Goal: Task Accomplishment & Management: Use online tool/utility

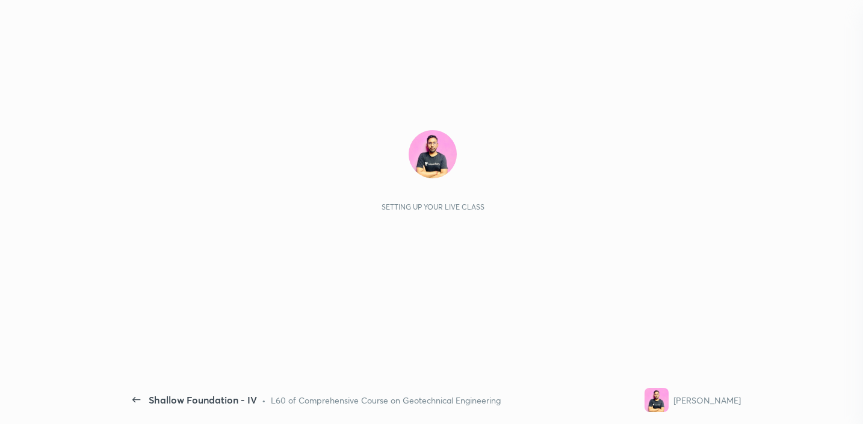
scroll to position [387, 180]
click at [730, 207] on div "Setting up your live class" at bounding box center [432, 170] width 597 height 81
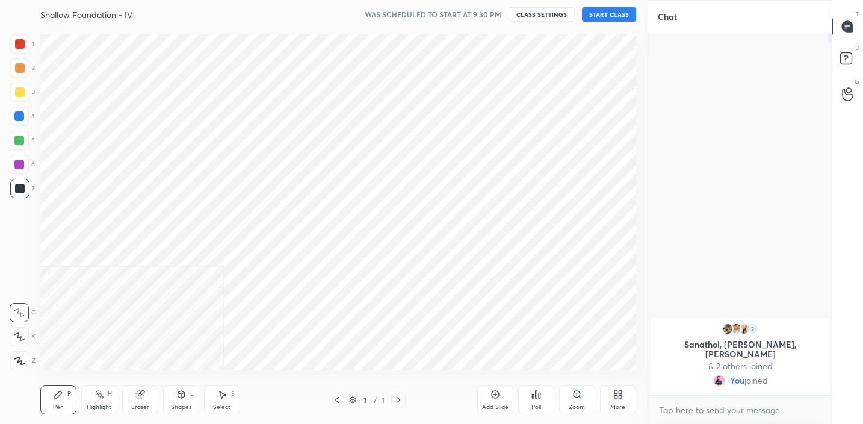
scroll to position [59867, 59614]
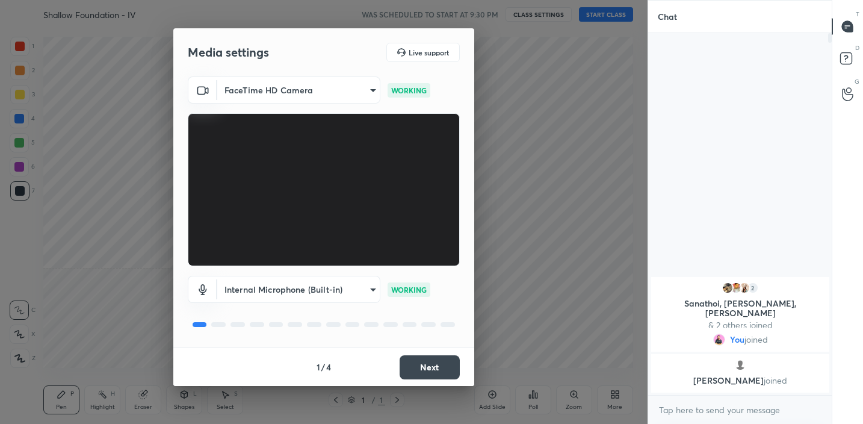
click at [435, 375] on button "Next" at bounding box center [430, 367] width 60 height 24
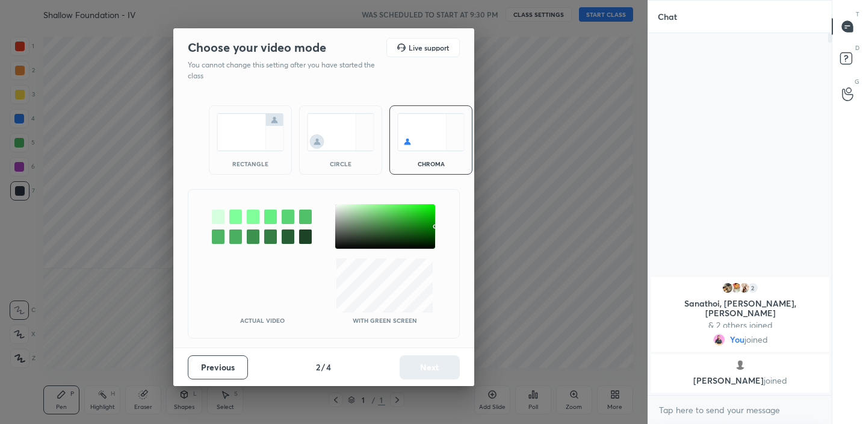
click at [254, 129] on img at bounding box center [250, 132] width 67 height 38
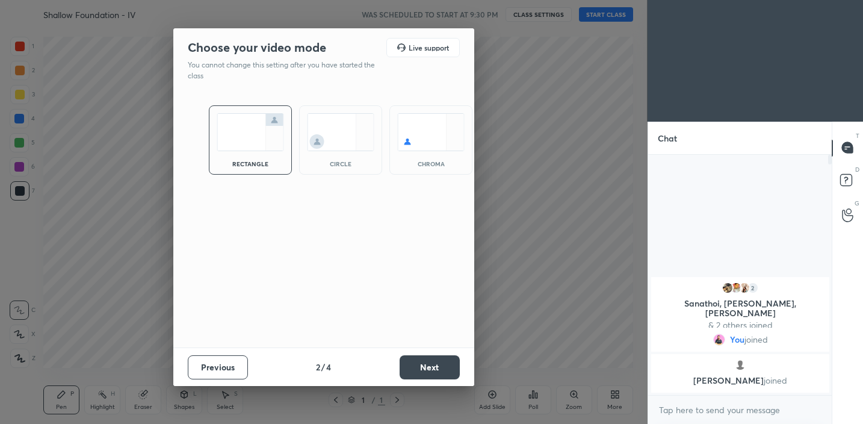
click at [425, 369] on button "Next" at bounding box center [430, 367] width 60 height 24
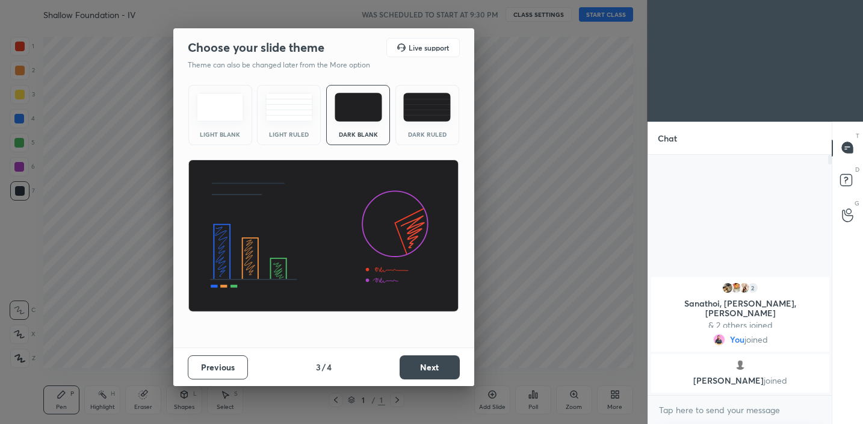
click at [417, 367] on button "Next" at bounding box center [430, 367] width 60 height 24
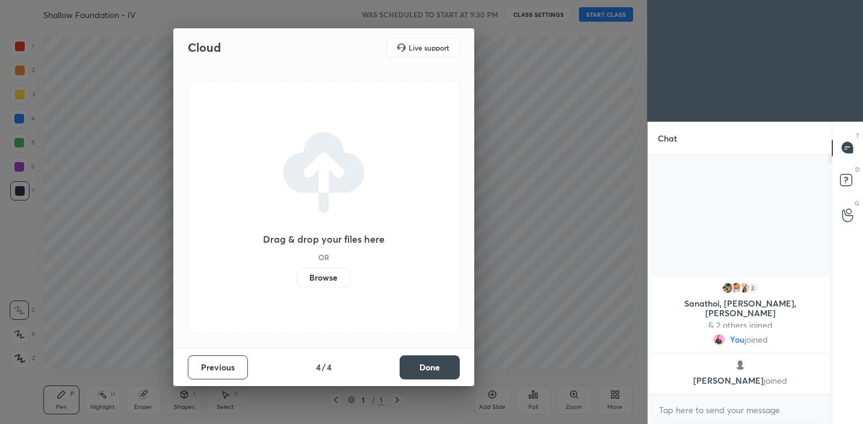
click at [417, 367] on button "Done" at bounding box center [430, 367] width 60 height 24
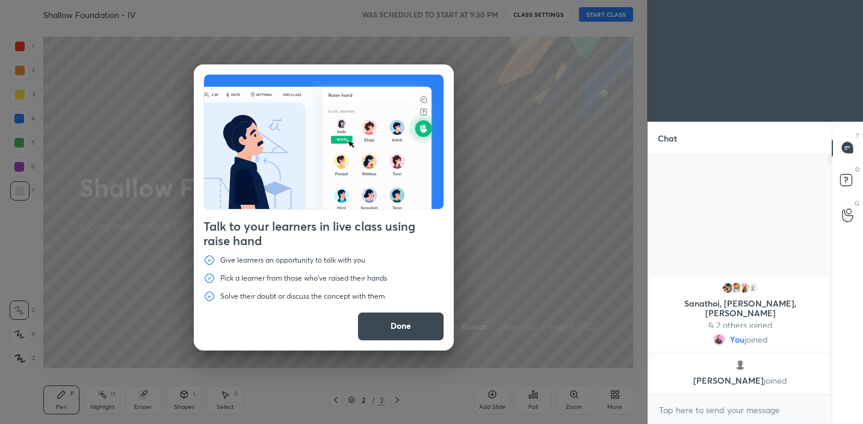
click at [405, 334] on button "Done" at bounding box center [401, 326] width 87 height 29
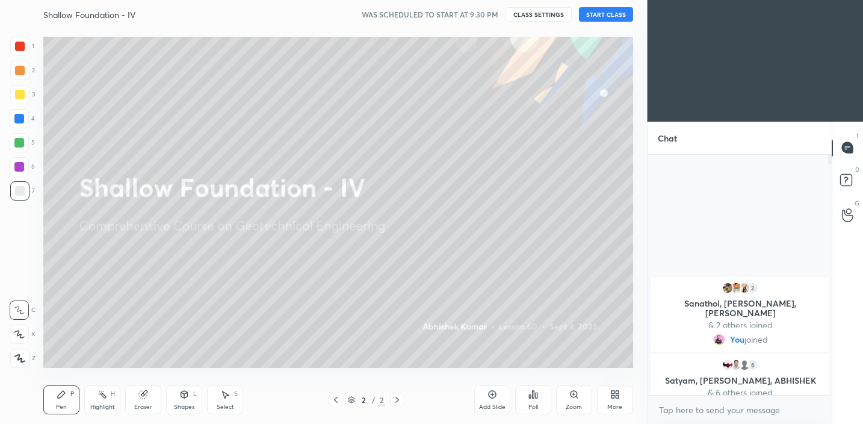
click at [603, 17] on button "START CLASS" at bounding box center [606, 14] width 54 height 14
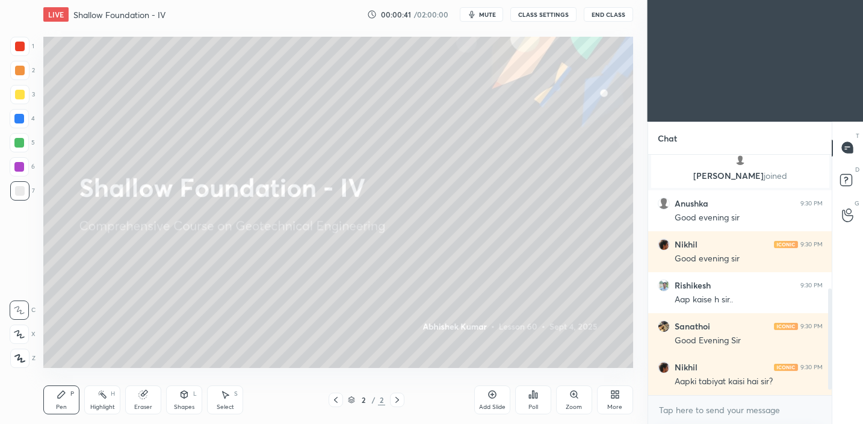
scroll to position [343, 0]
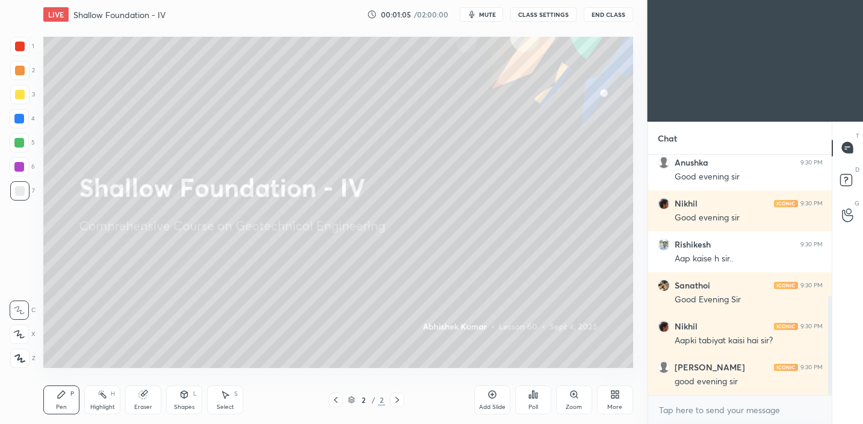
click at [500, 391] on div "Add Slide" at bounding box center [492, 399] width 36 height 29
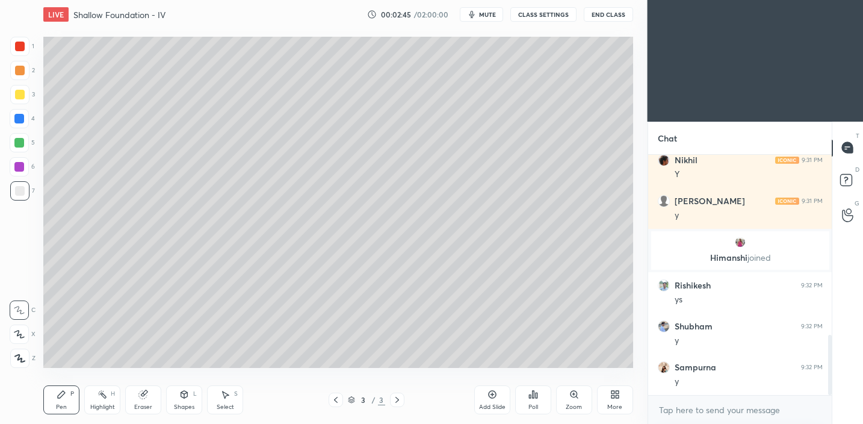
scroll to position [761, 0]
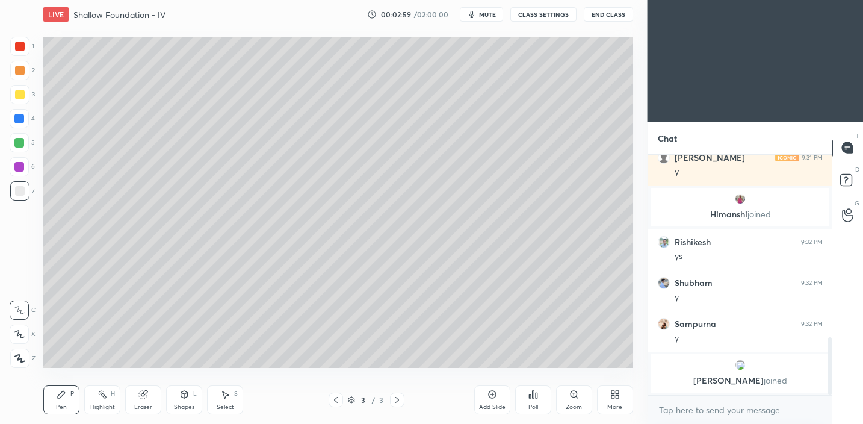
click at [20, 98] on div at bounding box center [20, 95] width 10 height 10
click at [103, 396] on rect at bounding box center [104, 396] width 6 height 6
click at [142, 393] on icon at bounding box center [143, 395] width 8 height 8
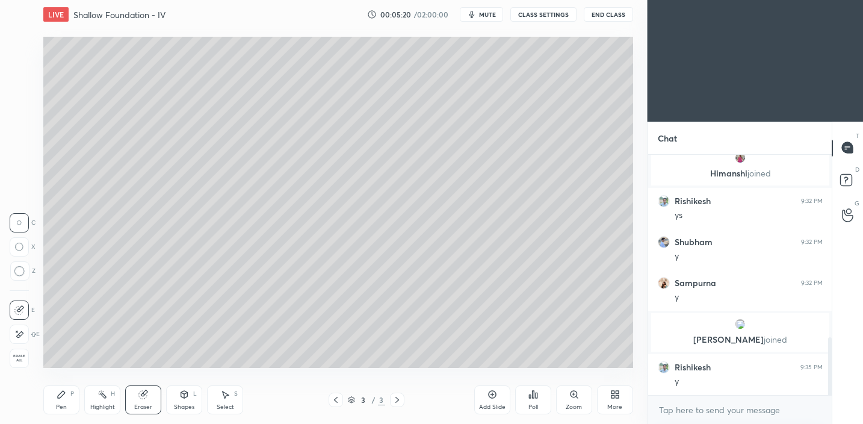
scroll to position [758, 0]
drag, startPoint x: 57, startPoint y: 401, endPoint x: 67, endPoint y: 374, distance: 29.2
click at [57, 401] on div "Pen P" at bounding box center [61, 399] width 36 height 29
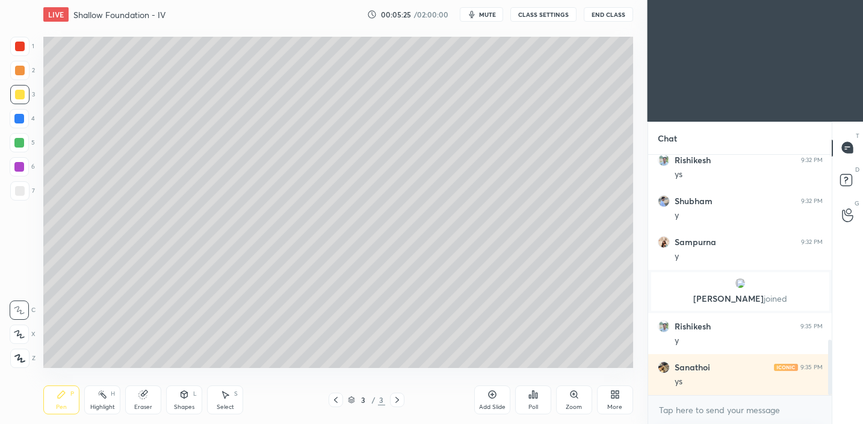
click at [491, 402] on div "Add Slide" at bounding box center [492, 399] width 36 height 29
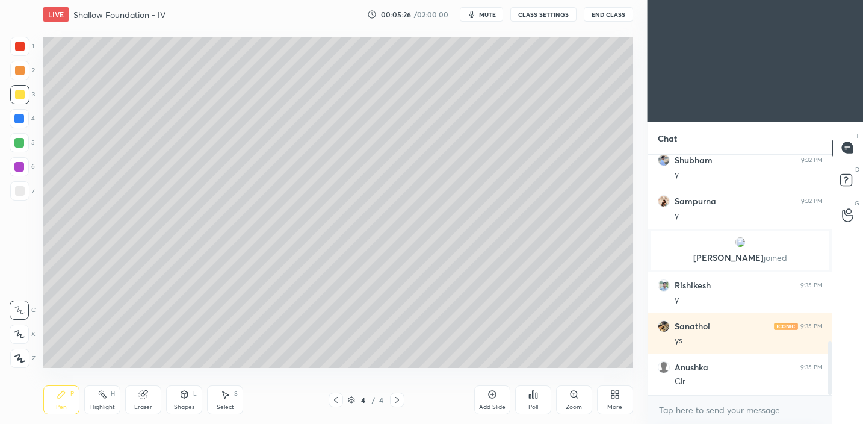
click at [191, 399] on div "Shapes L" at bounding box center [184, 399] width 36 height 29
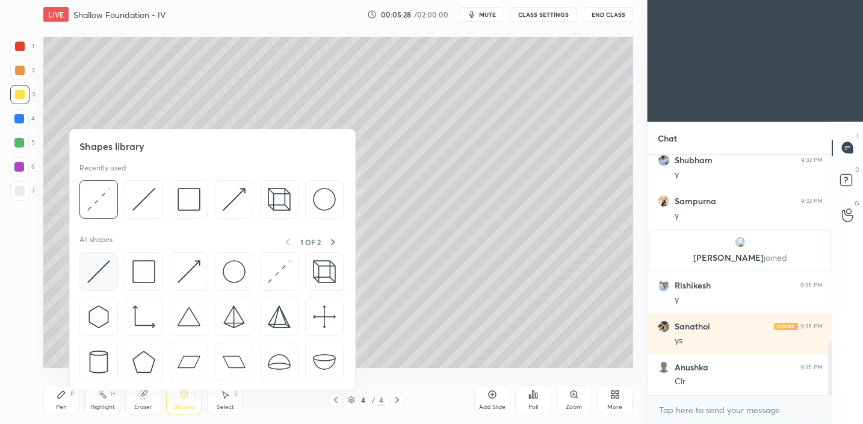
click at [104, 275] on img at bounding box center [98, 271] width 23 height 23
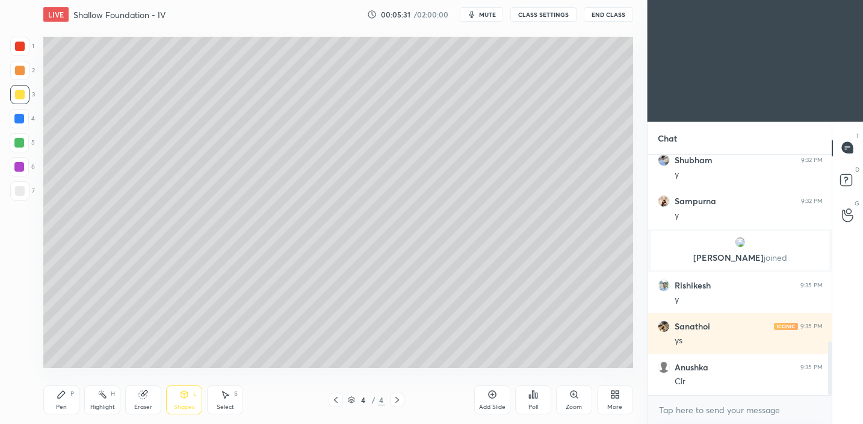
click at [191, 404] on div "Shapes" at bounding box center [184, 407] width 20 height 6
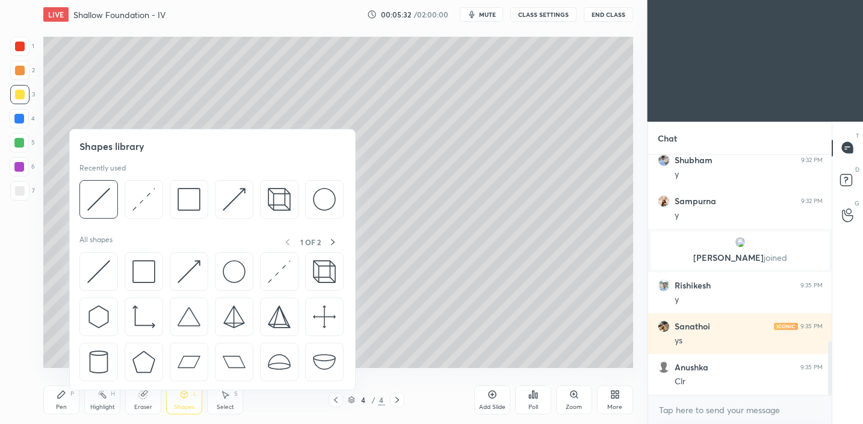
click at [73, 284] on div "Shapes library Recently used All shapes 1 OF 2" at bounding box center [212, 259] width 287 height 261
click at [90, 273] on img at bounding box center [98, 271] width 23 height 23
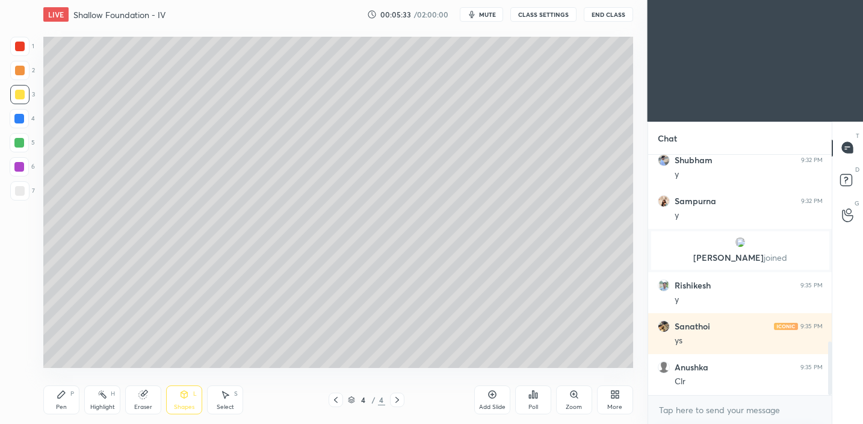
click at [25, 190] on div at bounding box center [19, 190] width 19 height 19
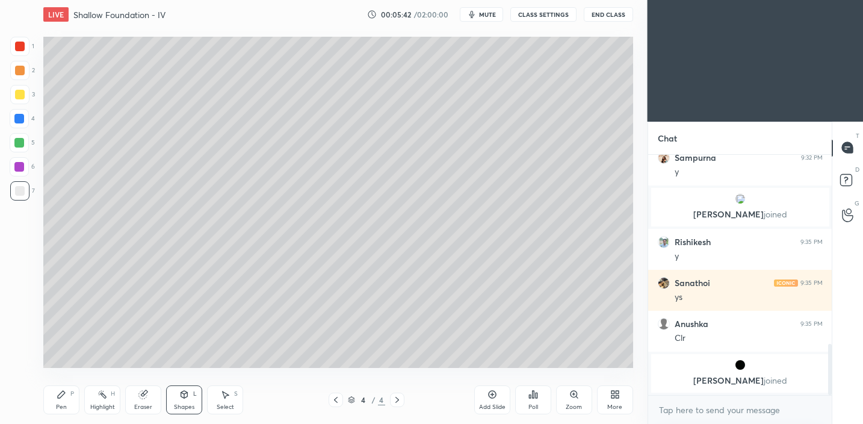
click at [187, 394] on icon at bounding box center [184, 395] width 10 height 10
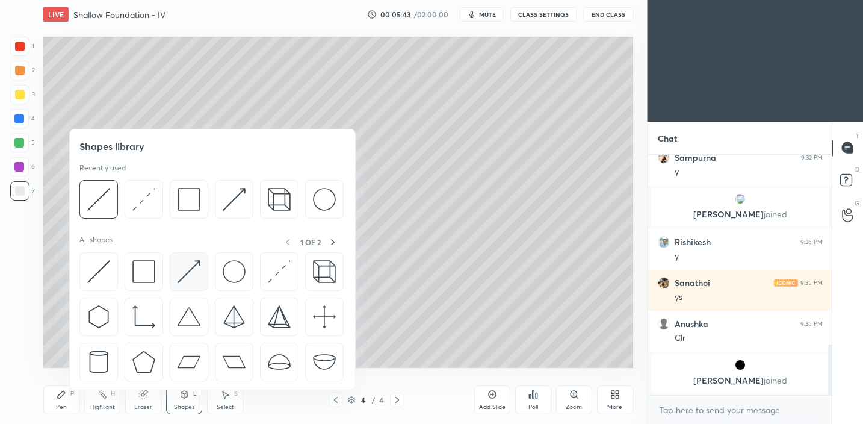
click at [176, 273] on div at bounding box center [189, 271] width 39 height 39
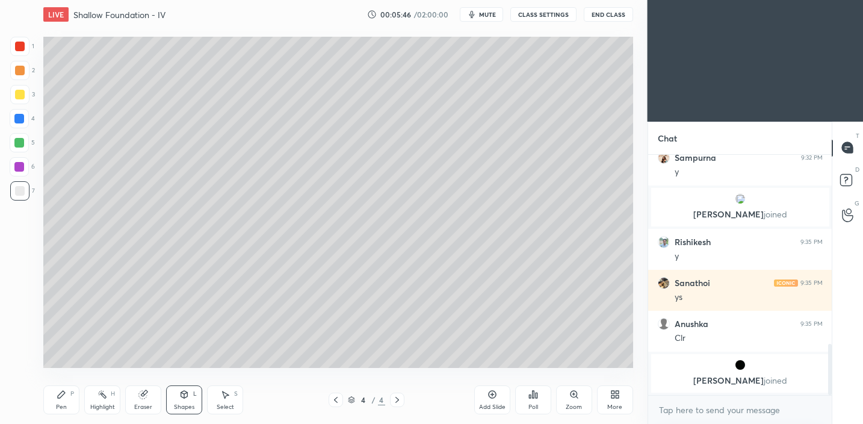
click at [66, 400] on div "Pen P" at bounding box center [61, 399] width 36 height 29
drag, startPoint x: 181, startPoint y: 406, endPoint x: 179, endPoint y: 396, distance: 10.4
click at [181, 405] on div "Shapes" at bounding box center [184, 407] width 20 height 6
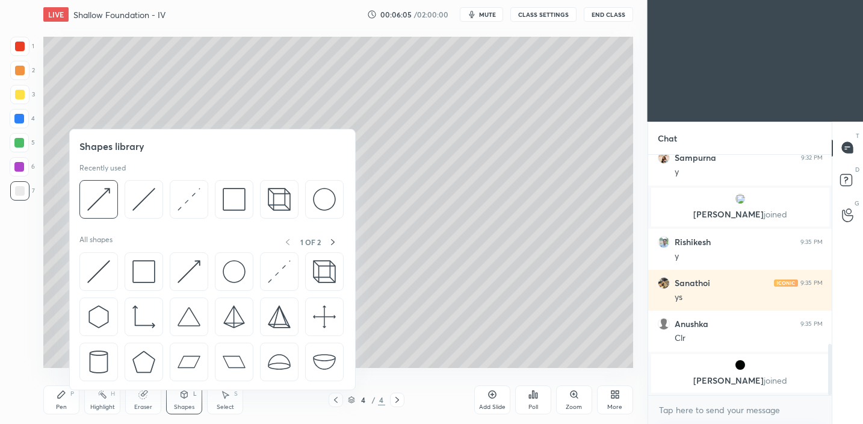
drag, startPoint x: 231, startPoint y: 400, endPoint x: 232, endPoint y: 388, distance: 12.2
click at [231, 400] on div "Select S" at bounding box center [225, 399] width 36 height 29
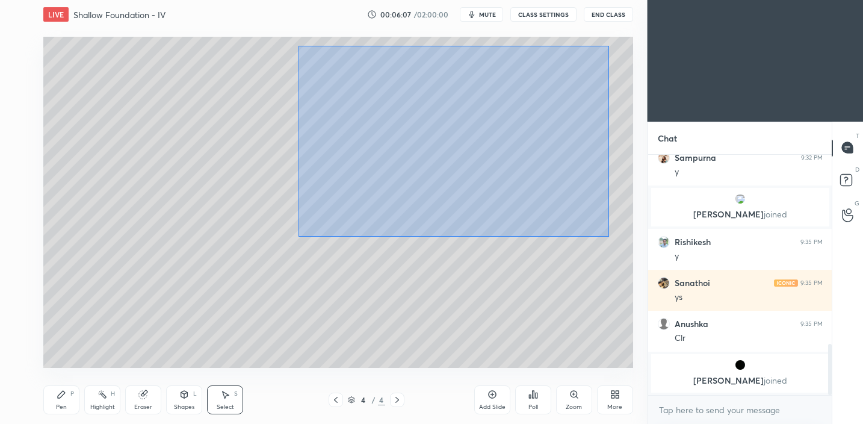
drag, startPoint x: 298, startPoint y: 45, endPoint x: 612, endPoint y: 222, distance: 360.2
click at [611, 240] on div "0 ° Undo Copy Duplicate Duplicate to new slide Delete" at bounding box center [338, 203] width 590 height 332
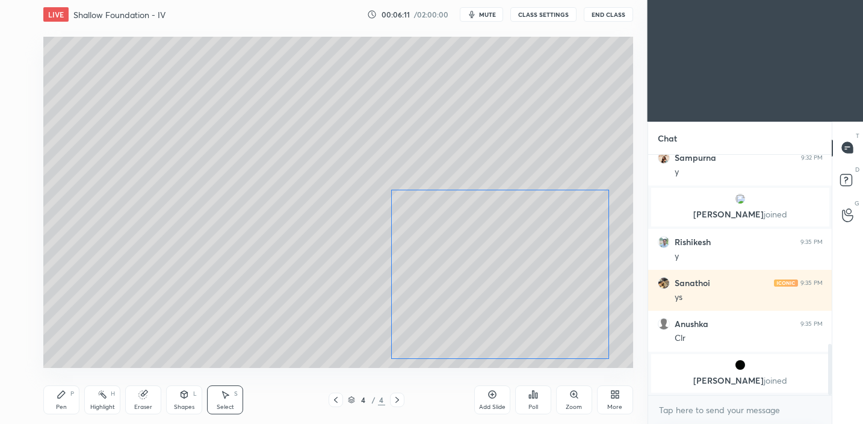
drag, startPoint x: 485, startPoint y: 142, endPoint x: 482, endPoint y: 258, distance: 116.3
click at [484, 261] on div "0 ° Undo Copy Paste here Duplicate Duplicate to new slide Delete" at bounding box center [338, 203] width 590 height 332
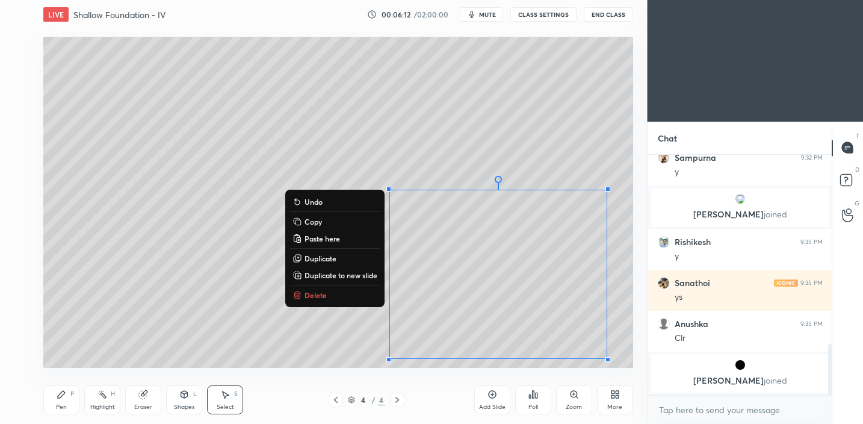
drag, startPoint x: 169, startPoint y: 269, endPoint x: 164, endPoint y: 278, distance: 10.0
click at [165, 270] on div "0 ° Undo Copy Paste here Duplicate Duplicate to new slide Delete" at bounding box center [338, 203] width 590 height 332
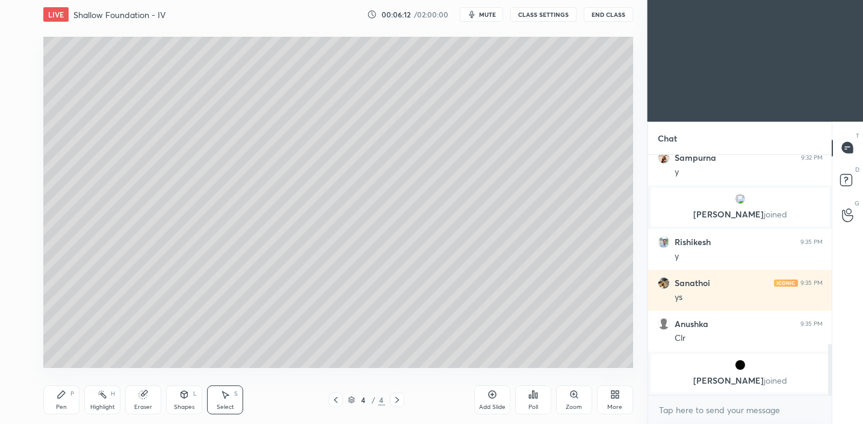
drag, startPoint x: 146, startPoint y: 402, endPoint x: 184, endPoint y: 384, distance: 42.6
click at [150, 402] on div "Eraser" at bounding box center [143, 399] width 36 height 29
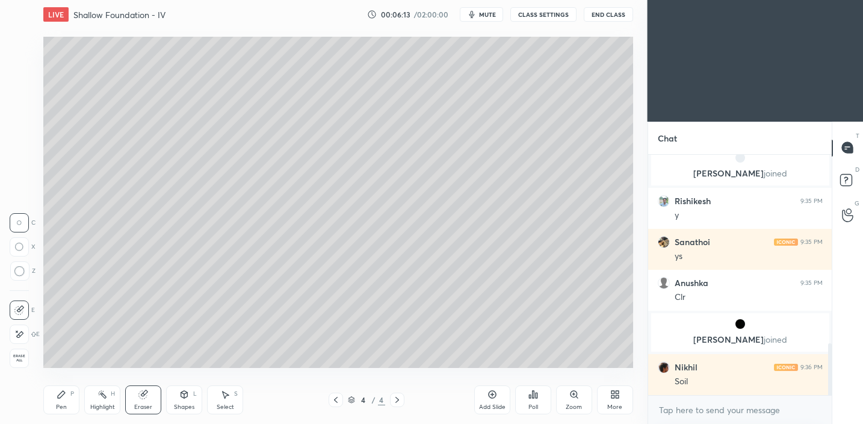
scroll to position [879, 0]
click at [48, 408] on div "LIVE Shallow Foundation - IV 00:06:17 / 02:00:00 mute CLASS SETTINGS End Class …" at bounding box center [339, 212] width 600 height 424
click at [81, 392] on div "Pen P Highlight H Eraser Shapes L Select S" at bounding box center [151, 399] width 216 height 29
drag, startPoint x: 60, startPoint y: 402, endPoint x: 121, endPoint y: 372, distance: 67.9
click at [62, 402] on div "Pen P" at bounding box center [61, 399] width 36 height 29
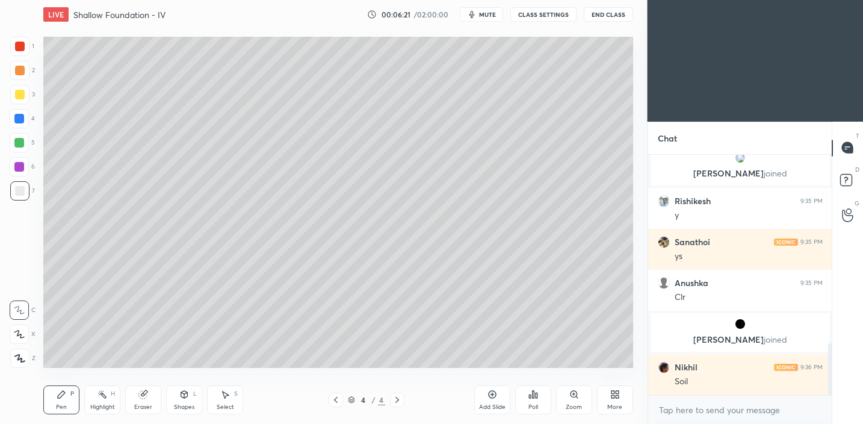
drag, startPoint x: 142, startPoint y: 409, endPoint x: 194, endPoint y: 370, distance: 65.0
click at [143, 408] on div "Eraser" at bounding box center [143, 407] width 18 height 6
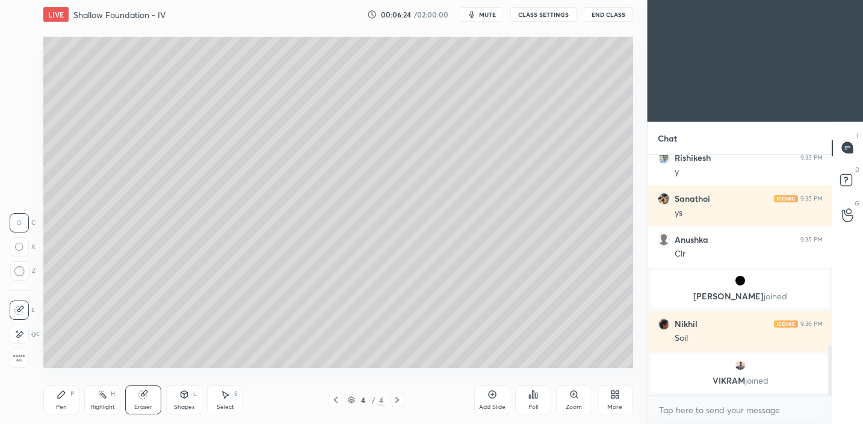
click at [56, 405] on div "Pen P" at bounding box center [61, 399] width 36 height 29
click at [19, 97] on div at bounding box center [20, 95] width 10 height 10
drag, startPoint x: 146, startPoint y: 400, endPoint x: 147, endPoint y: 391, distance: 9.7
click at [146, 400] on div "Eraser" at bounding box center [143, 399] width 36 height 29
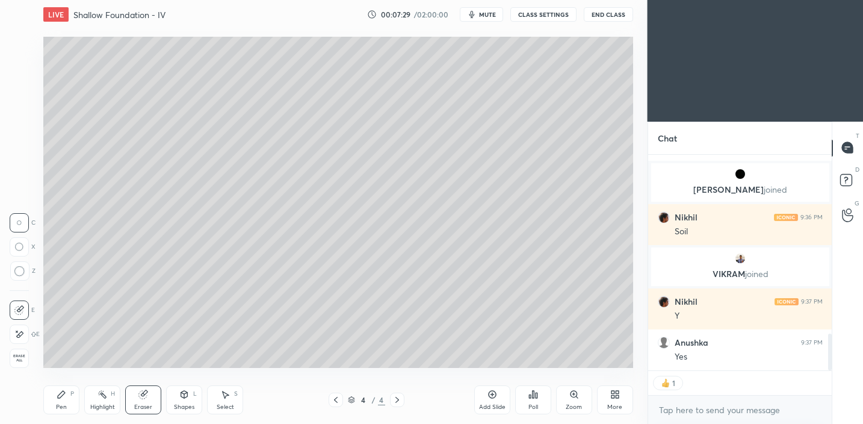
scroll to position [1048, 0]
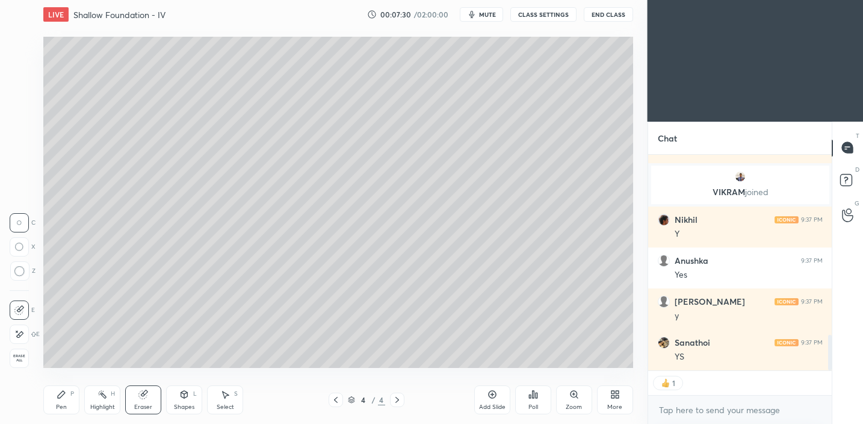
click at [68, 402] on div "Pen P" at bounding box center [61, 399] width 36 height 29
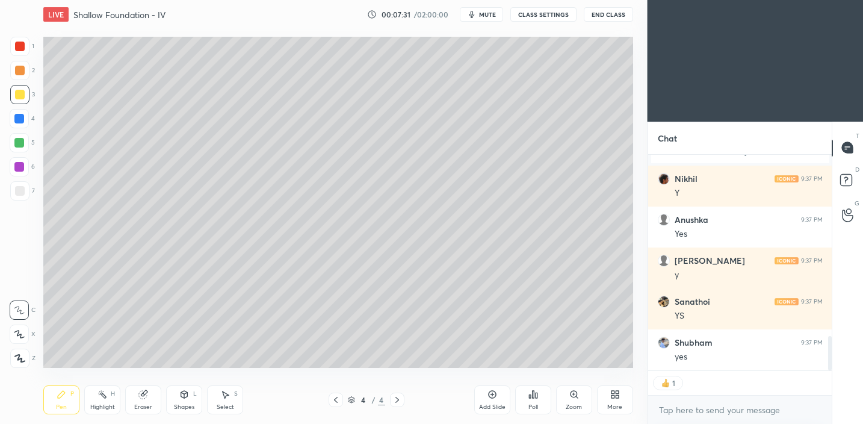
drag, startPoint x: 14, startPoint y: 188, endPoint x: 34, endPoint y: 185, distance: 20.7
click at [15, 188] on div at bounding box center [20, 191] width 10 height 10
type textarea "x"
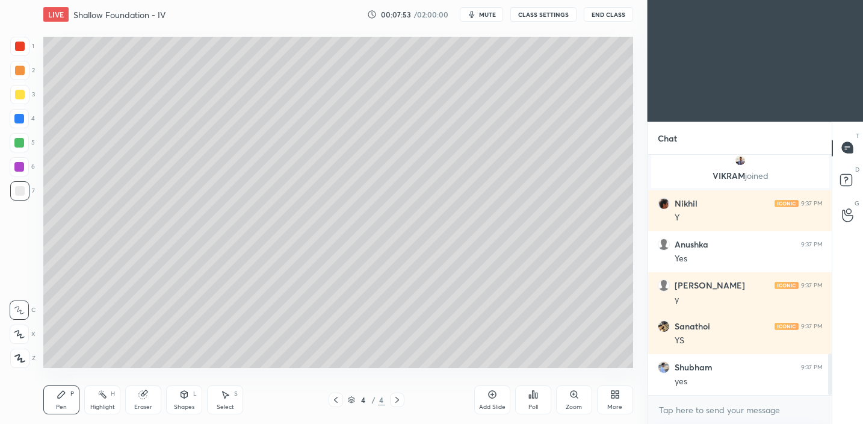
scroll to position [1146, 0]
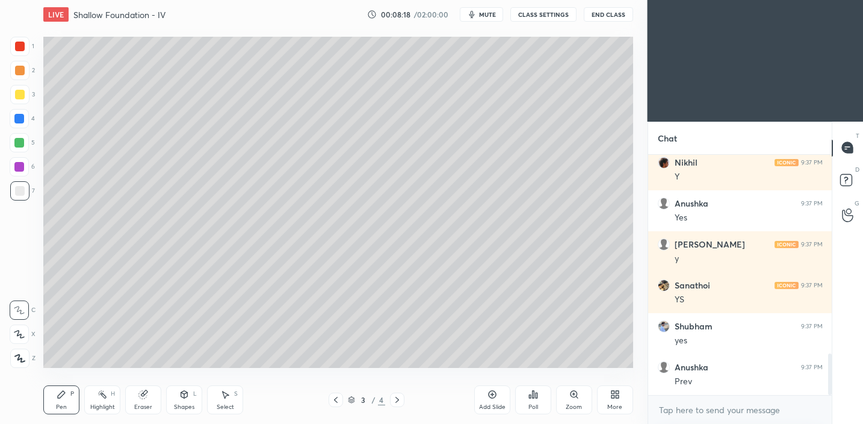
click at [490, 17] on span "mute" at bounding box center [487, 14] width 17 height 8
click at [490, 17] on span "unmute" at bounding box center [486, 14] width 26 height 8
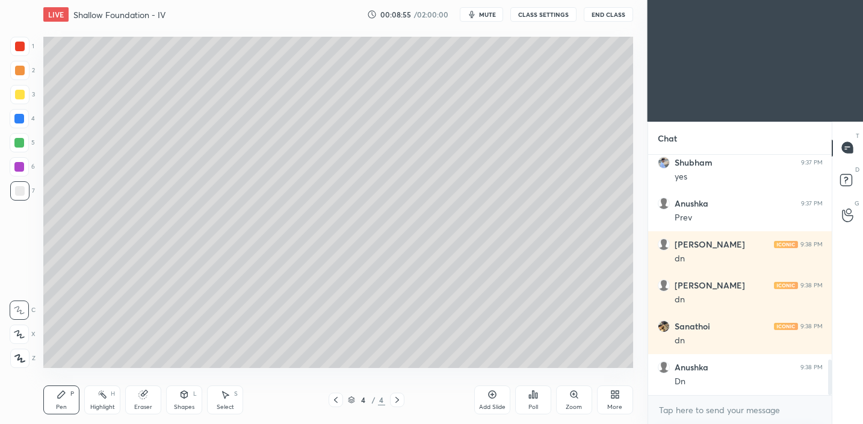
scroll to position [1372, 0]
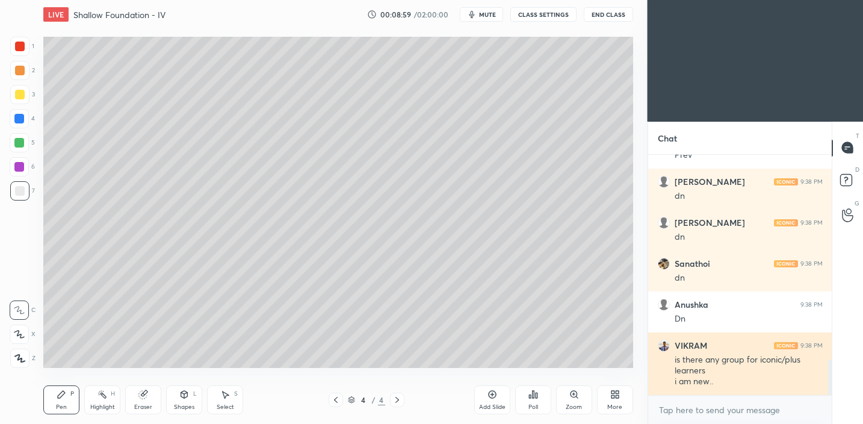
click at [662, 346] on img "grid" at bounding box center [664, 346] width 12 height 12
click at [665, 342] on img "grid" at bounding box center [664, 346] width 12 height 12
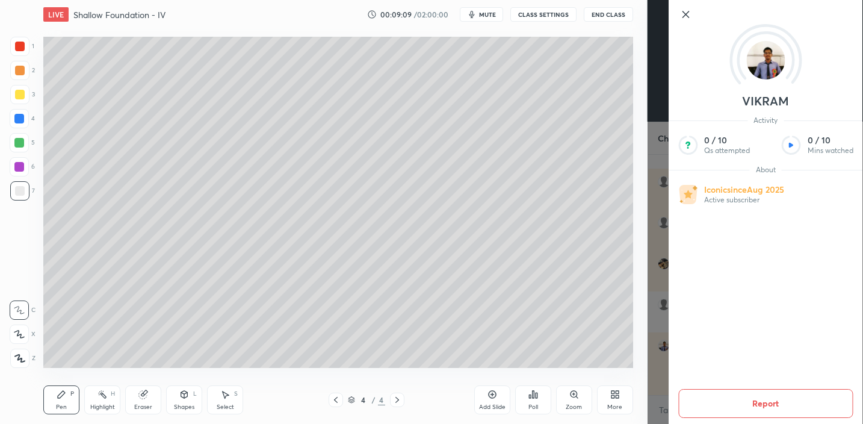
scroll to position [1413, 0]
click at [645, 119] on div "1 2 3 4 5 6 7 C X Z C X Z E E Erase all H H LIVE Shallow Foundation - IV 00:09:…" at bounding box center [324, 212] width 648 height 424
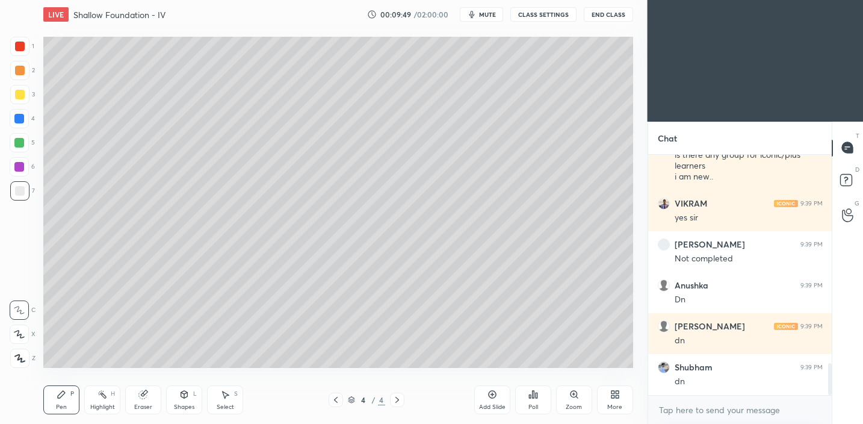
scroll to position [1618, 0]
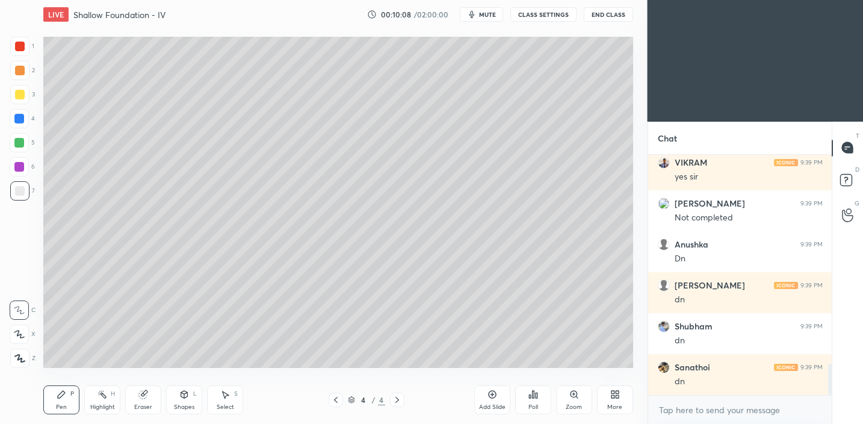
click at [492, 20] on button "mute" at bounding box center [481, 14] width 43 height 14
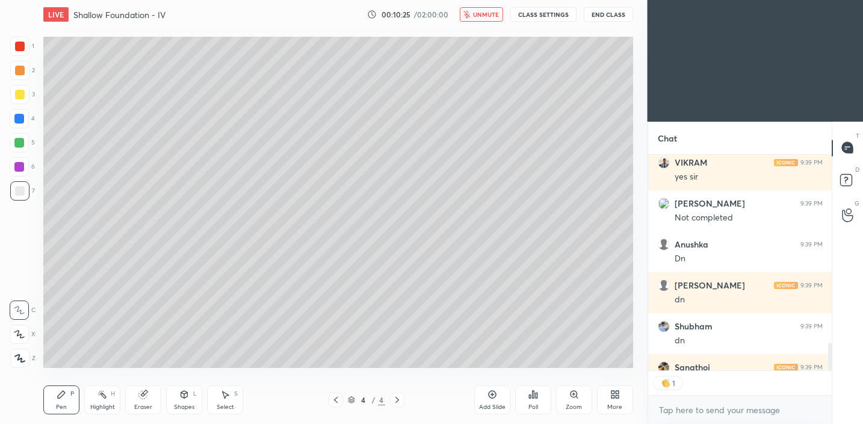
click at [492, 20] on button "unmute" at bounding box center [481, 14] width 43 height 14
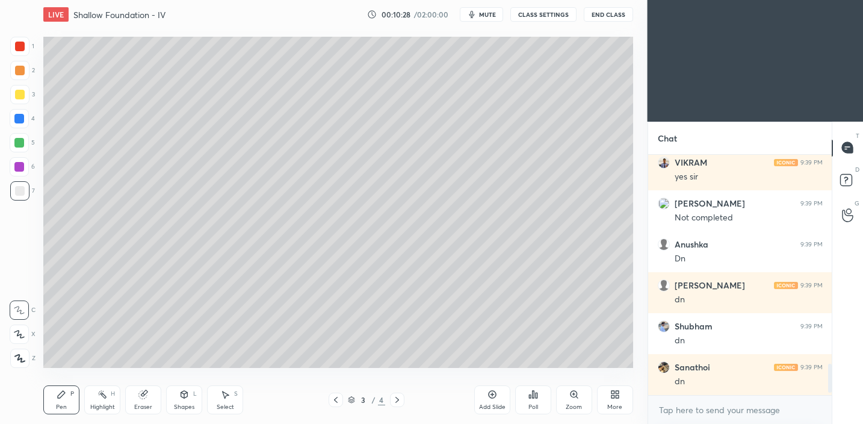
scroll to position [1618, 0]
click at [494, 401] on div "Add Slide" at bounding box center [492, 399] width 36 height 29
click at [19, 99] on div at bounding box center [19, 94] width 19 height 19
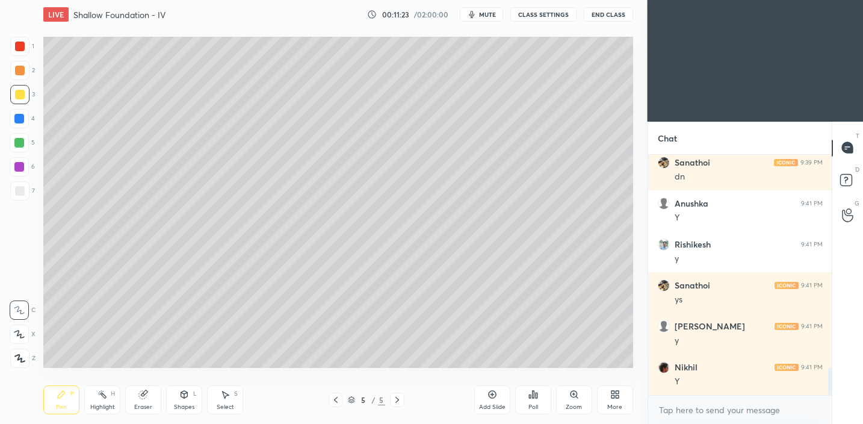
scroll to position [1864, 0]
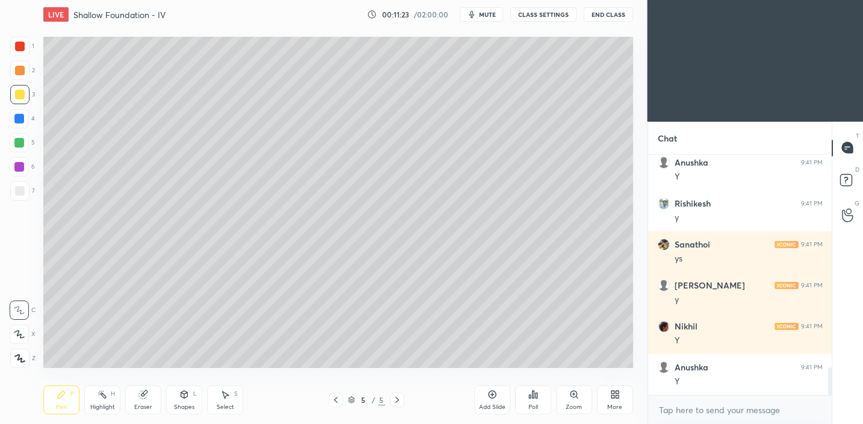
click at [22, 198] on div at bounding box center [19, 190] width 19 height 19
click at [25, 312] on div at bounding box center [19, 309] width 19 height 19
click at [179, 406] on div "Shapes" at bounding box center [184, 407] width 20 height 6
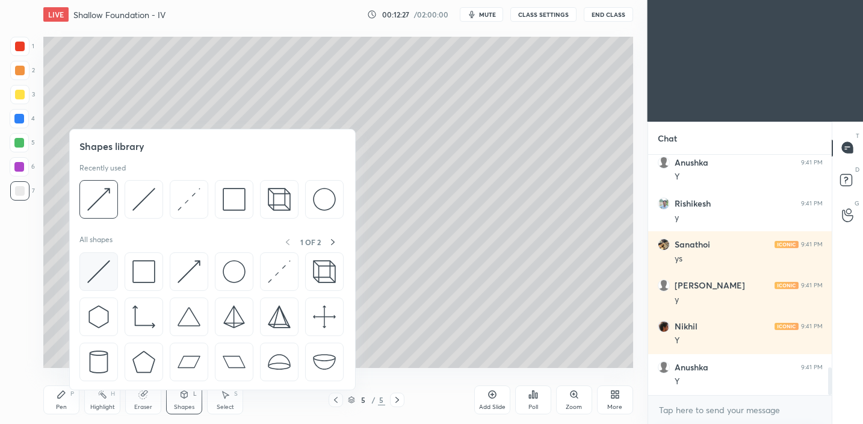
click at [106, 284] on div at bounding box center [98, 271] width 39 height 39
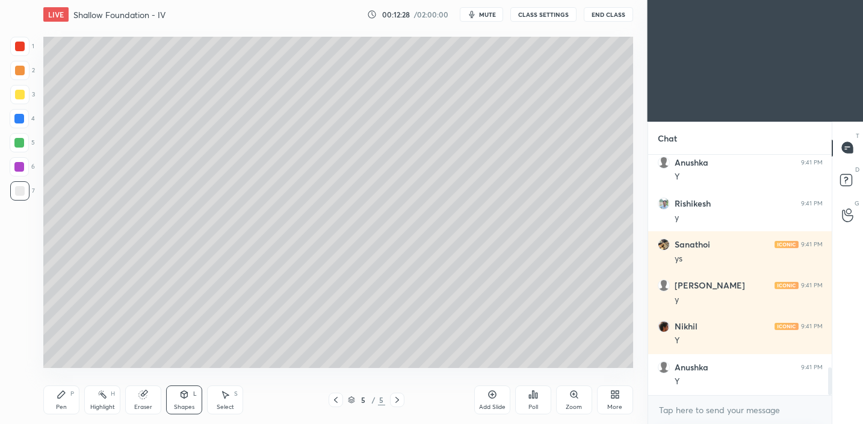
click at [22, 146] on div at bounding box center [19, 143] width 10 height 10
click at [150, 392] on div "Eraser" at bounding box center [143, 399] width 36 height 29
drag, startPoint x: 191, startPoint y: 403, endPoint x: 191, endPoint y: 391, distance: 12.1
click at [191, 404] on div "Shapes" at bounding box center [184, 407] width 20 height 6
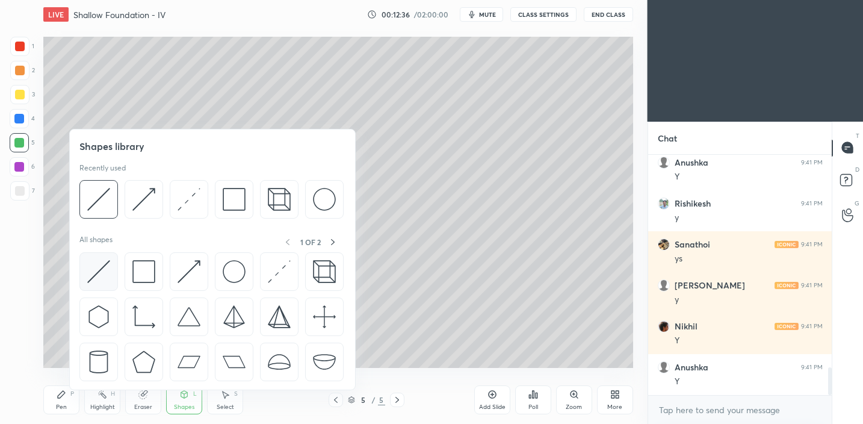
click at [100, 280] on img at bounding box center [98, 271] width 23 height 23
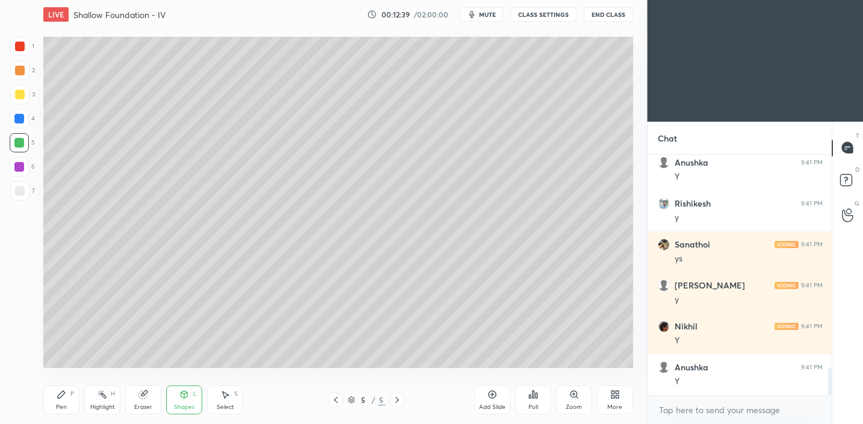
drag, startPoint x: 19, startPoint y: 93, endPoint x: 30, endPoint y: 96, distance: 11.7
click at [18, 94] on div at bounding box center [20, 95] width 10 height 10
click at [64, 394] on icon at bounding box center [62, 395] width 10 height 10
click at [181, 394] on icon at bounding box center [184, 394] width 7 height 7
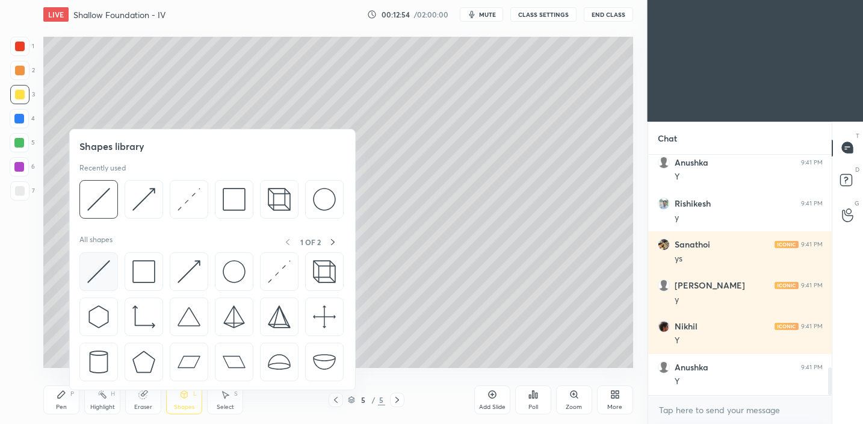
click at [98, 276] on img at bounding box center [98, 271] width 23 height 23
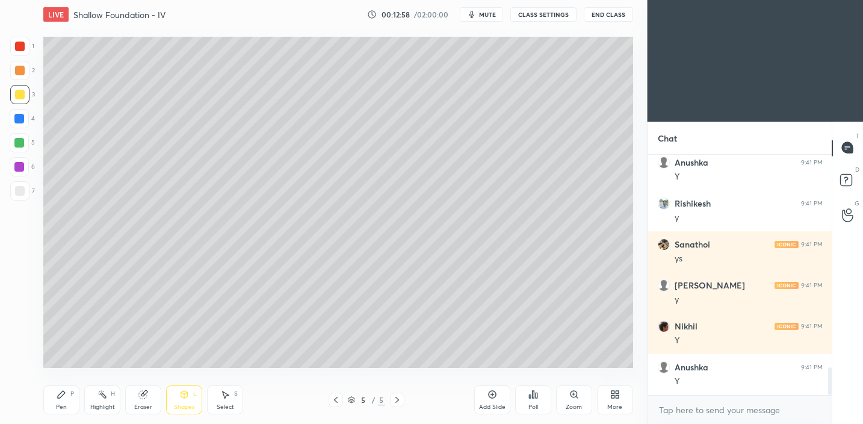
click at [182, 400] on div "Shapes L" at bounding box center [184, 399] width 36 height 29
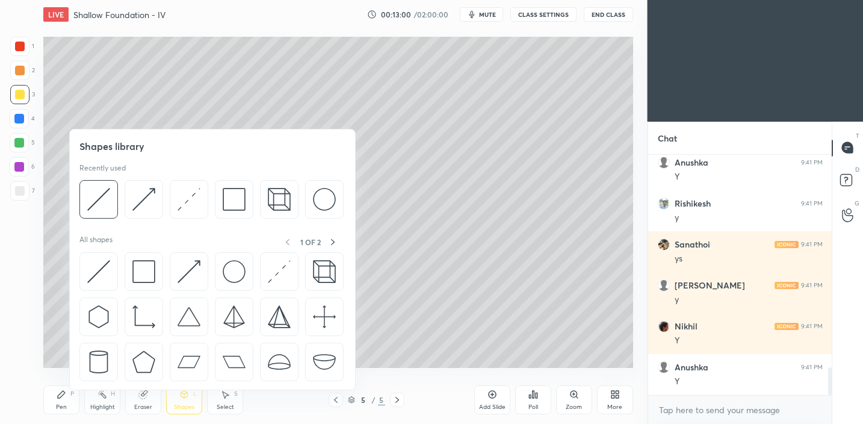
click at [63, 398] on icon at bounding box center [62, 395] width 10 height 10
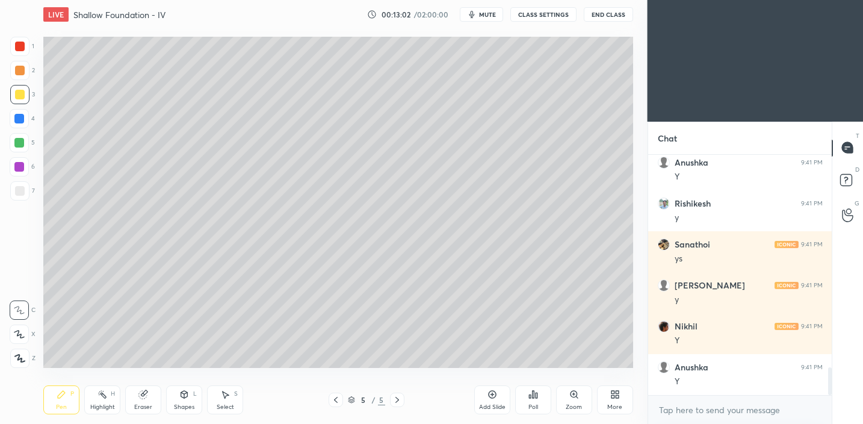
drag, startPoint x: 194, startPoint y: 399, endPoint x: 192, endPoint y: 390, distance: 9.2
click at [193, 397] on div "Shapes L" at bounding box center [184, 399] width 36 height 29
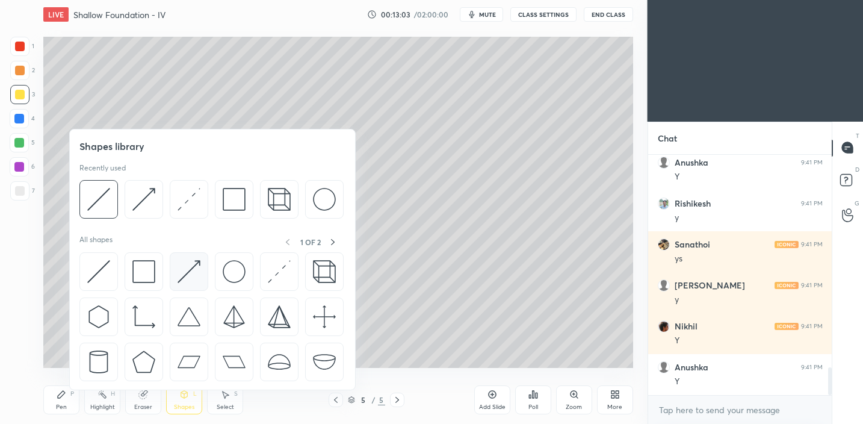
click at [191, 278] on img at bounding box center [189, 271] width 23 height 23
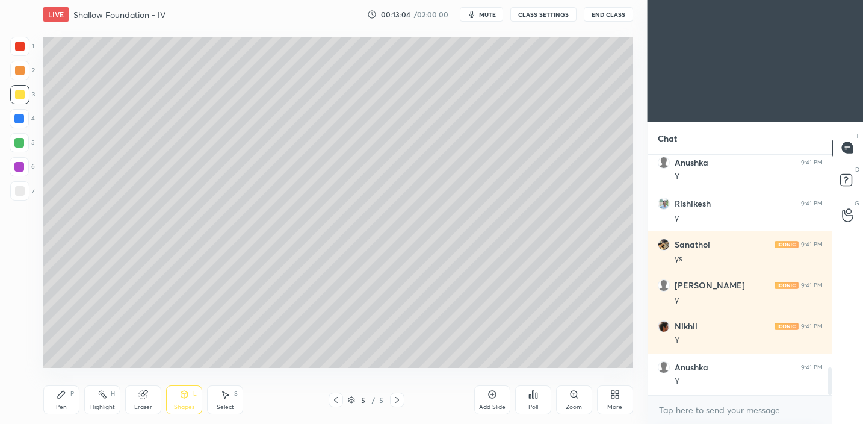
click at [21, 191] on div at bounding box center [20, 191] width 10 height 10
click at [22, 68] on div at bounding box center [20, 71] width 10 height 10
drag, startPoint x: 64, startPoint y: 393, endPoint x: 68, endPoint y: 372, distance: 21.5
click at [64, 393] on icon at bounding box center [61, 394] width 7 height 7
drag, startPoint x: 189, startPoint y: 401, endPoint x: 187, endPoint y: 394, distance: 6.9
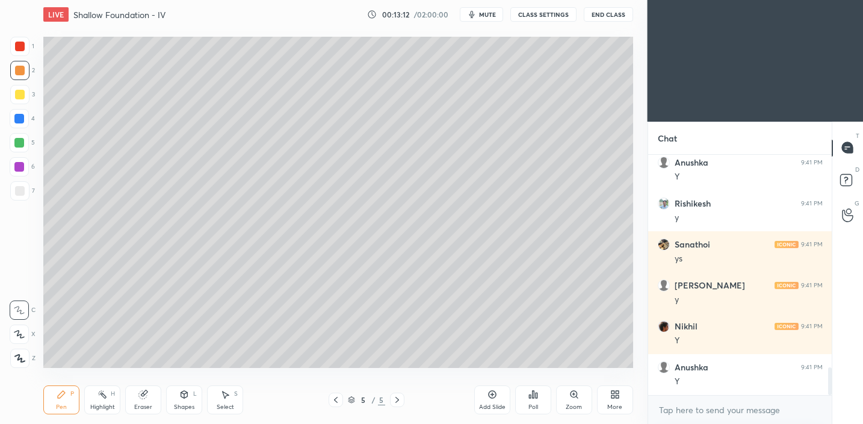
click at [189, 401] on div "Shapes L" at bounding box center [184, 399] width 36 height 29
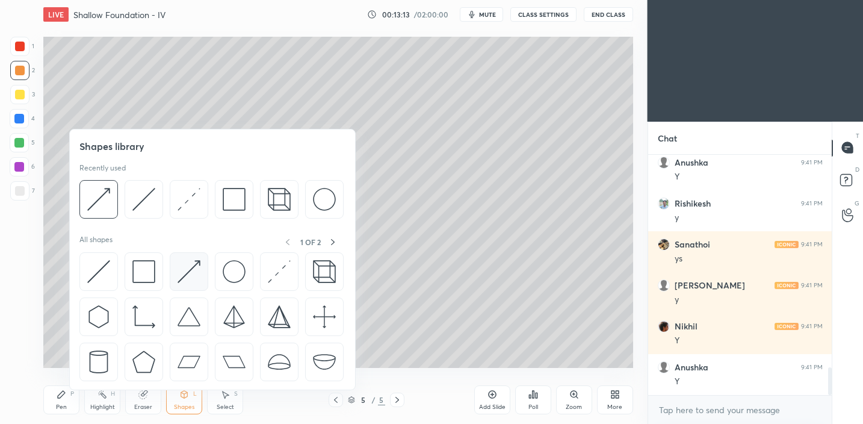
click at [185, 276] on img at bounding box center [189, 271] width 23 height 23
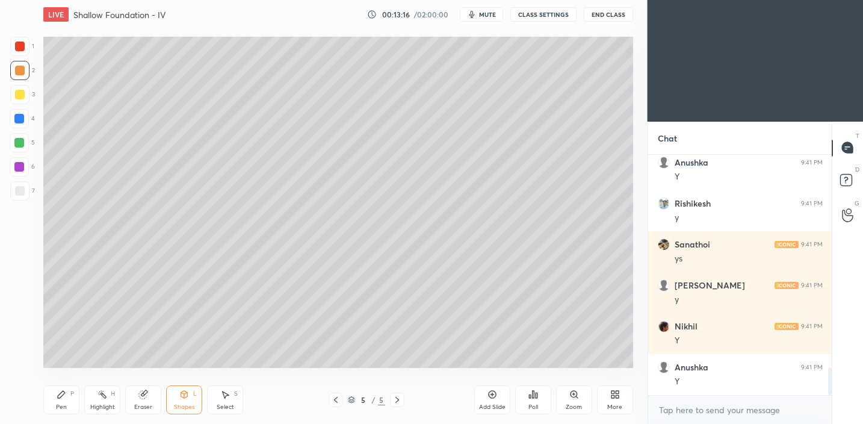
drag, startPoint x: 65, startPoint y: 404, endPoint x: 78, endPoint y: 370, distance: 36.6
click at [65, 404] on div "Pen" at bounding box center [61, 407] width 11 height 6
click at [189, 394] on div "Shapes L" at bounding box center [184, 399] width 36 height 29
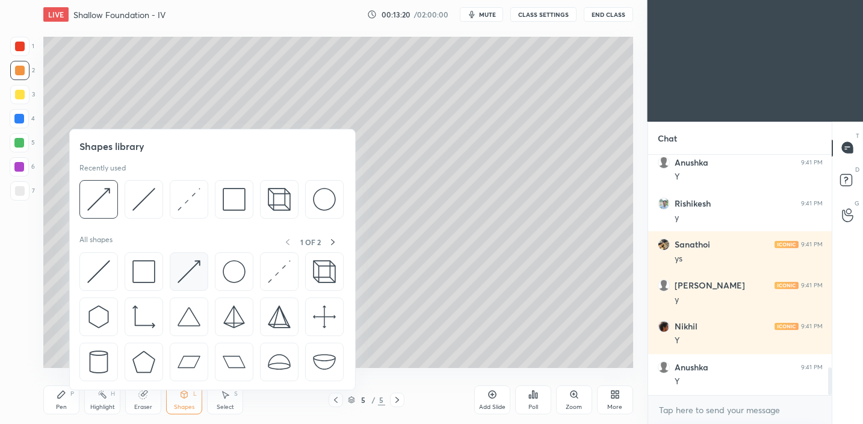
click at [192, 277] on img at bounding box center [189, 271] width 23 height 23
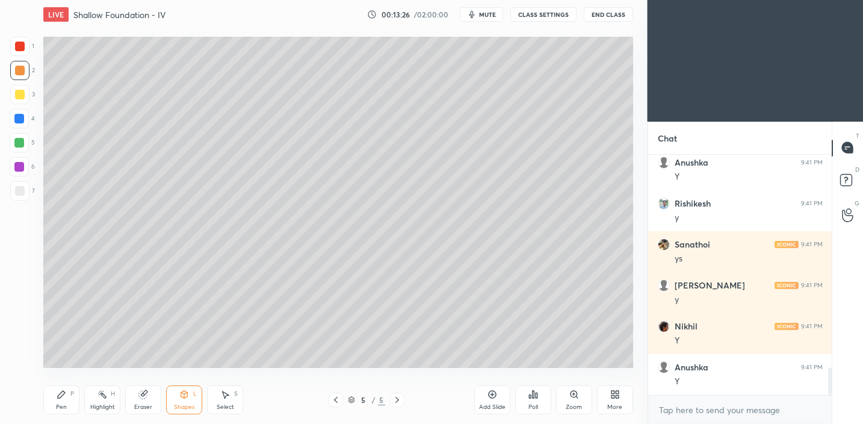
drag, startPoint x: 61, startPoint y: 403, endPoint x: 82, endPoint y: 377, distance: 33.5
click at [61, 404] on div "Pen" at bounding box center [61, 407] width 11 height 6
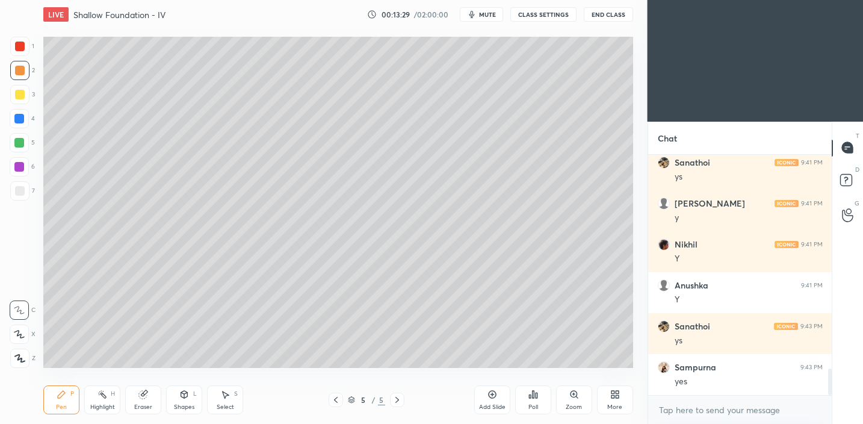
scroll to position [2027, 0]
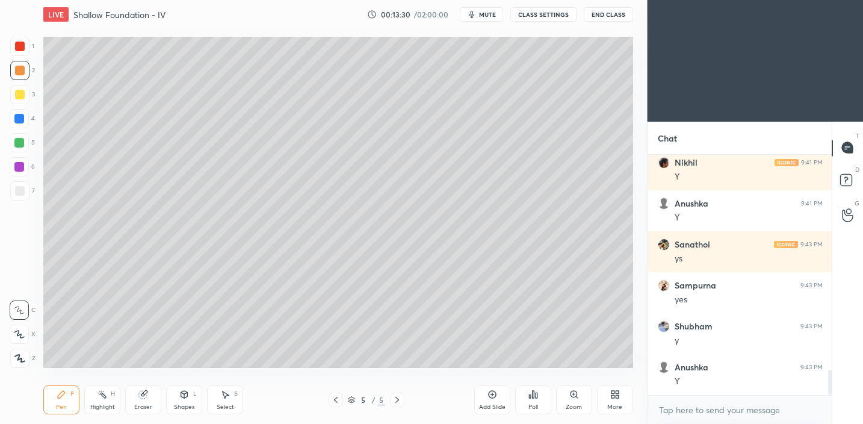
click at [186, 397] on icon at bounding box center [184, 395] width 10 height 10
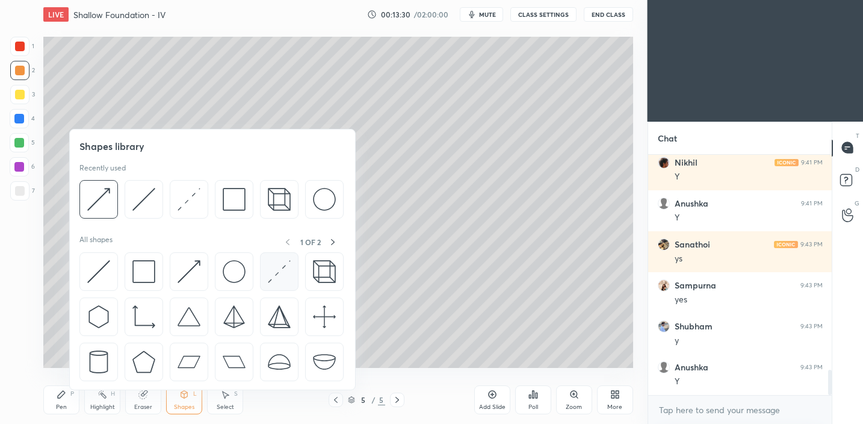
click at [281, 275] on img at bounding box center [279, 271] width 23 height 23
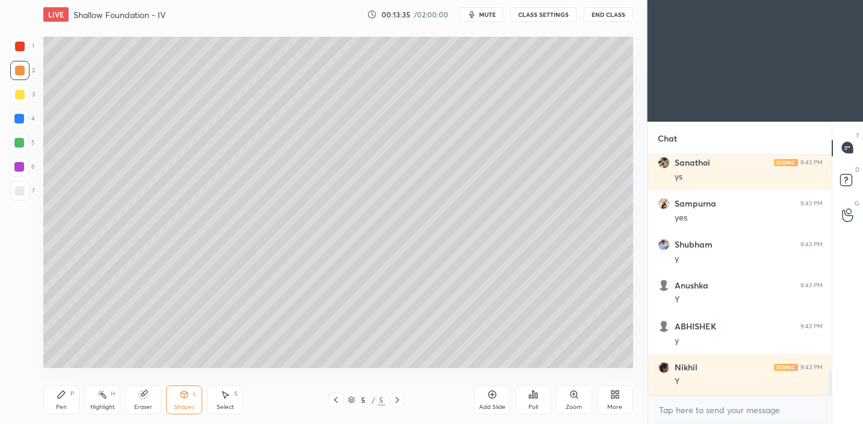
scroll to position [2150, 0]
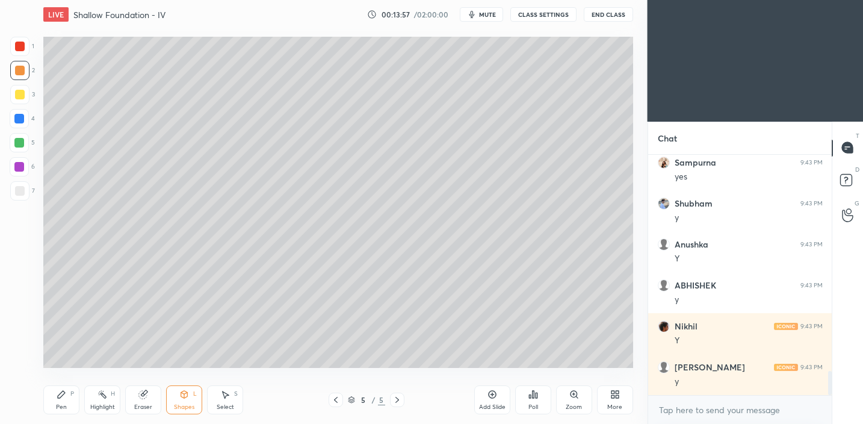
click at [190, 394] on div "Shapes L" at bounding box center [184, 399] width 36 height 29
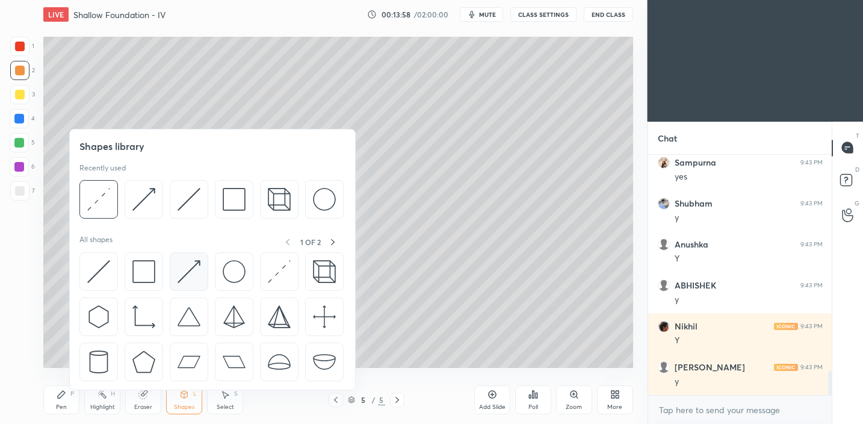
click at [189, 263] on img at bounding box center [189, 271] width 23 height 23
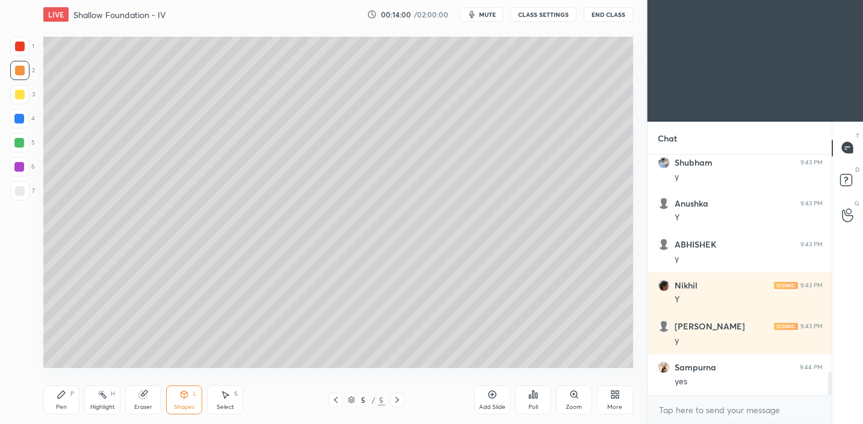
click at [53, 417] on div "Pen P Highlight H Eraser Shapes L Select S 5 / 5 Add Slide Poll Zoom More" at bounding box center [338, 400] width 590 height 48
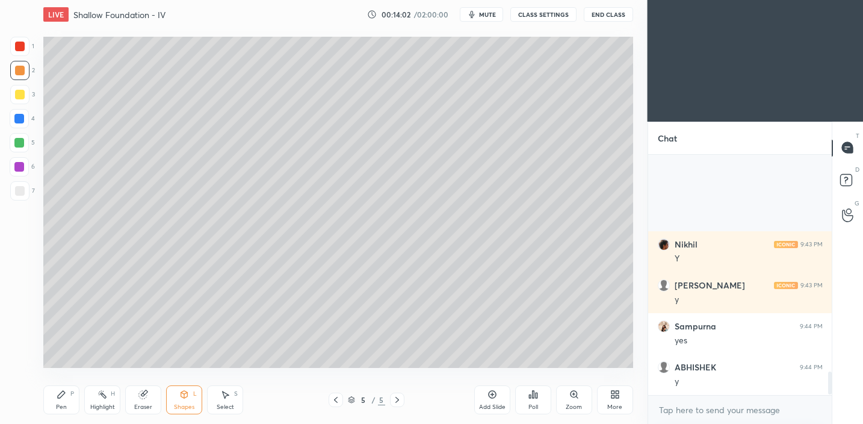
scroll to position [2355, 0]
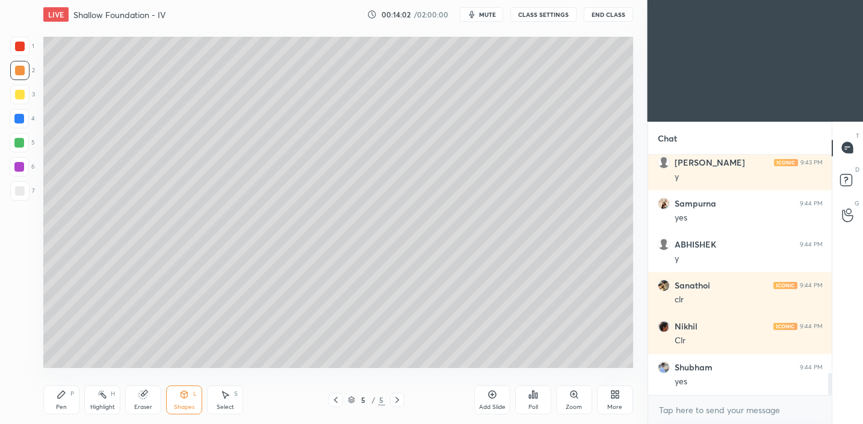
click at [58, 402] on div "Pen P" at bounding box center [61, 399] width 36 height 29
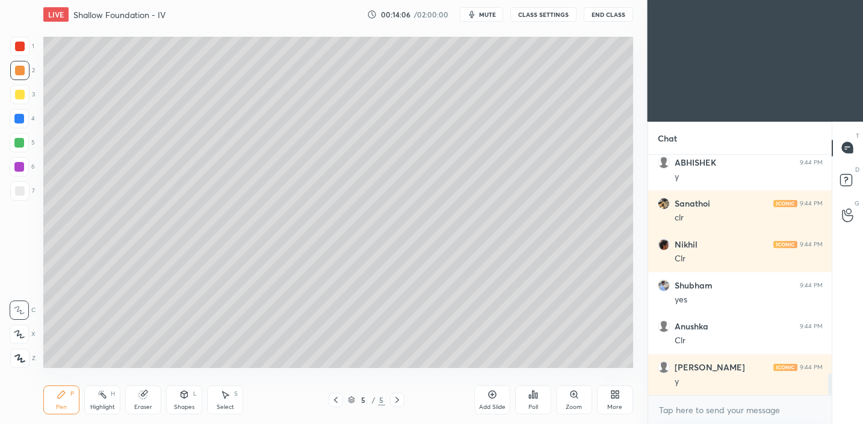
drag, startPoint x: 26, startPoint y: 194, endPoint x: 34, endPoint y: 192, distance: 8.0
click at [28, 193] on div at bounding box center [19, 190] width 19 height 19
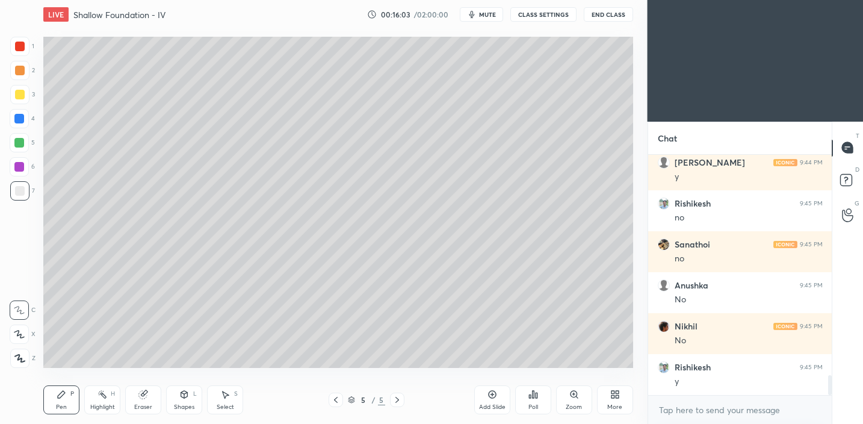
scroll to position [2683, 0]
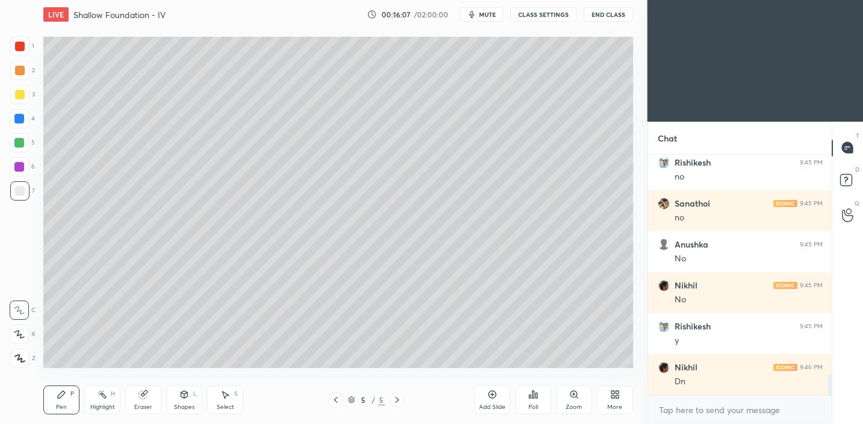
click at [504, 403] on div "Add Slide" at bounding box center [492, 399] width 36 height 29
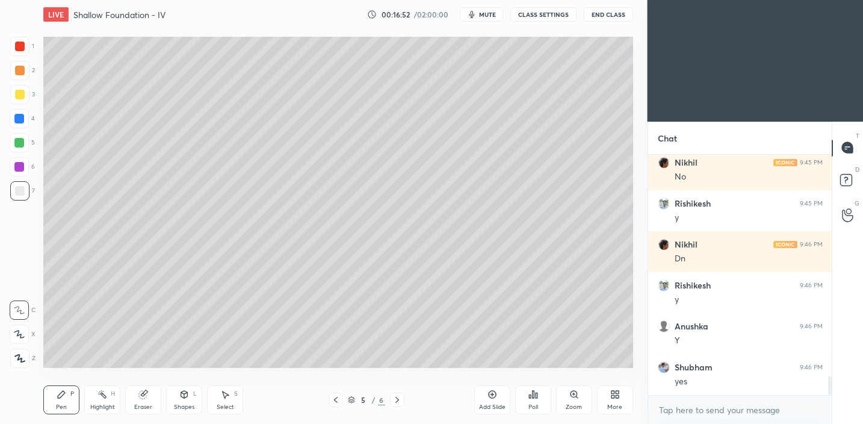
scroll to position [2846, 0]
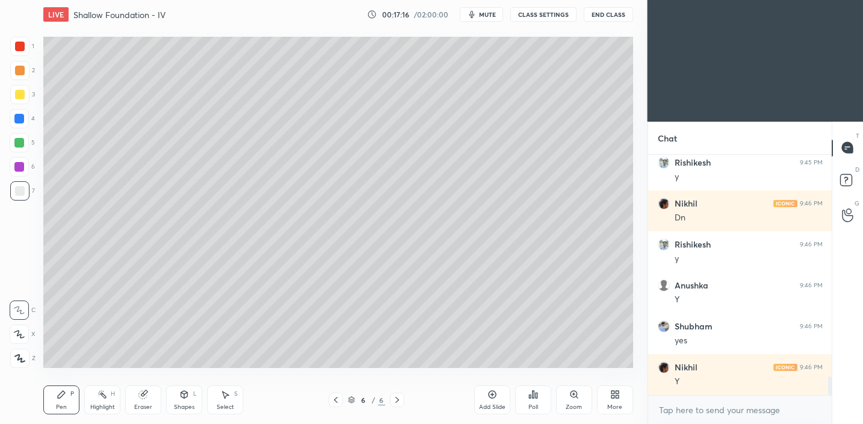
drag, startPoint x: 22, startPoint y: 93, endPoint x: 28, endPoint y: 92, distance: 6.1
click at [22, 93] on div at bounding box center [20, 95] width 10 height 10
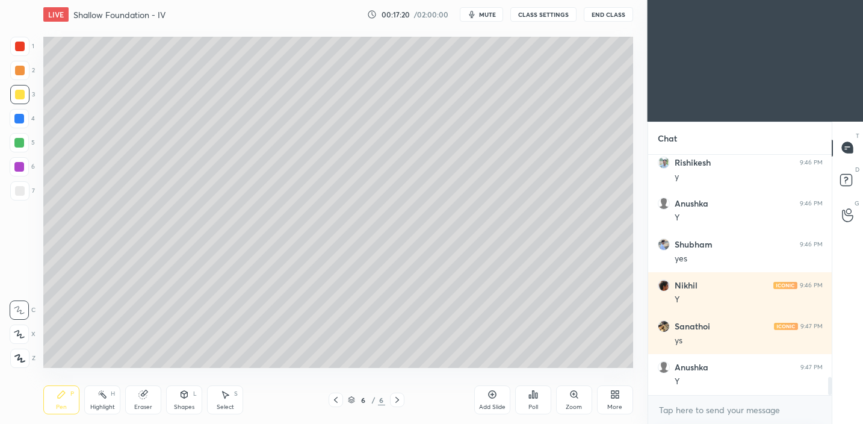
scroll to position [2969, 0]
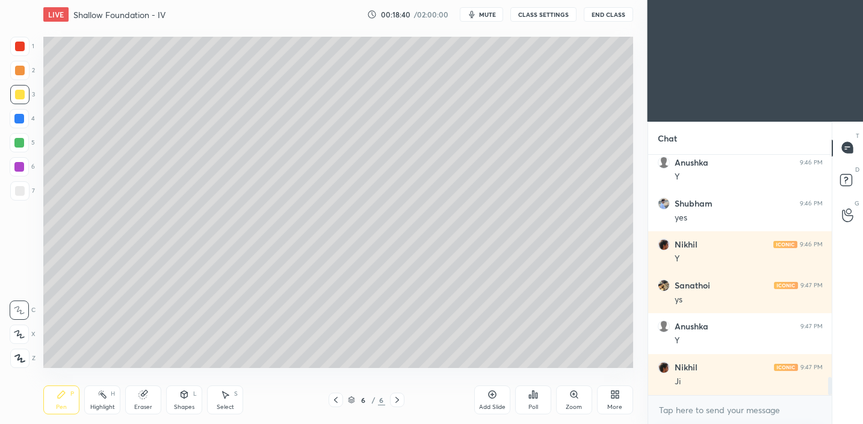
drag, startPoint x: 26, startPoint y: 184, endPoint x: 36, endPoint y: 180, distance: 10.3
click at [26, 184] on div at bounding box center [19, 190] width 19 height 19
click at [187, 394] on icon at bounding box center [184, 395] width 10 height 10
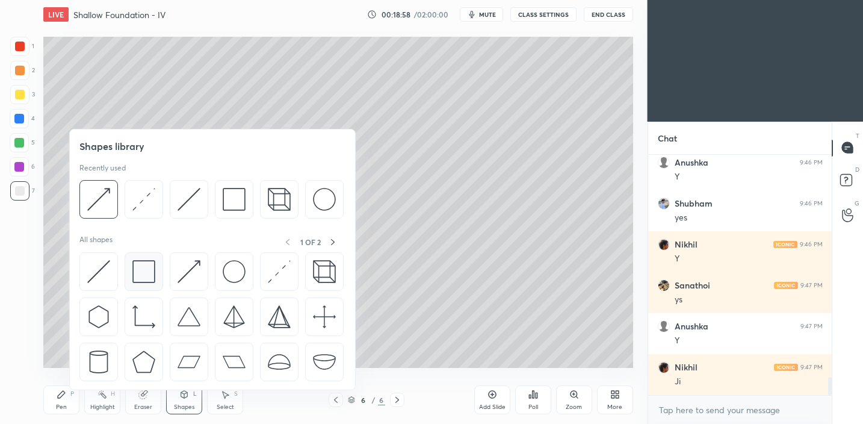
click at [143, 276] on img at bounding box center [143, 271] width 23 height 23
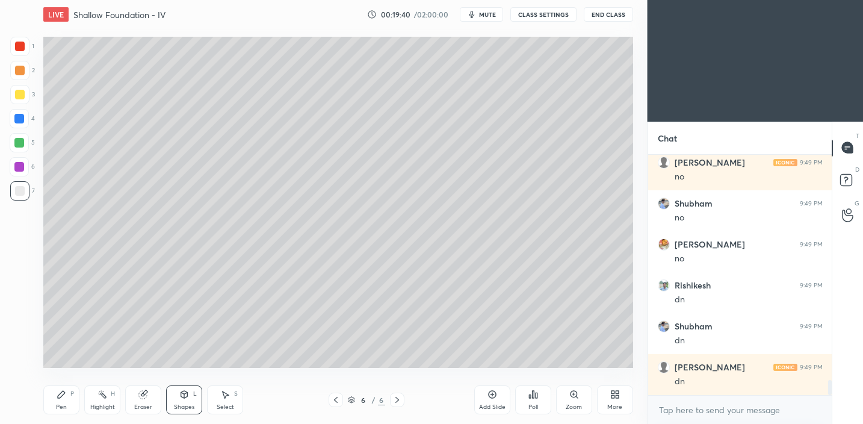
scroll to position [3665, 0]
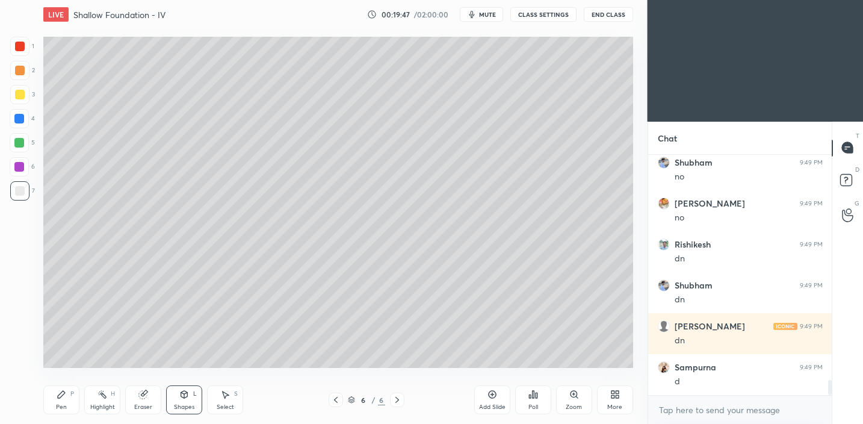
drag, startPoint x: 505, startPoint y: 404, endPoint x: 510, endPoint y: 382, distance: 22.3
click at [504, 405] on div "Add Slide" at bounding box center [492, 407] width 26 height 6
drag, startPoint x: 67, startPoint y: 394, endPoint x: 62, endPoint y: 375, distance: 19.9
click at [67, 394] on div "Pen P" at bounding box center [61, 399] width 36 height 29
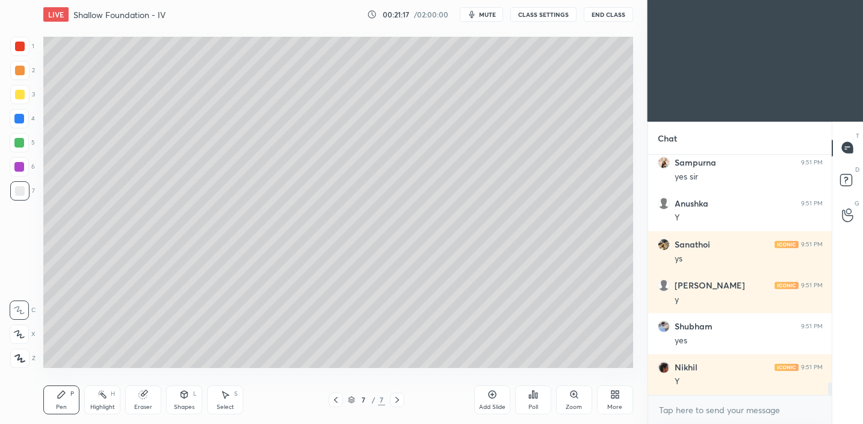
scroll to position [4320, 0]
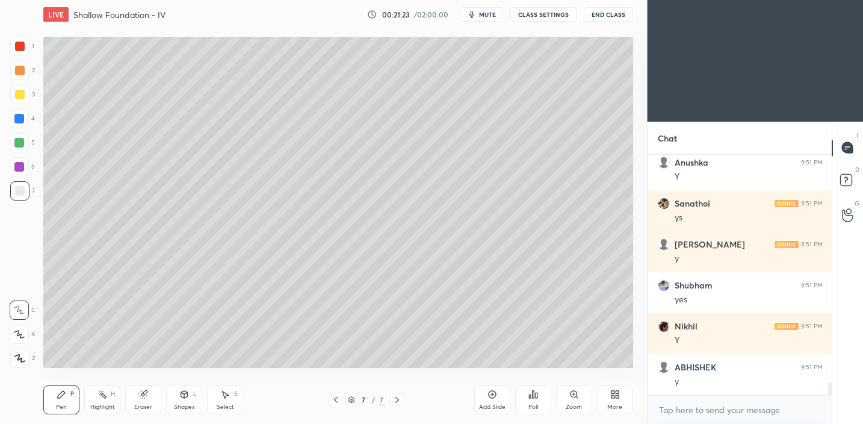
click at [21, 93] on div at bounding box center [20, 95] width 10 height 10
drag, startPoint x: 16, startPoint y: 358, endPoint x: 42, endPoint y: 250, distance: 110.8
click at [16, 356] on icon at bounding box center [19, 358] width 11 height 8
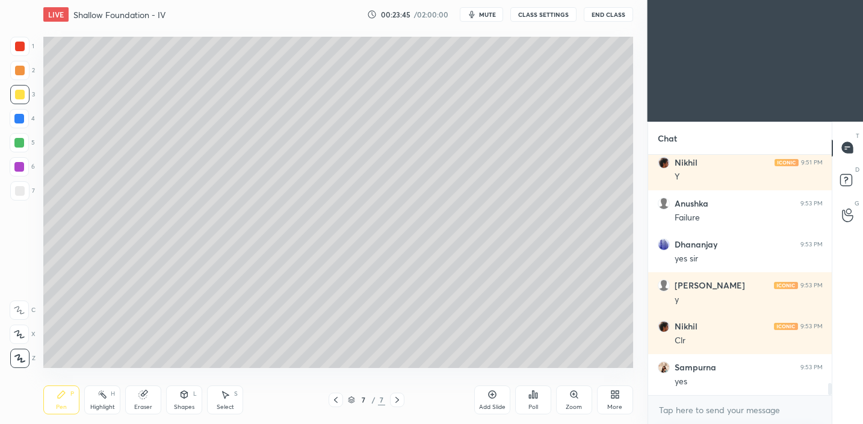
scroll to position [4648, 0]
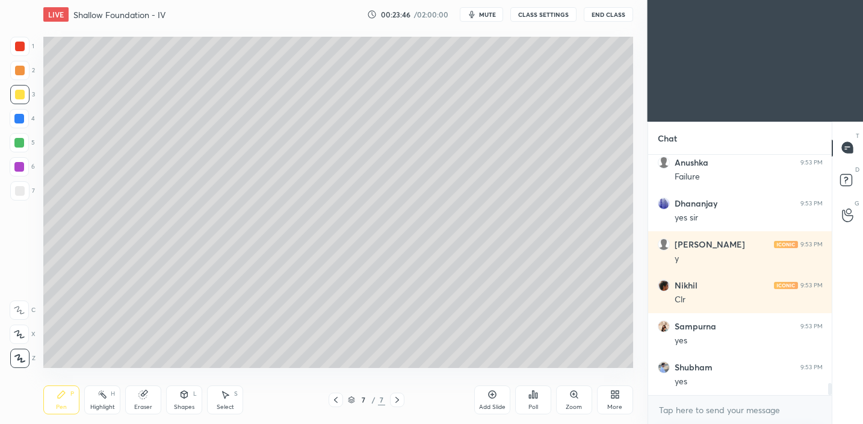
click at [490, 400] on div "Add Slide" at bounding box center [492, 399] width 36 height 29
click at [63, 400] on div "Pen P" at bounding box center [61, 399] width 36 height 29
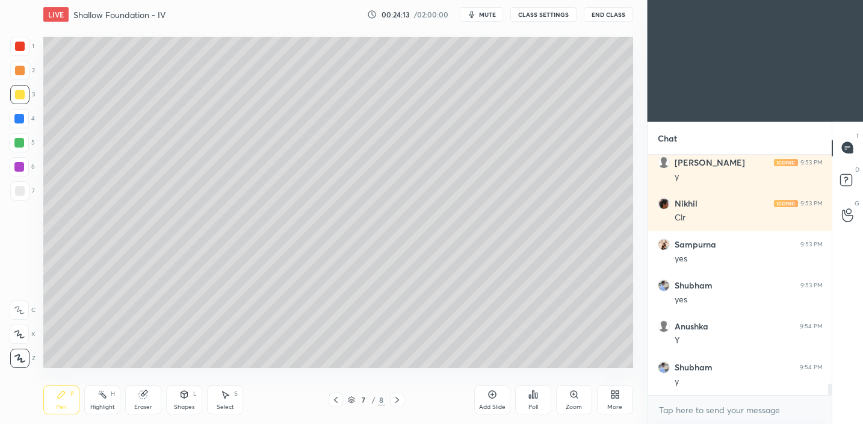
scroll to position [4771, 0]
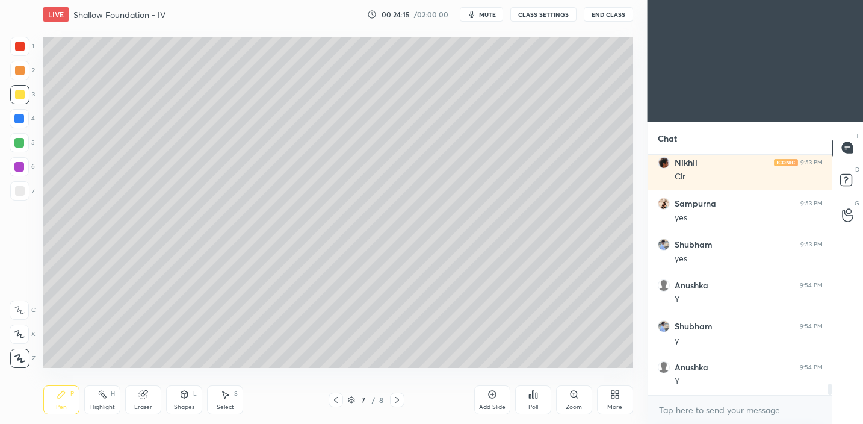
click at [224, 404] on div "Select" at bounding box center [225, 407] width 17 height 6
click at [54, 96] on div "0 ° Undo Copy Paste here Duplicate Duplicate to new slide Delete" at bounding box center [338, 203] width 590 height 332
drag, startPoint x: 55, startPoint y: 104, endPoint x: 98, endPoint y: 98, distance: 43.7
click at [96, 98] on div "0 ° Undo Copy Paste here Duplicate Duplicate to new slide Delete" at bounding box center [338, 203] width 590 height 332
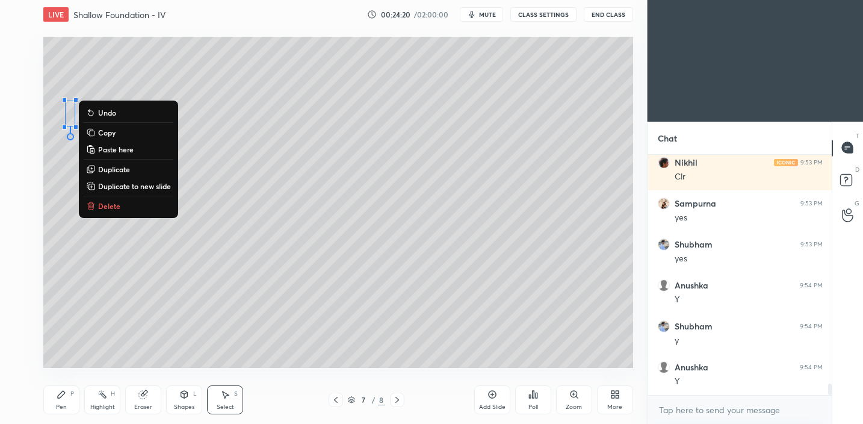
drag, startPoint x: 42, startPoint y: 86, endPoint x: 51, endPoint y: 86, distance: 9.7
click at [42, 87] on div "0 ° Undo Copy Paste here Duplicate Duplicate to new slide Delete Setting up you…" at bounding box center [339, 202] width 600 height 347
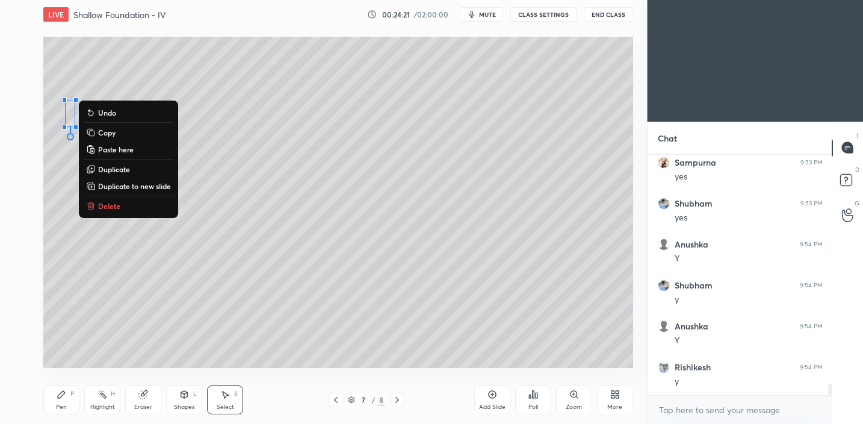
click at [63, 89] on div "0 ° Undo Copy Paste here Duplicate Duplicate to new slide Delete" at bounding box center [338, 203] width 590 height 332
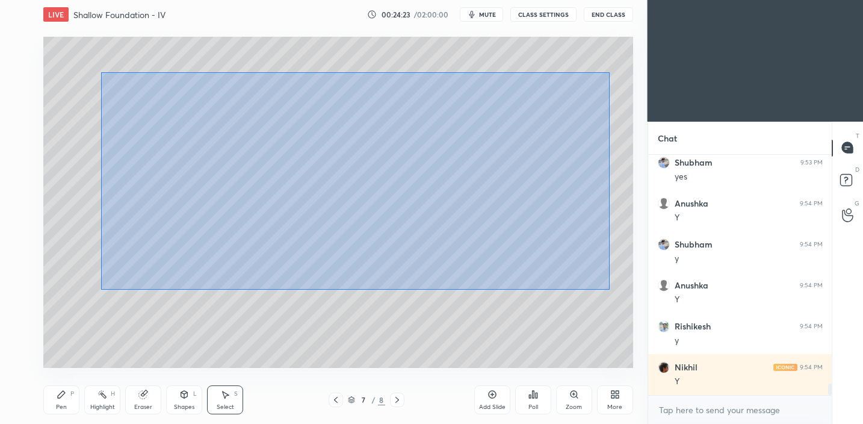
scroll to position [4894, 0]
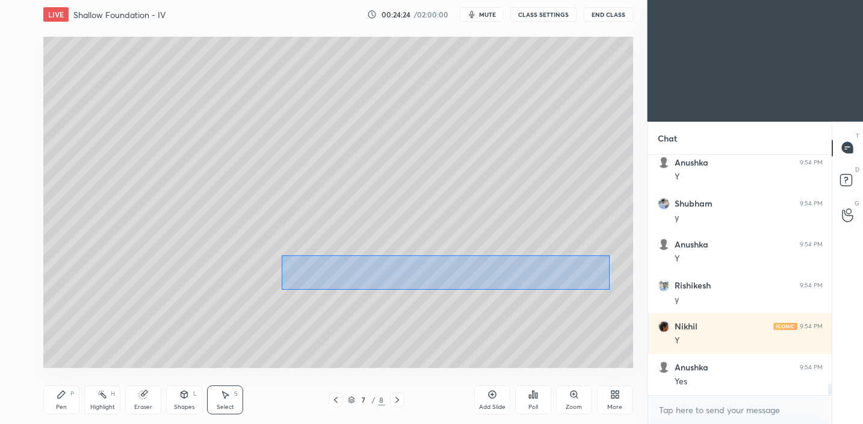
drag, startPoint x: 607, startPoint y: 289, endPoint x: 333, endPoint y: 288, distance: 274.0
click at [293, 275] on div "0 ° Undo Copy Paste here Duplicate Duplicate to new slide Delete" at bounding box center [338, 203] width 590 height 332
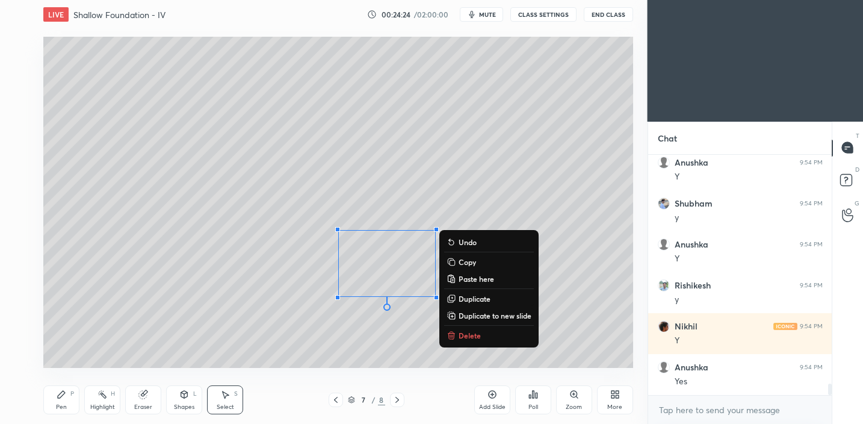
scroll to position [4935, 0]
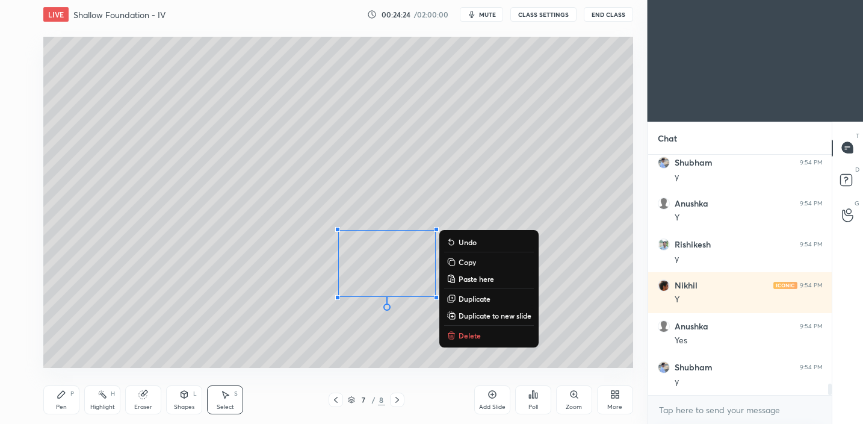
click at [391, 332] on div "0 ° Undo Copy Paste here Duplicate Duplicate to new slide Delete" at bounding box center [338, 203] width 590 height 332
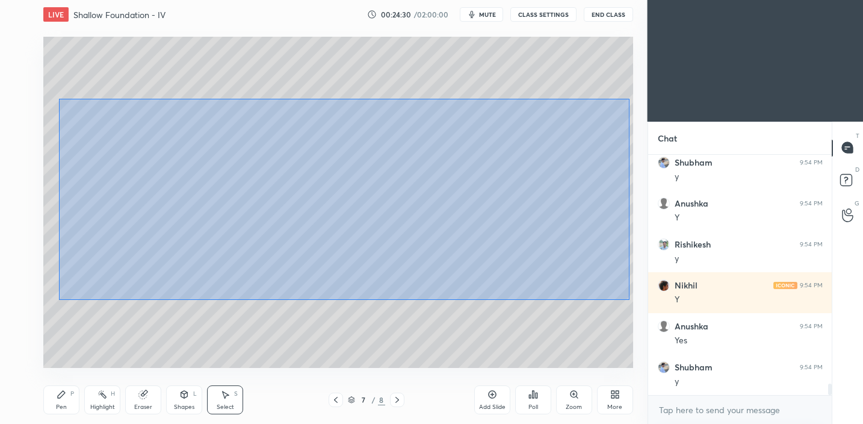
drag, startPoint x: 630, startPoint y: 299, endPoint x: 57, endPoint y: 88, distance: 610.4
click at [58, 98] on div "0 ° Undo Copy Paste here Duplicate Duplicate to new slide Delete" at bounding box center [338, 203] width 590 height 332
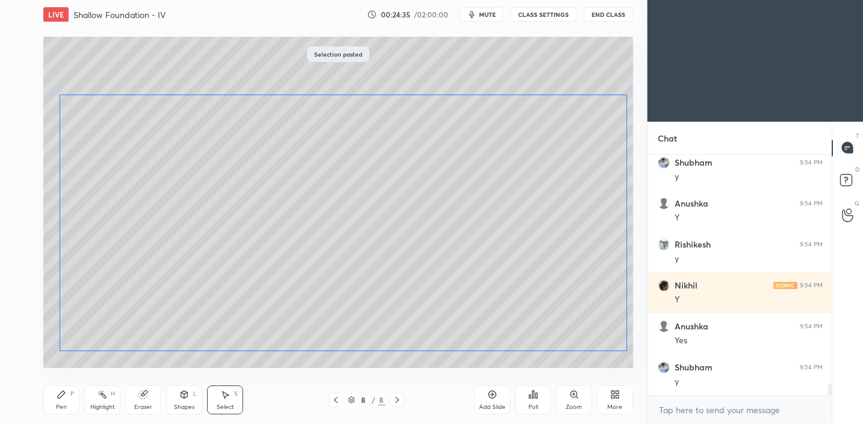
drag, startPoint x: 458, startPoint y: 243, endPoint x: 458, endPoint y: 223, distance: 20.5
click at [458, 251] on div "0 ° Undo Copy Paste here Duplicate Duplicate to new slide Delete" at bounding box center [338, 203] width 590 height 332
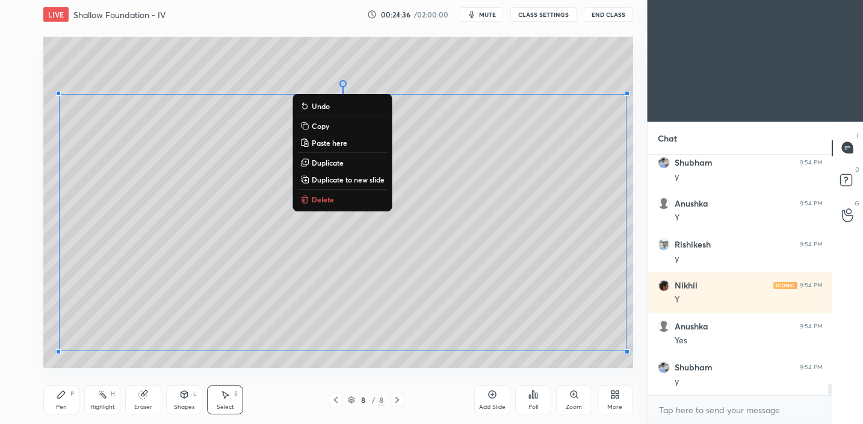
click at [576, 58] on div "0 ° Undo Copy Paste here Duplicate Duplicate to new slide Delete" at bounding box center [338, 203] width 590 height 332
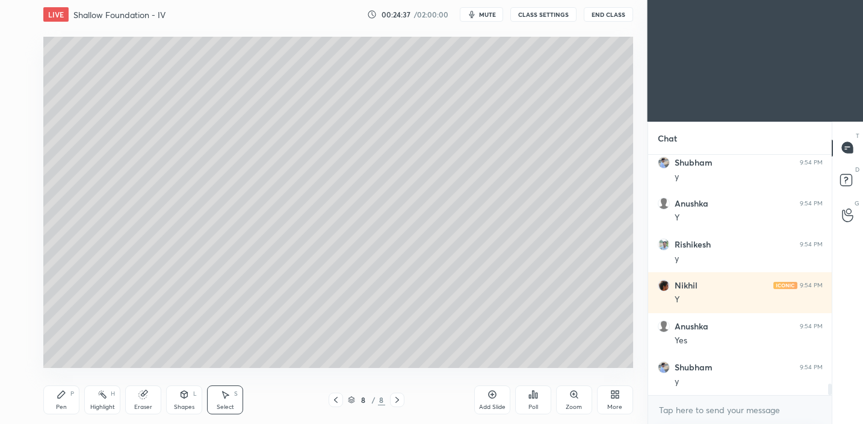
click at [178, 409] on div "Shapes" at bounding box center [184, 407] width 20 height 6
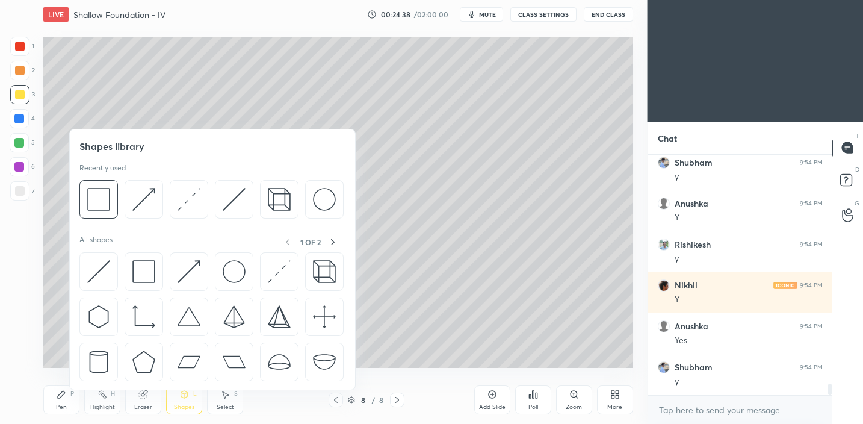
click at [228, 399] on div "Select S" at bounding box center [225, 399] width 36 height 29
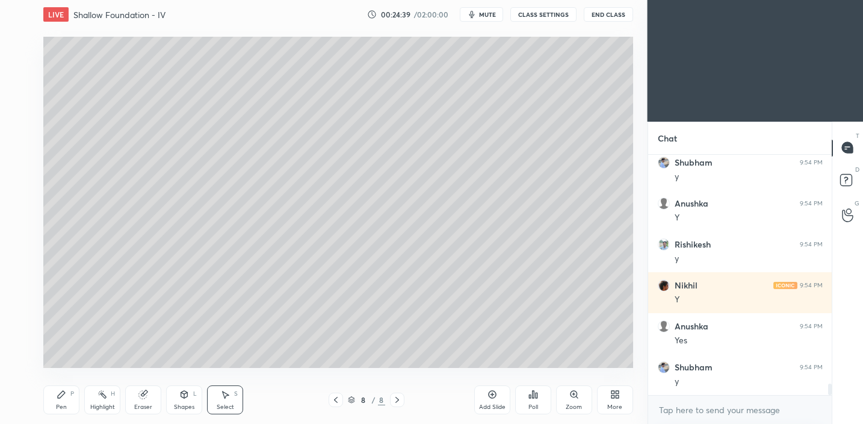
click at [142, 400] on div "Eraser" at bounding box center [143, 399] width 36 height 29
drag, startPoint x: 25, startPoint y: 330, endPoint x: 36, endPoint y: 295, distance: 36.6
click at [25, 330] on div at bounding box center [19, 334] width 19 height 19
click at [61, 404] on div "Pen" at bounding box center [61, 407] width 11 height 6
drag, startPoint x: 237, startPoint y: 407, endPoint x: 241, endPoint y: 382, distance: 25.6
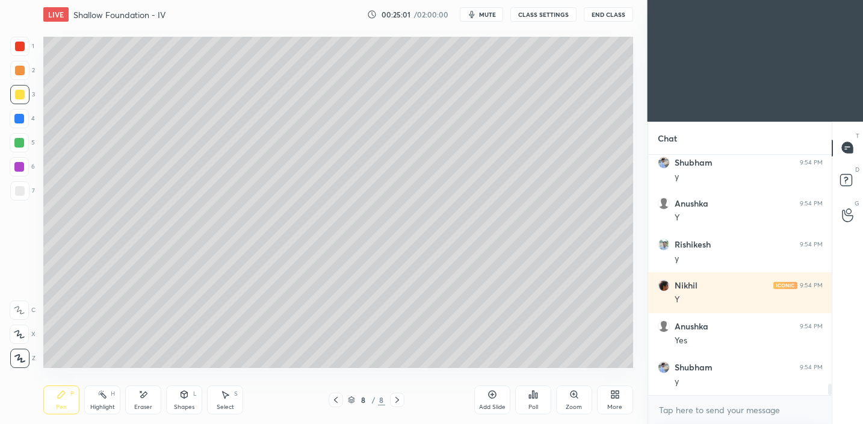
click at [237, 407] on div "Select S" at bounding box center [225, 399] width 36 height 29
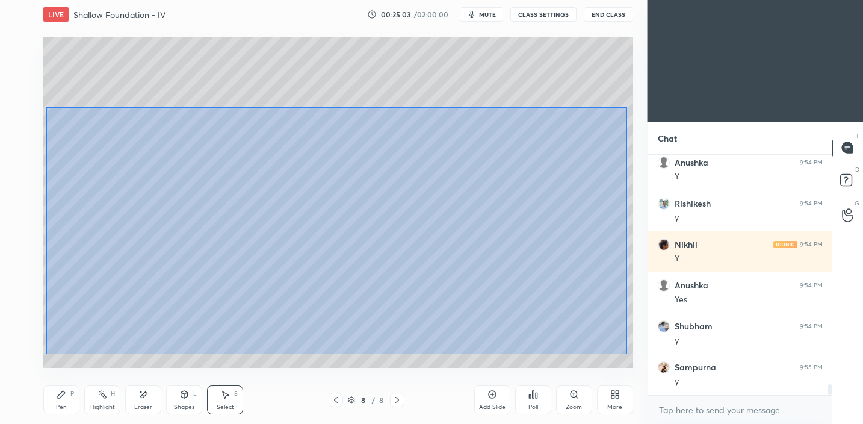
scroll to position [5016, 0]
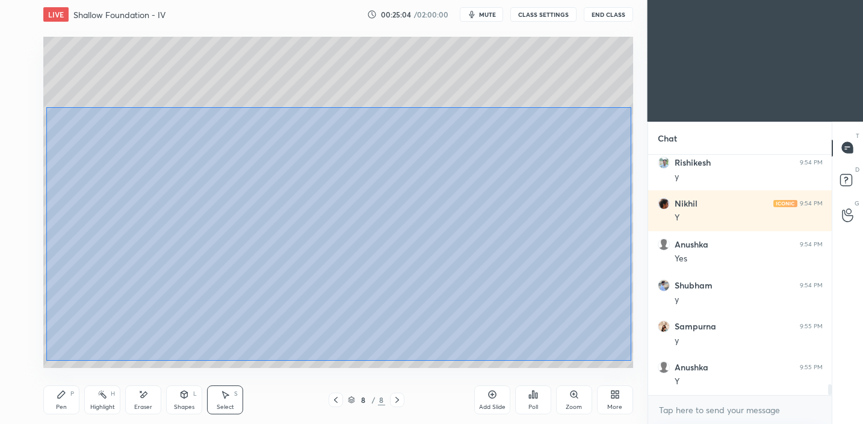
drag, startPoint x: 51, startPoint y: 109, endPoint x: 630, endPoint y: 347, distance: 626.4
click at [630, 360] on div "0 ° Undo Copy Paste here Duplicate Duplicate to new slide Delete" at bounding box center [338, 203] width 590 height 332
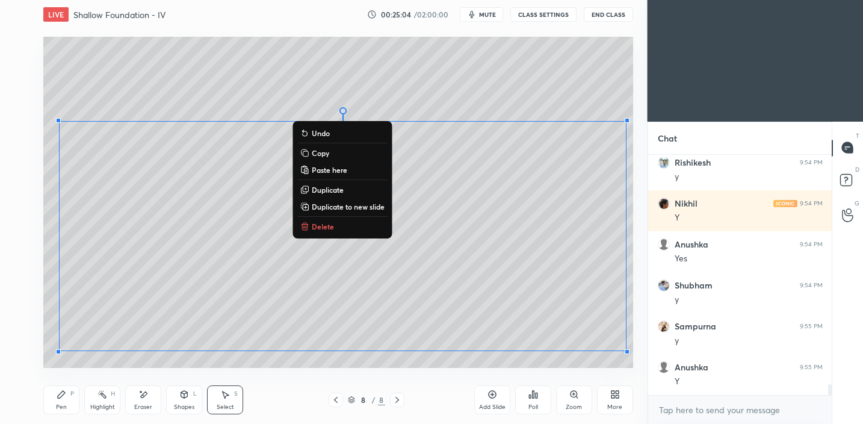
scroll to position [5057, 0]
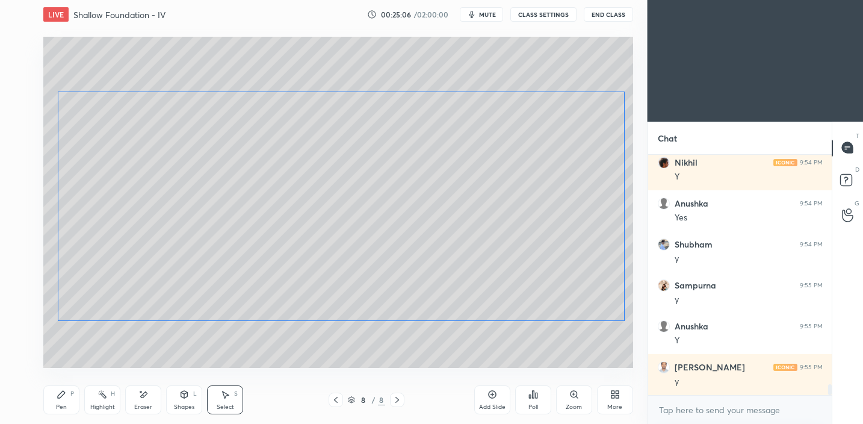
drag, startPoint x: 494, startPoint y: 251, endPoint x: 465, endPoint y: 320, distance: 74.2
click at [490, 241] on div "0 ° Undo Copy Paste here Duplicate Duplicate to new slide Delete" at bounding box center [338, 203] width 590 height 332
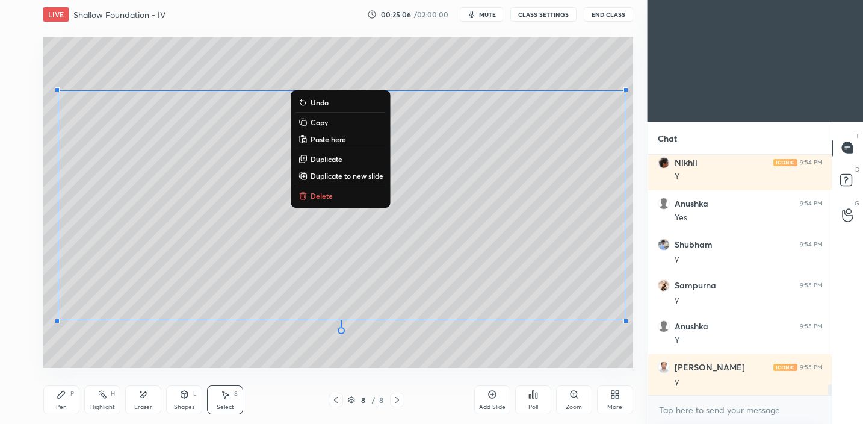
scroll to position [5098, 0]
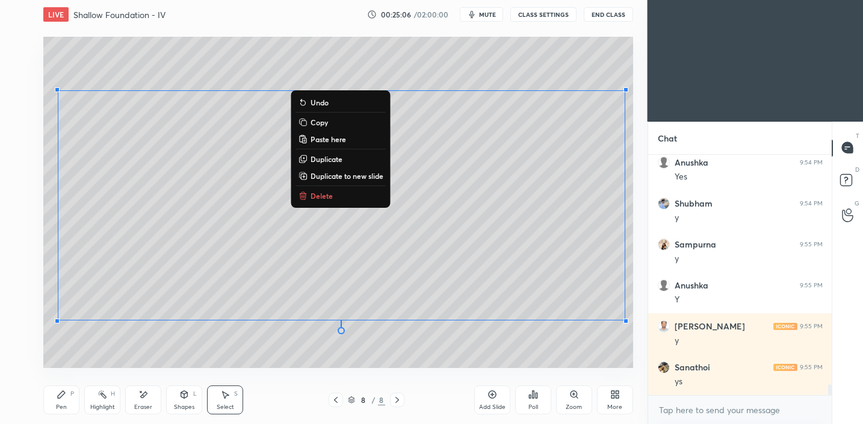
click at [440, 353] on div "0 ° Undo Copy Paste here Duplicate Duplicate to new slide Delete" at bounding box center [338, 203] width 590 height 332
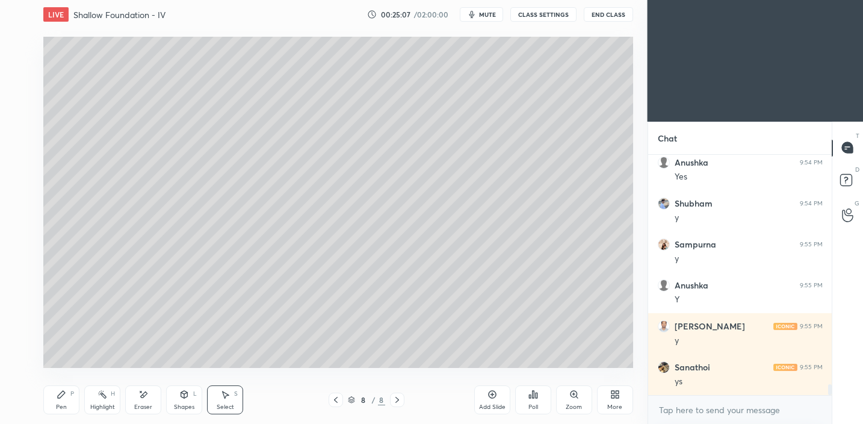
drag, startPoint x: 63, startPoint y: 403, endPoint x: 58, endPoint y: 372, distance: 31.7
click at [64, 404] on div "Pen" at bounding box center [61, 407] width 11 height 6
click at [17, 190] on div at bounding box center [20, 191] width 10 height 10
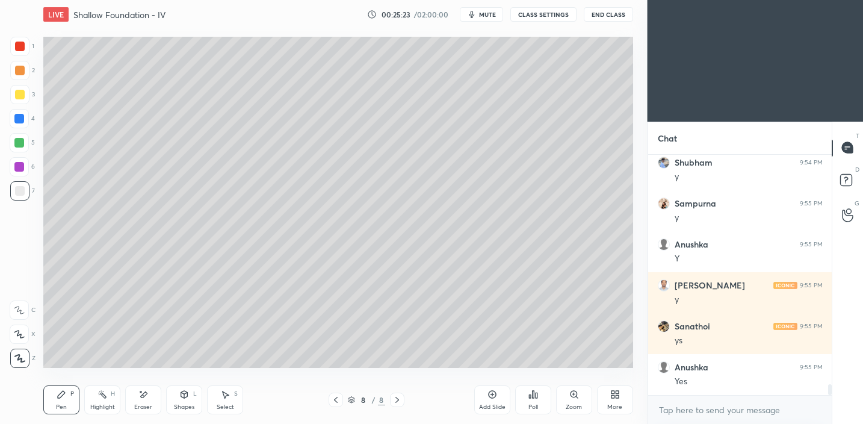
click at [180, 398] on icon at bounding box center [184, 395] width 10 height 10
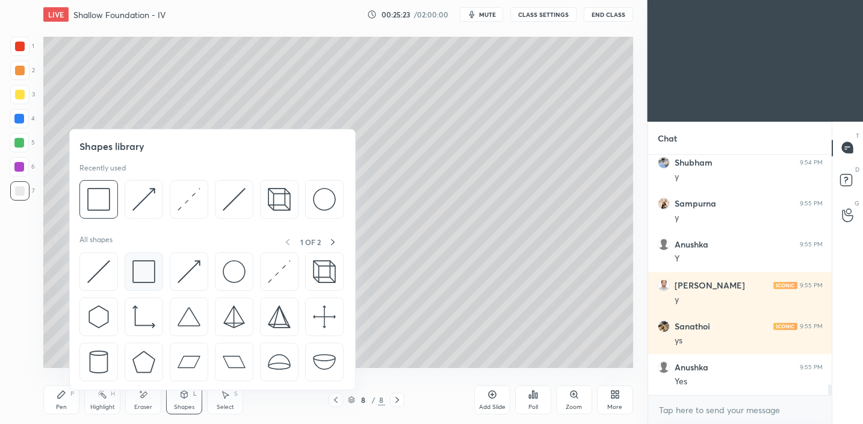
click at [137, 267] on img at bounding box center [143, 271] width 23 height 23
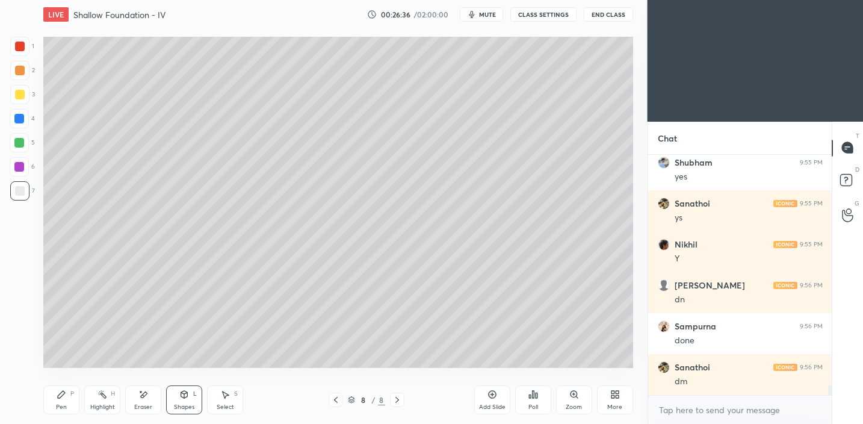
scroll to position [5426, 0]
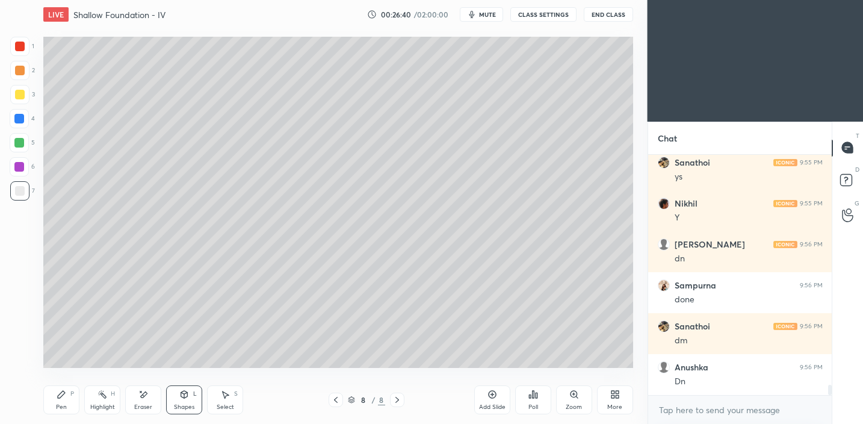
drag, startPoint x: 64, startPoint y: 398, endPoint x: 76, endPoint y: 392, distance: 12.9
click at [66, 398] on icon at bounding box center [62, 395] width 10 height 10
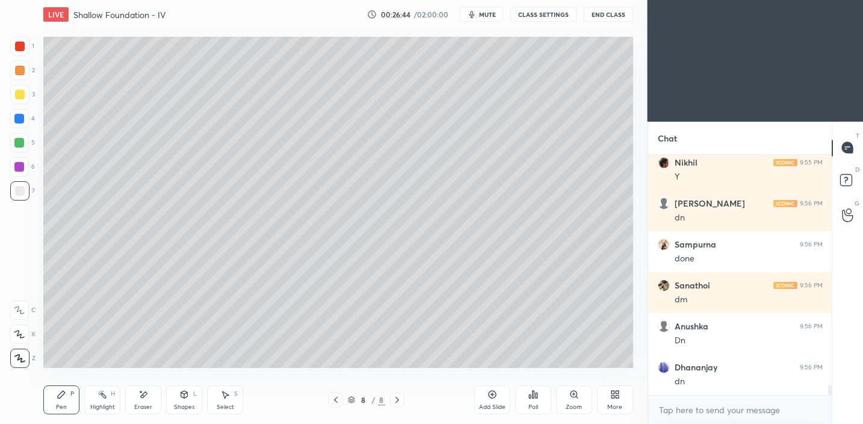
drag, startPoint x: 493, startPoint y: 400, endPoint x: 492, endPoint y: 379, distance: 21.1
click at [494, 400] on div "Add Slide" at bounding box center [492, 399] width 36 height 29
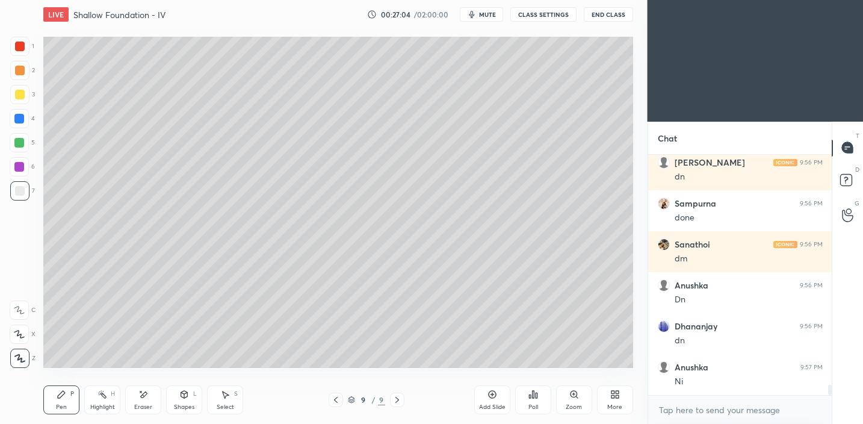
click at [149, 394] on div "Eraser" at bounding box center [143, 399] width 36 height 29
click at [184, 397] on icon at bounding box center [184, 395] width 10 height 10
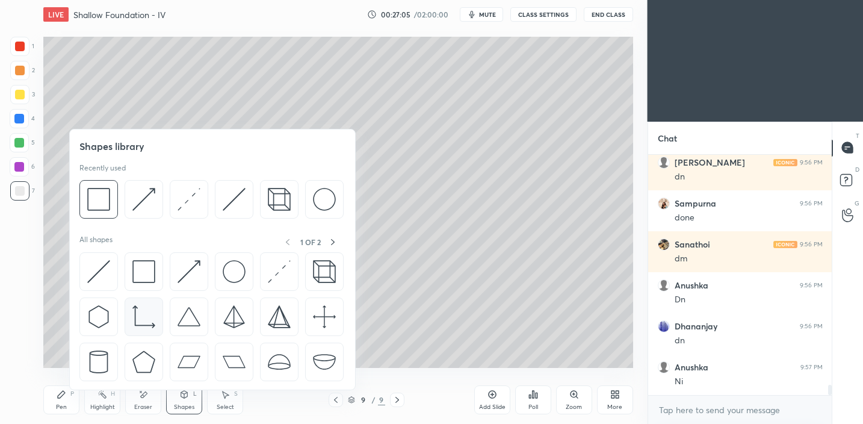
scroll to position [5549, 0]
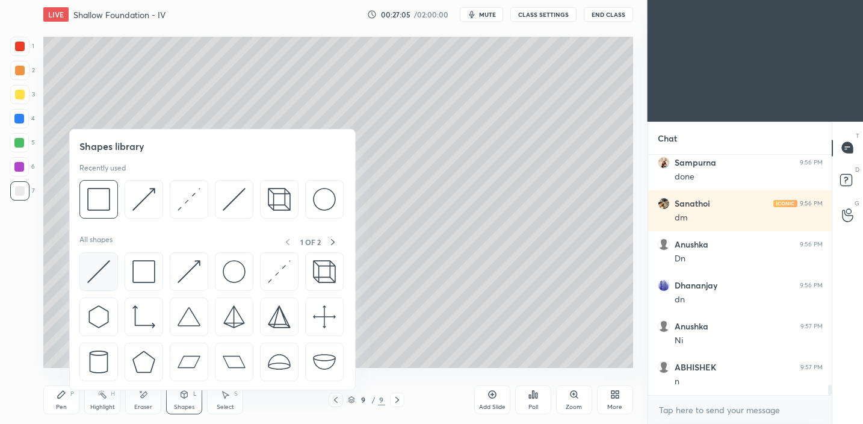
click at [82, 270] on div at bounding box center [98, 271] width 39 height 39
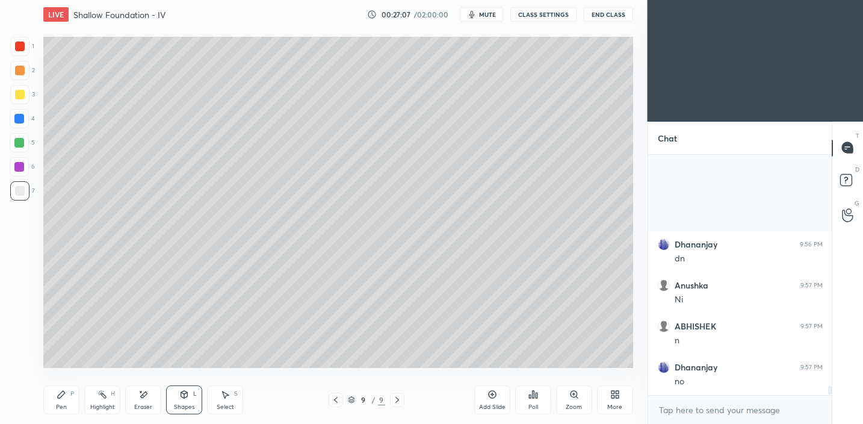
scroll to position [5712, 0]
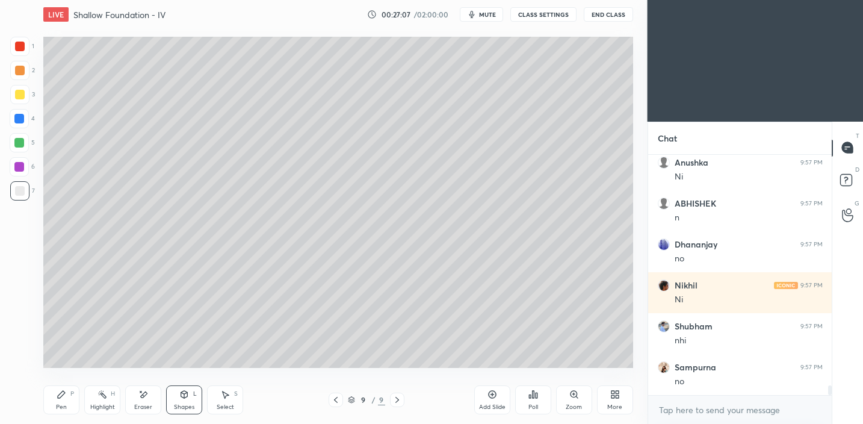
click at [62, 400] on div "Pen P" at bounding box center [61, 399] width 36 height 29
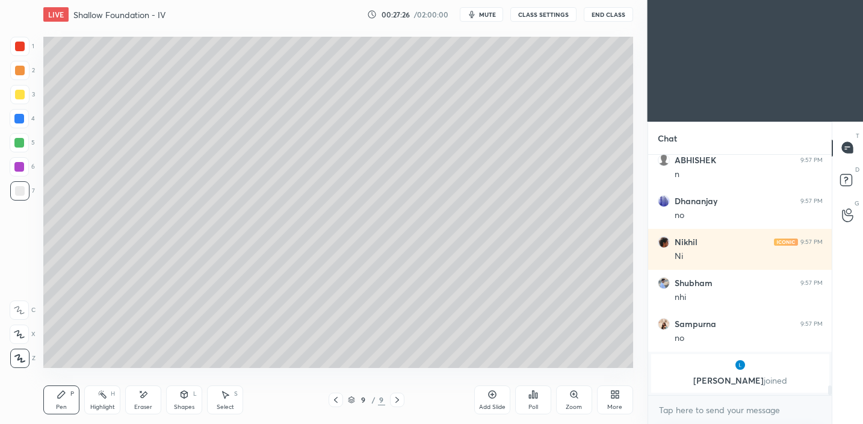
click at [24, 101] on div at bounding box center [19, 94] width 19 height 19
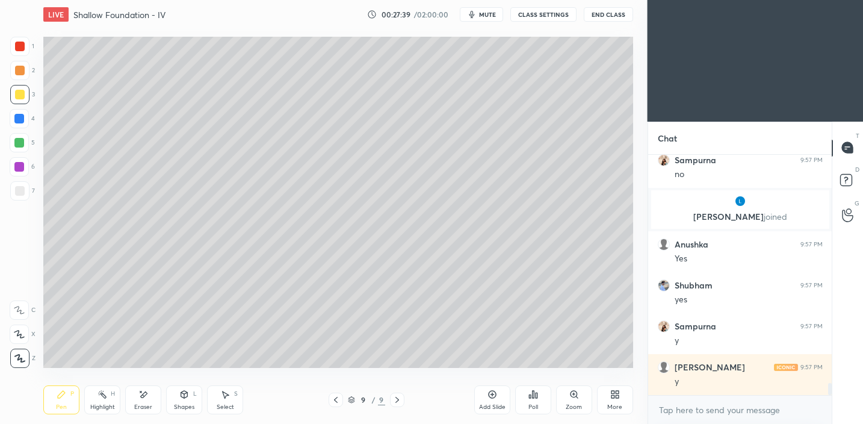
scroll to position [4650, 0]
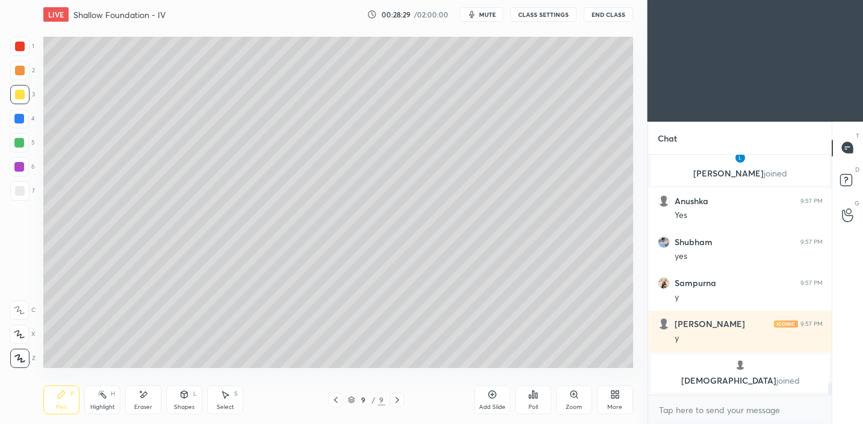
click at [22, 193] on div at bounding box center [20, 191] width 10 height 10
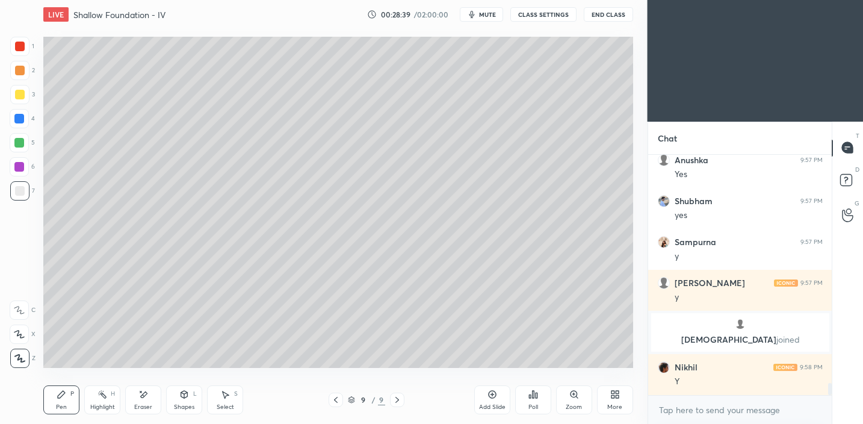
scroll to position [4678, 0]
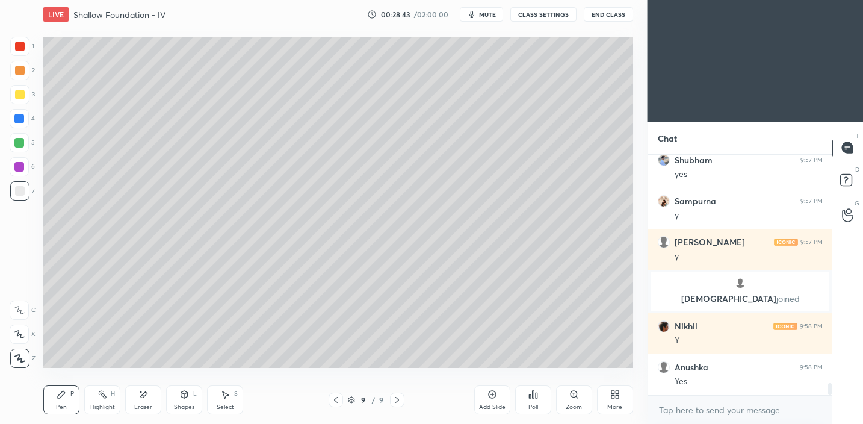
click at [185, 399] on div "Shapes L" at bounding box center [184, 399] width 36 height 29
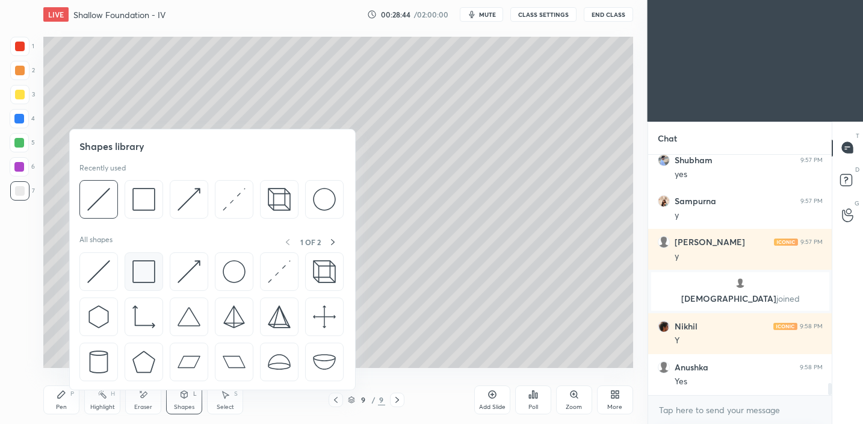
click at [152, 274] on img at bounding box center [143, 271] width 23 height 23
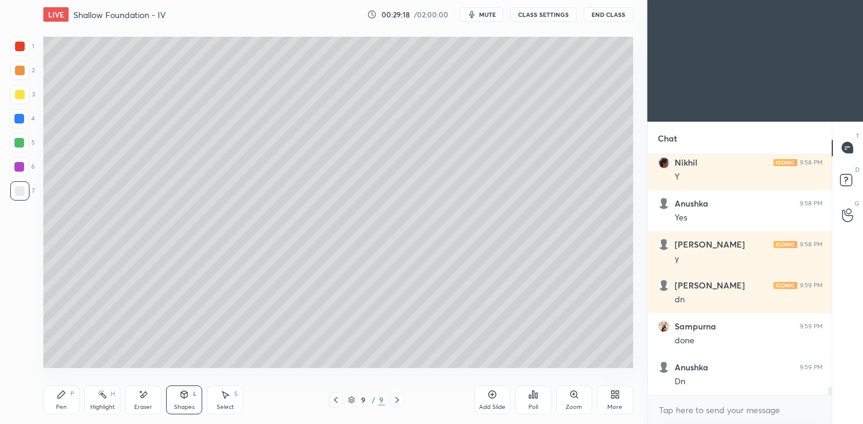
scroll to position [6400, 0]
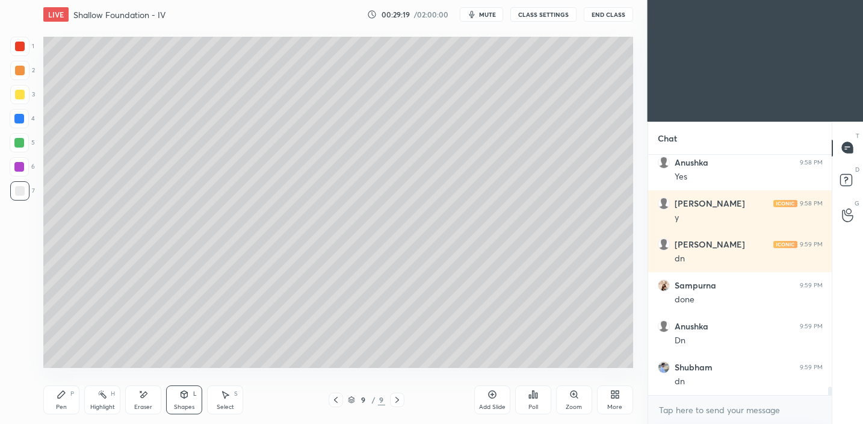
click at [497, 408] on div "Add Slide" at bounding box center [492, 407] width 26 height 6
click at [79, 393] on div "Pen P" at bounding box center [61, 399] width 36 height 29
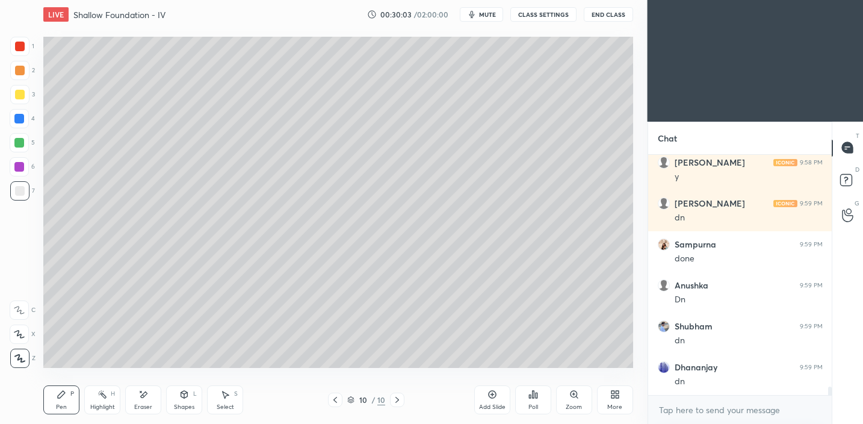
scroll to position [6482, 0]
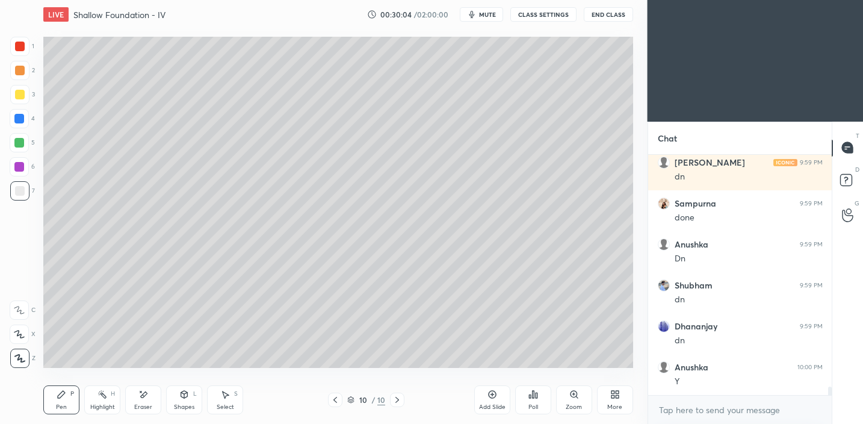
click at [20, 98] on div at bounding box center [20, 95] width 10 height 10
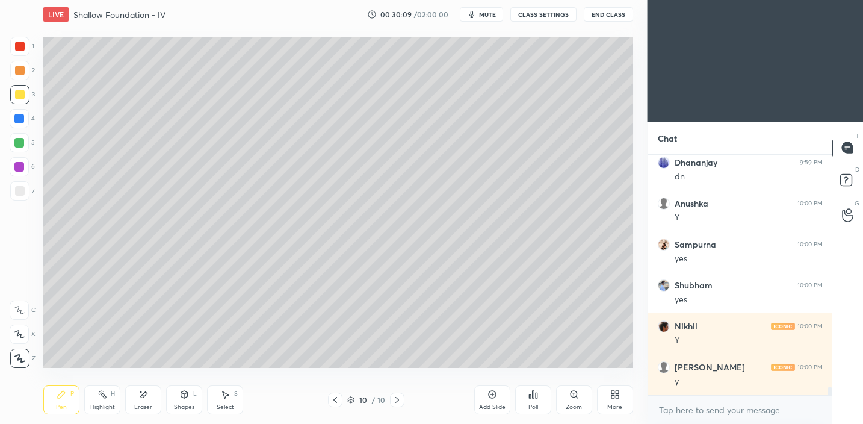
scroll to position [6687, 0]
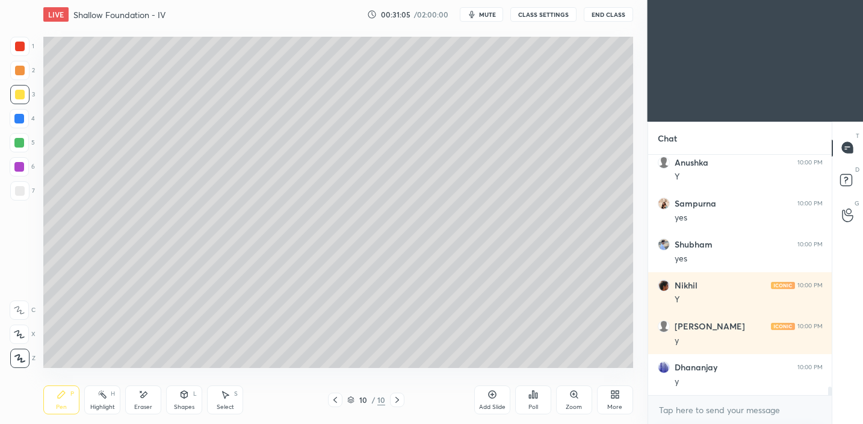
click at [16, 193] on div at bounding box center [20, 191] width 10 height 10
click at [16, 92] on div at bounding box center [20, 95] width 10 height 10
click at [184, 404] on div "Shapes" at bounding box center [184, 407] width 20 height 6
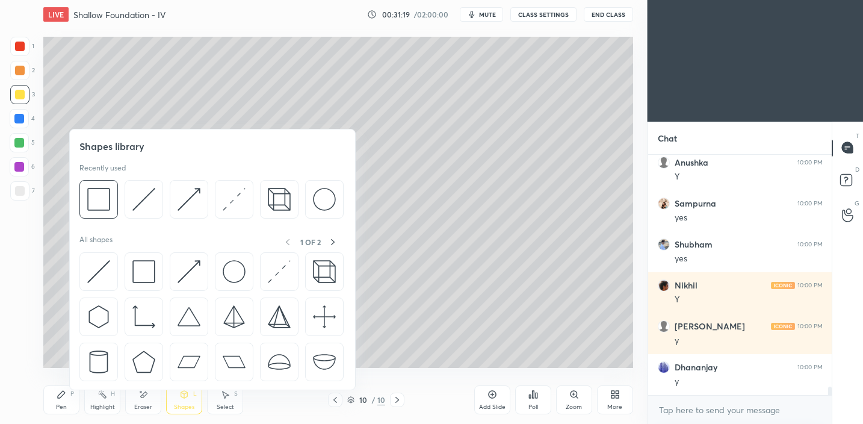
click at [60, 397] on icon at bounding box center [61, 394] width 7 height 7
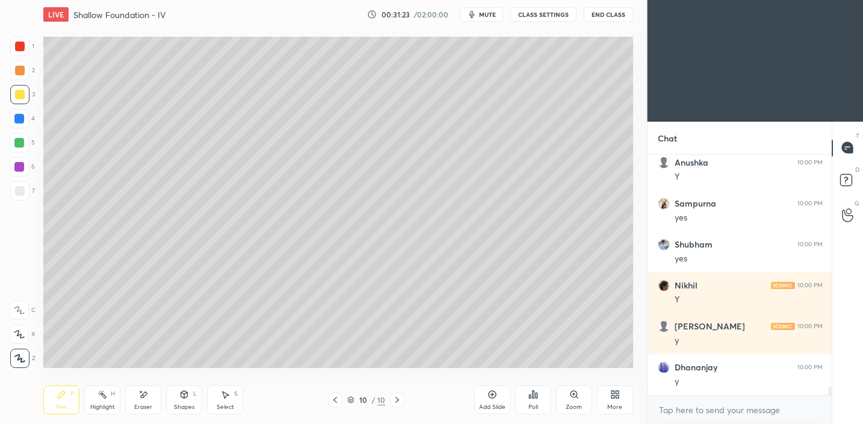
click at [20, 188] on div at bounding box center [20, 191] width 10 height 10
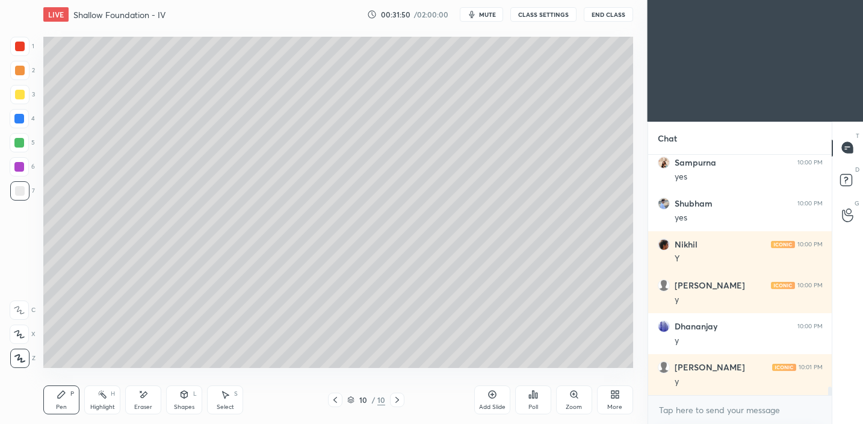
drag, startPoint x: 188, startPoint y: 397, endPoint x: 185, endPoint y: 391, distance: 6.5
click at [186, 397] on icon at bounding box center [184, 395] width 10 height 10
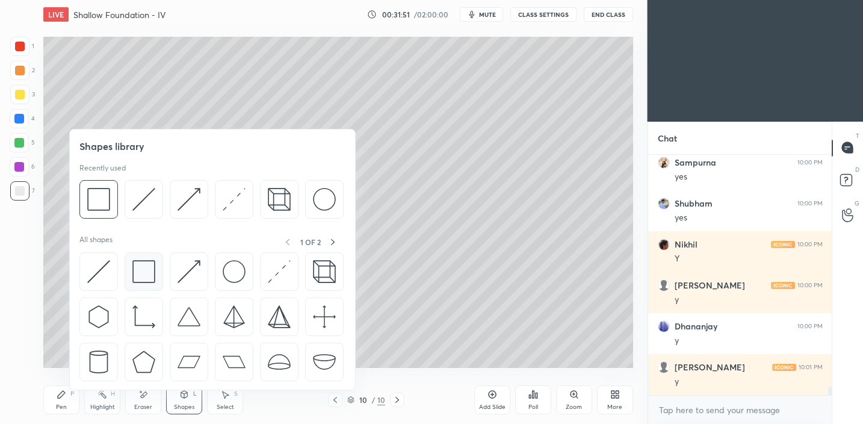
click at [143, 275] on img at bounding box center [143, 271] width 23 height 23
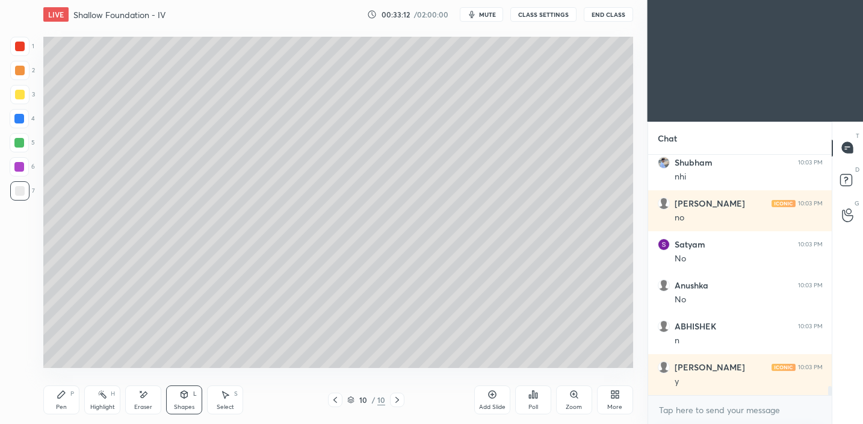
scroll to position [6204, 0]
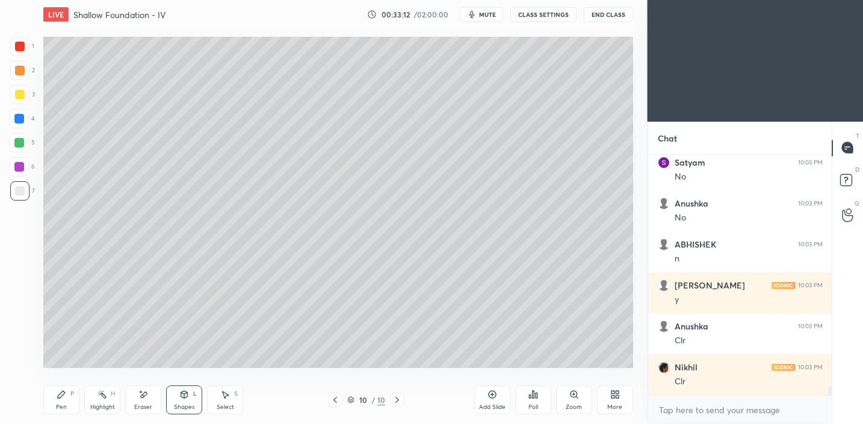
click at [497, 404] on div "Add Slide" at bounding box center [492, 407] width 26 height 6
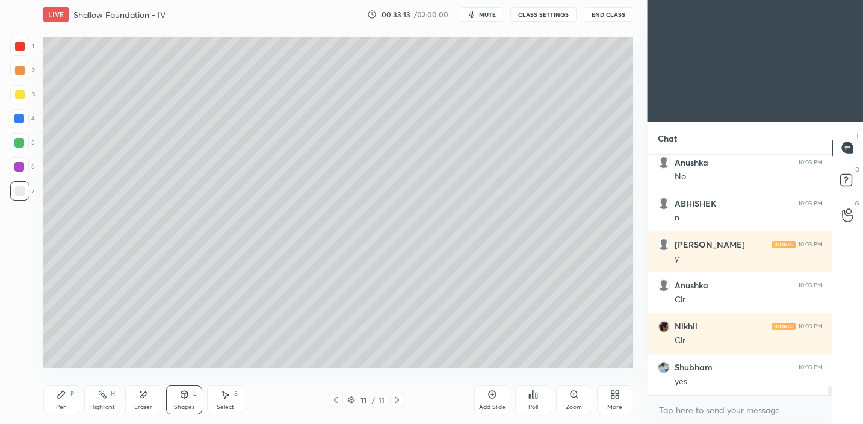
scroll to position [6286, 0]
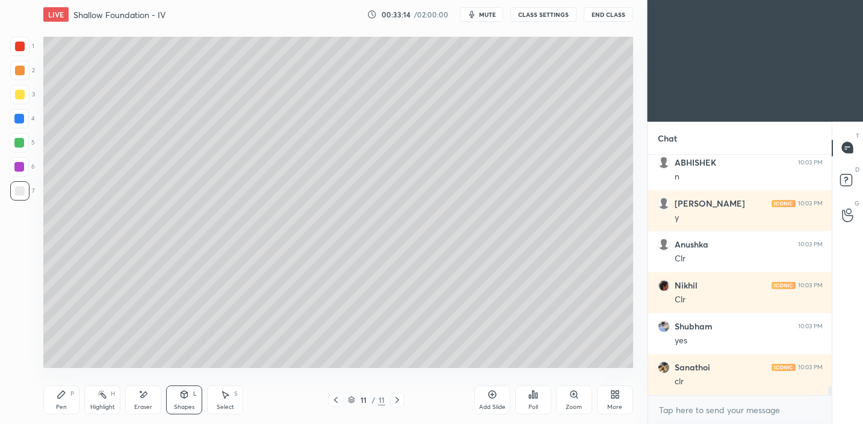
click at [63, 394] on icon at bounding box center [61, 394] width 7 height 7
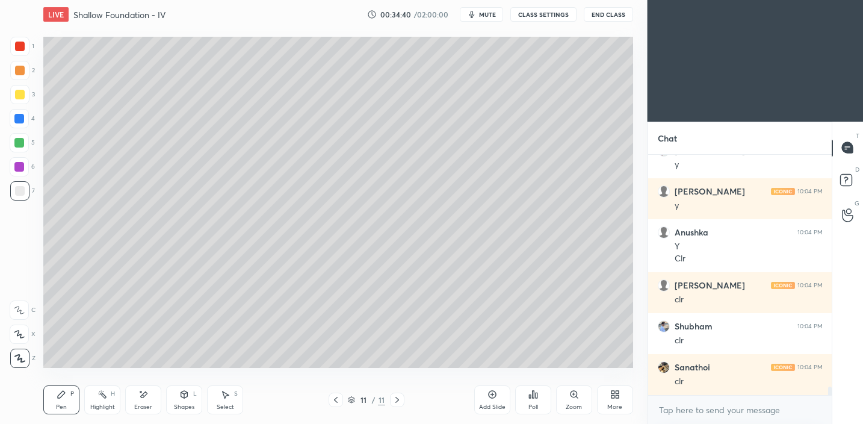
scroll to position [6584, 0]
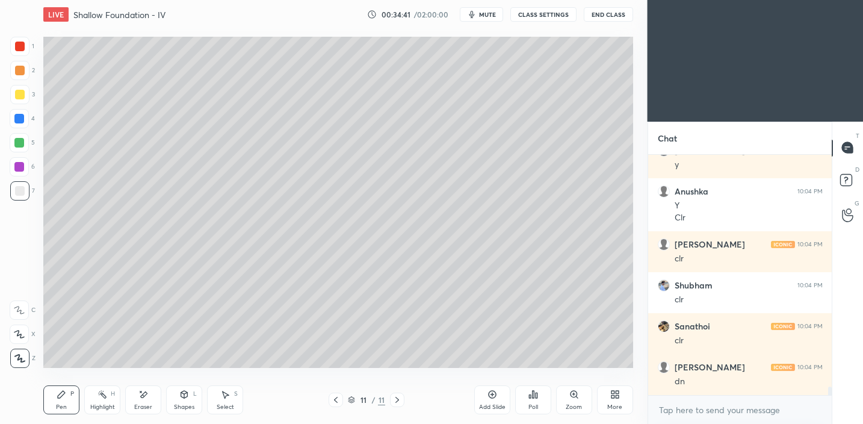
drag, startPoint x: 22, startPoint y: 95, endPoint x: 31, endPoint y: 95, distance: 9.0
click at [22, 95] on div at bounding box center [20, 95] width 10 height 10
click at [66, 402] on div "Pen P" at bounding box center [61, 399] width 36 height 29
click at [22, 190] on div at bounding box center [20, 191] width 10 height 10
drag, startPoint x: 18, startPoint y: 90, endPoint x: 36, endPoint y: 90, distance: 17.5
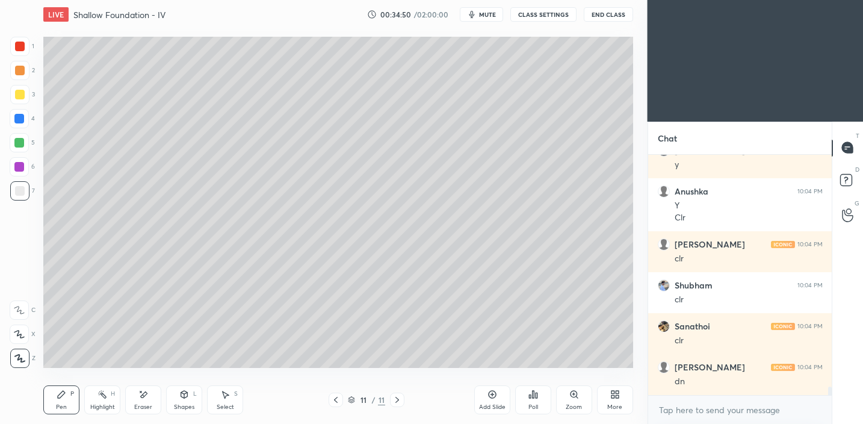
click at [18, 90] on div at bounding box center [20, 95] width 10 height 10
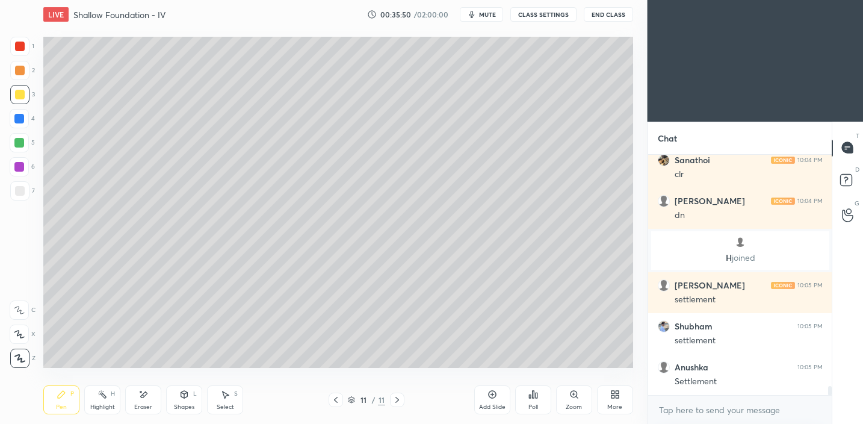
scroll to position [6384, 0]
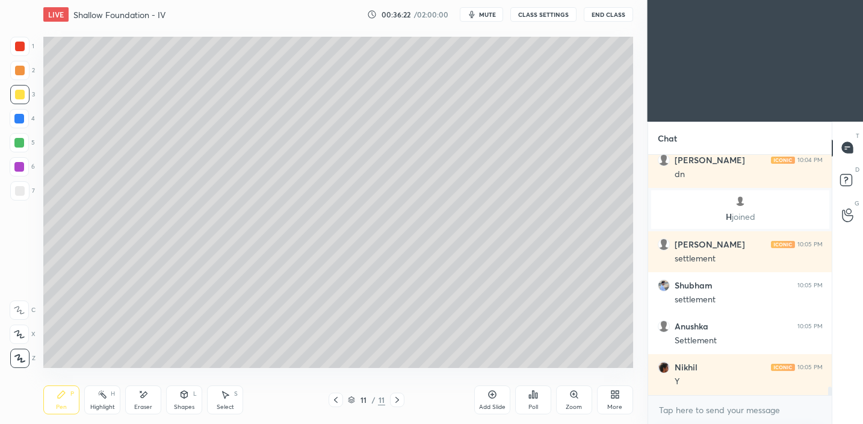
drag, startPoint x: 25, startPoint y: 192, endPoint x: 42, endPoint y: 191, distance: 16.9
click at [25, 192] on div at bounding box center [19, 190] width 19 height 19
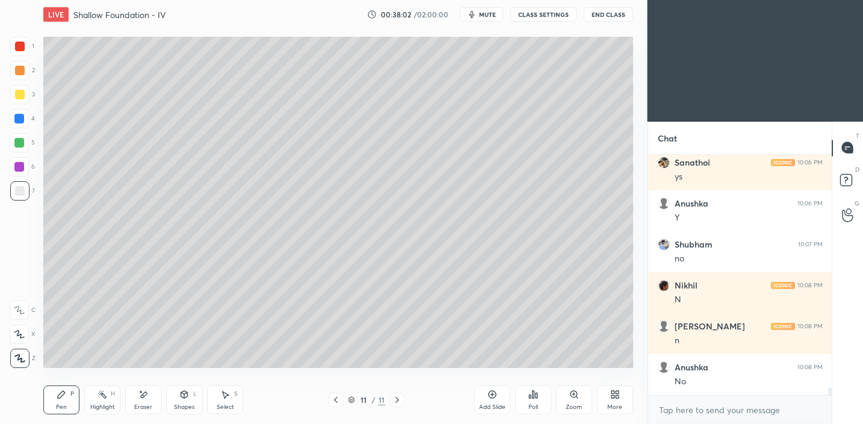
scroll to position [6917, 0]
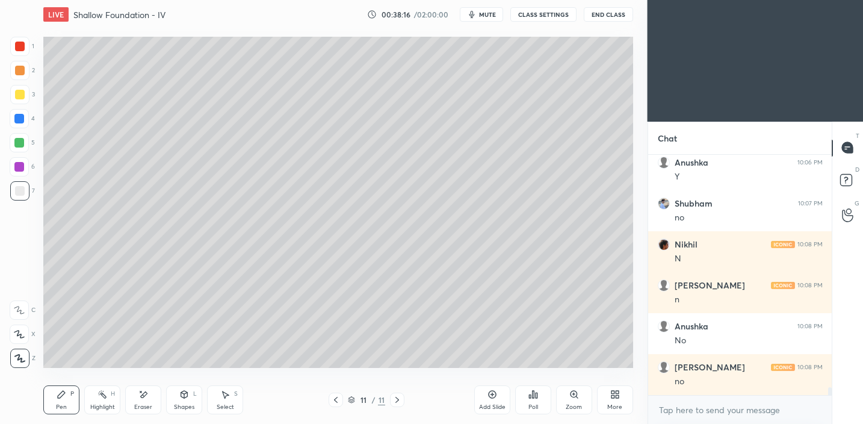
click at [498, 408] on div "Add Slide" at bounding box center [492, 407] width 26 height 6
drag, startPoint x: 22, startPoint y: 98, endPoint x: 34, endPoint y: 94, distance: 12.8
click at [22, 98] on div at bounding box center [20, 95] width 10 height 10
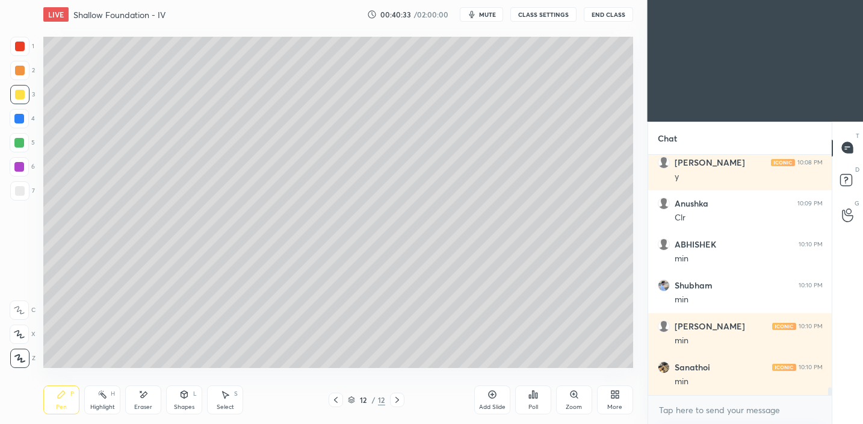
scroll to position [7244, 0]
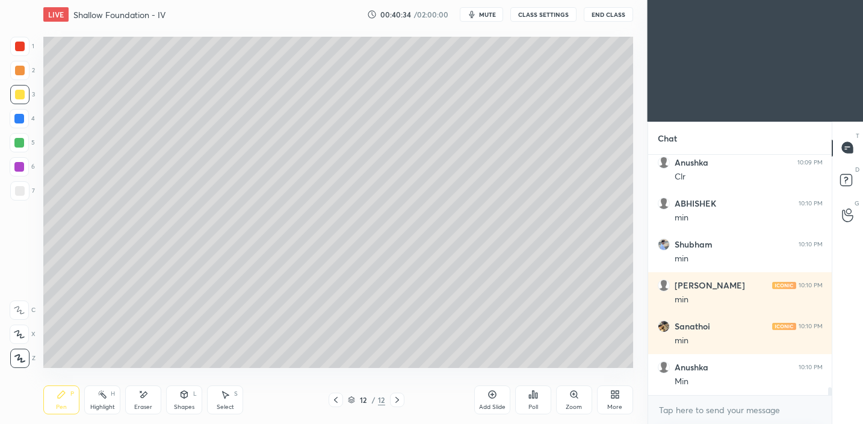
click at [184, 396] on icon at bounding box center [184, 394] width 7 height 7
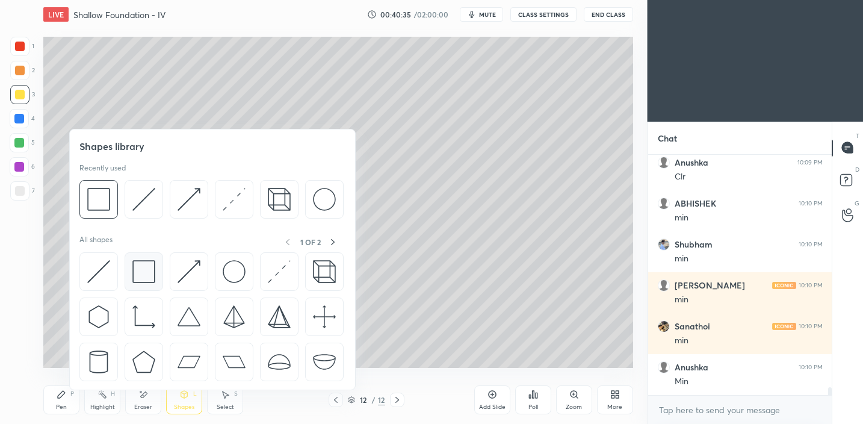
click at [145, 278] on img at bounding box center [143, 271] width 23 height 23
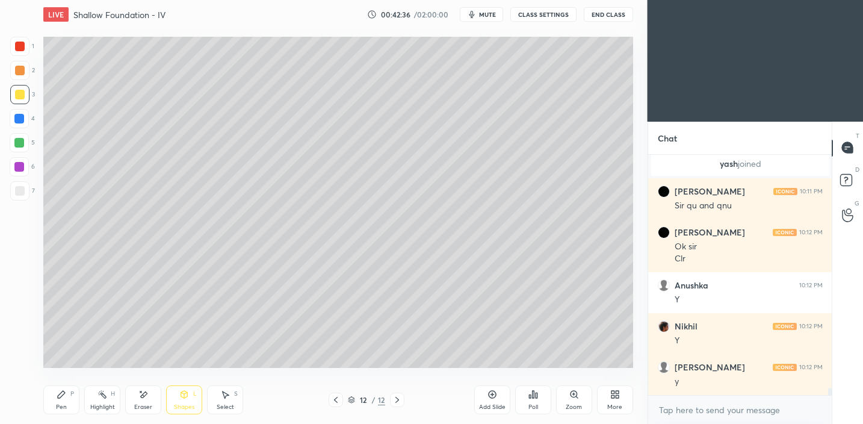
scroll to position [7531, 0]
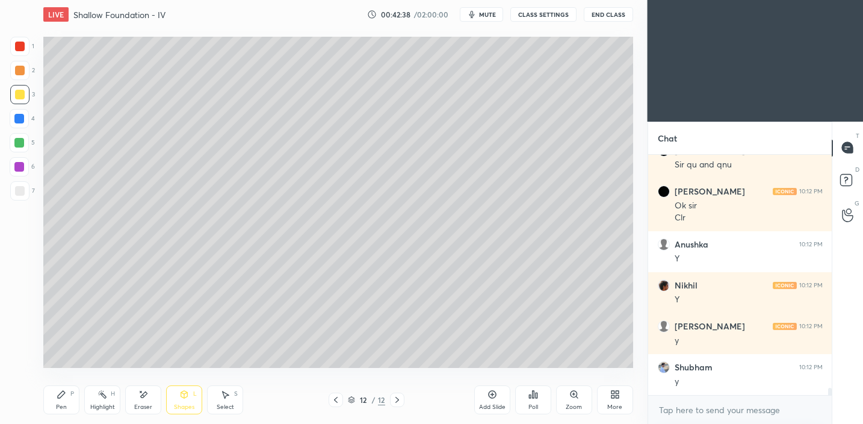
drag, startPoint x: 490, startPoint y: 395, endPoint x: 484, endPoint y: 378, distance: 17.9
click at [488, 397] on icon at bounding box center [493, 395] width 10 height 10
drag, startPoint x: 66, startPoint y: 403, endPoint x: 72, endPoint y: 378, distance: 26.6
click at [67, 404] on div "Pen P" at bounding box center [61, 399] width 36 height 29
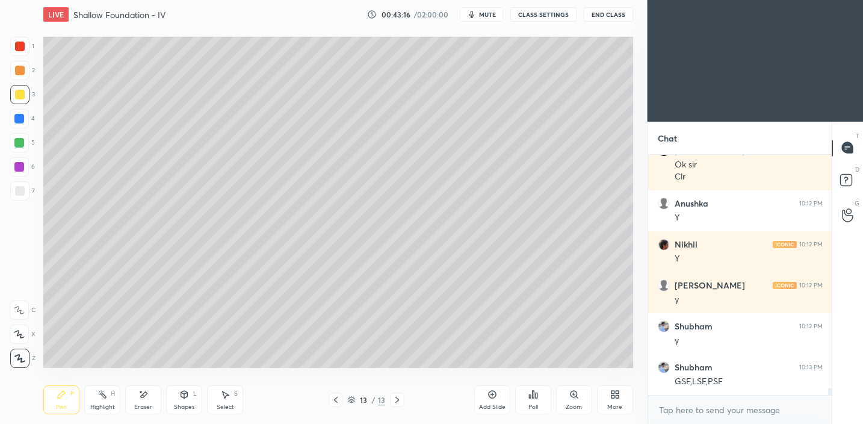
scroll to position [7613, 0]
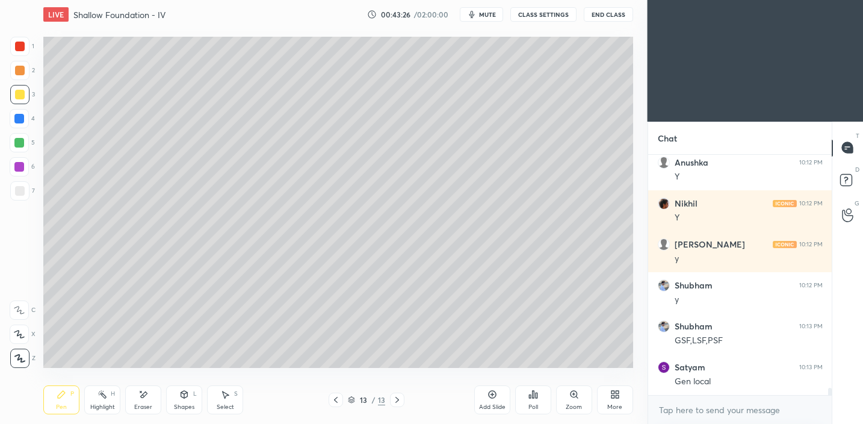
drag, startPoint x: 16, startPoint y: 194, endPoint x: 37, endPoint y: 174, distance: 29.4
click at [16, 194] on div at bounding box center [20, 191] width 10 height 10
click at [496, 397] on icon at bounding box center [493, 395] width 10 height 10
click at [12, 102] on div at bounding box center [19, 94] width 19 height 19
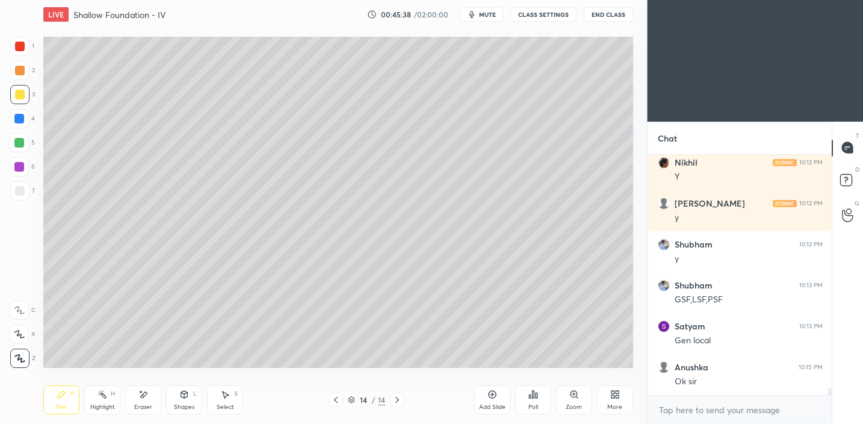
click at [189, 398] on div "Shapes L" at bounding box center [184, 399] width 36 height 29
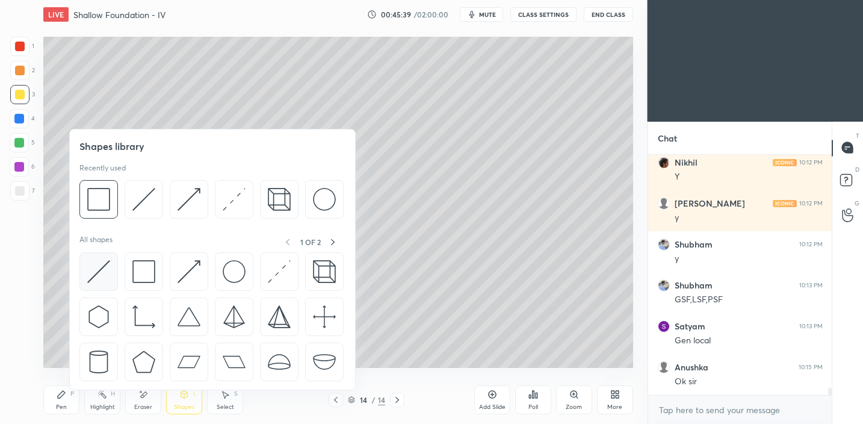
click at [102, 267] on img at bounding box center [98, 271] width 23 height 23
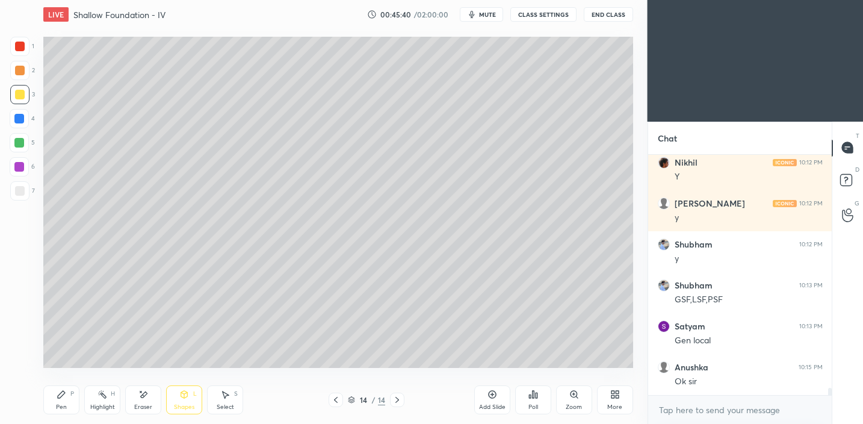
click at [23, 194] on div at bounding box center [20, 191] width 10 height 10
drag, startPoint x: 21, startPoint y: 146, endPoint x: 37, endPoint y: 141, distance: 16.6
click at [21, 146] on div at bounding box center [19, 143] width 10 height 10
drag, startPoint x: 175, startPoint y: 410, endPoint x: 171, endPoint y: 399, distance: 12.0
click at [175, 410] on div "Shapes" at bounding box center [184, 407] width 20 height 6
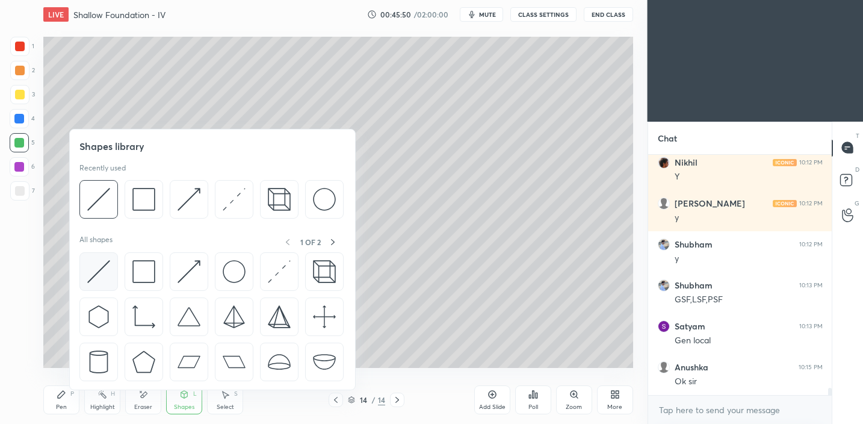
click at [104, 272] on img at bounding box center [98, 271] width 23 height 23
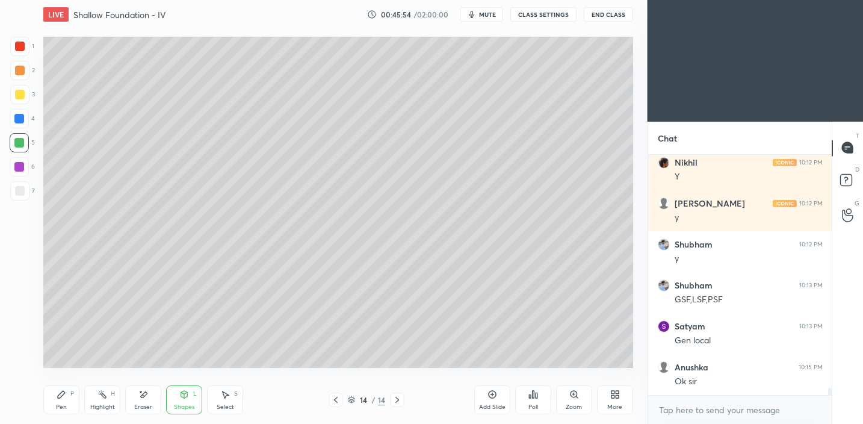
drag, startPoint x: 25, startPoint y: 102, endPoint x: 39, endPoint y: 102, distance: 14.5
click at [25, 102] on div at bounding box center [19, 94] width 19 height 19
drag, startPoint x: 25, startPoint y: 190, endPoint x: 36, endPoint y: 184, distance: 12.9
click at [25, 189] on div at bounding box center [19, 190] width 19 height 19
click at [169, 406] on div "Shapes L" at bounding box center [184, 399] width 36 height 29
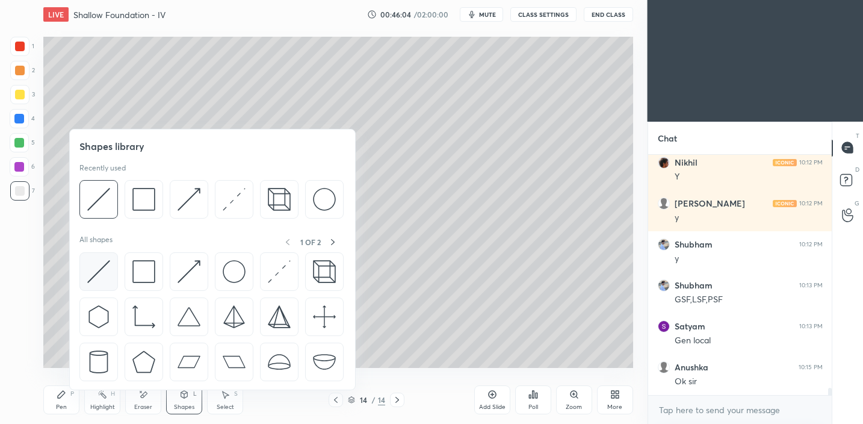
click at [97, 266] on img at bounding box center [98, 271] width 23 height 23
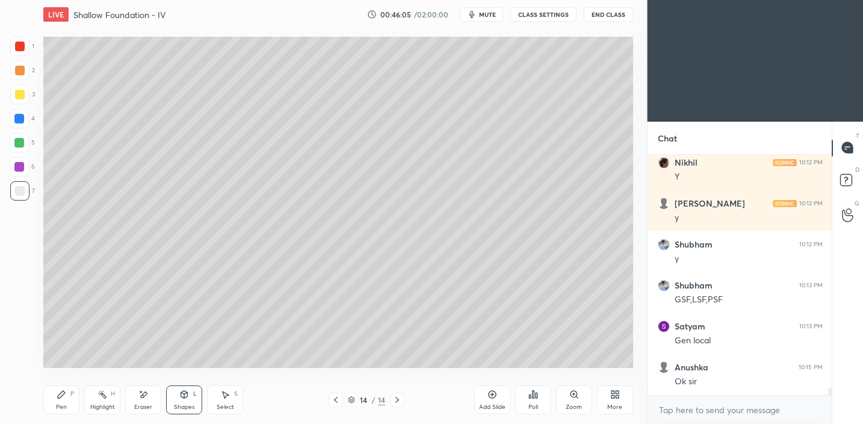
click at [21, 143] on div at bounding box center [19, 143] width 10 height 10
drag, startPoint x: 57, startPoint y: 387, endPoint x: 66, endPoint y: 377, distance: 14.1
click at [57, 388] on div "Pen P" at bounding box center [61, 399] width 36 height 29
click at [24, 186] on div at bounding box center [19, 190] width 19 height 19
click at [17, 101] on div at bounding box center [19, 94] width 19 height 19
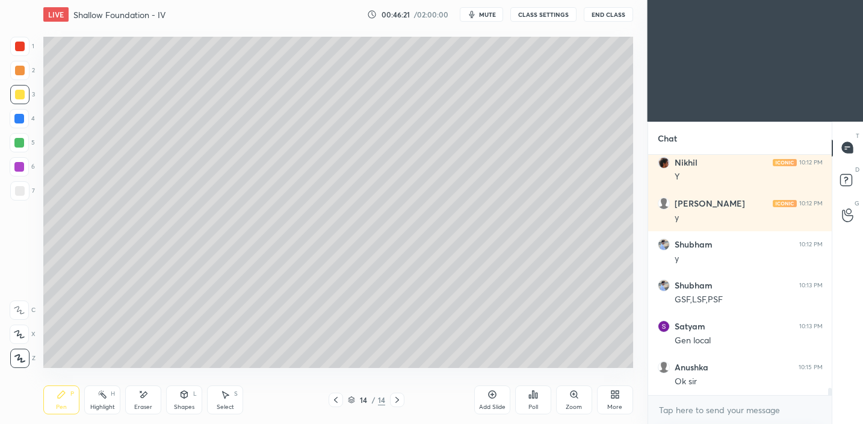
drag, startPoint x: 189, startPoint y: 403, endPoint x: 188, endPoint y: 394, distance: 8.5
click at [189, 401] on div "Shapes L" at bounding box center [184, 399] width 36 height 29
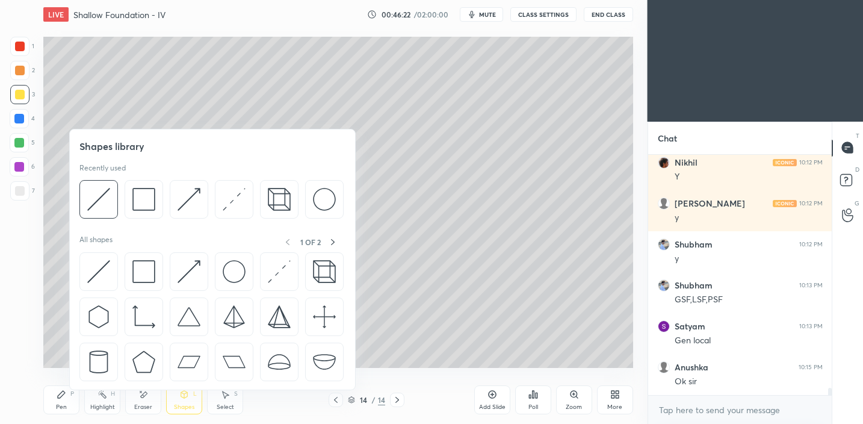
click at [18, 138] on div at bounding box center [19, 143] width 10 height 10
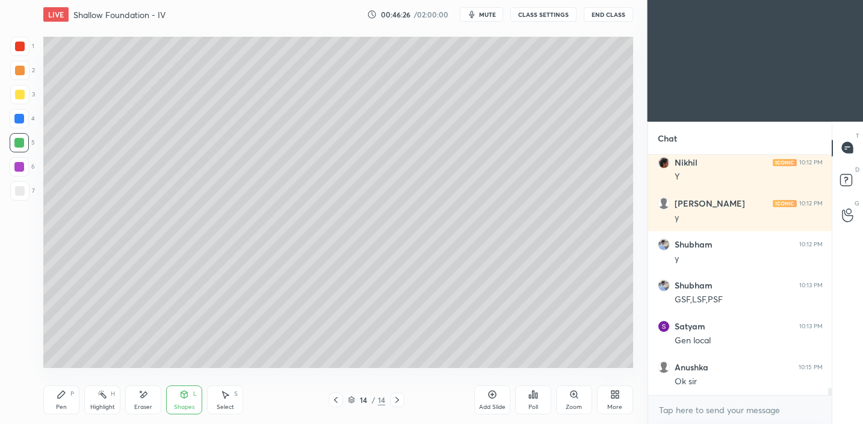
drag, startPoint x: 66, startPoint y: 395, endPoint x: 83, endPoint y: 369, distance: 30.9
click at [66, 395] on div "Pen P" at bounding box center [61, 399] width 36 height 29
drag, startPoint x: 16, startPoint y: 92, endPoint x: 32, endPoint y: 93, distance: 15.7
click at [16, 92] on div at bounding box center [20, 95] width 10 height 10
drag, startPoint x: 173, startPoint y: 401, endPoint x: 172, endPoint y: 394, distance: 7.3
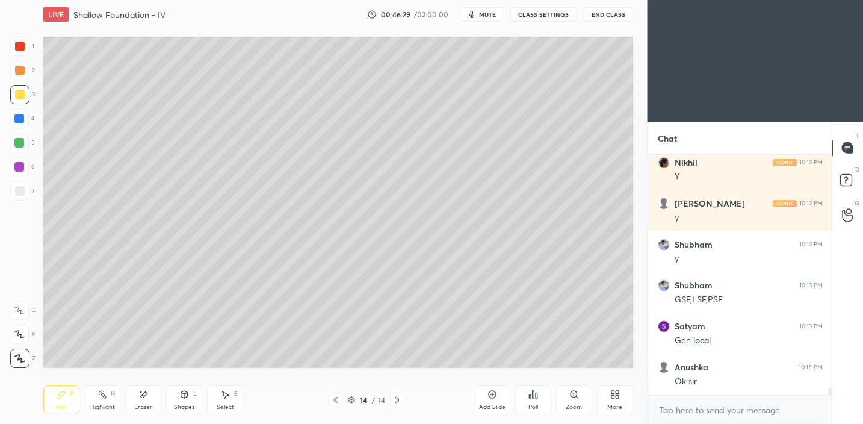
click at [173, 401] on div "Shapes L" at bounding box center [184, 399] width 36 height 29
drag, startPoint x: 134, startPoint y: 399, endPoint x: 138, endPoint y: 387, distance: 12.2
click at [135, 400] on div "Eraser" at bounding box center [143, 399] width 36 height 29
click at [55, 403] on div "Pen P" at bounding box center [61, 399] width 36 height 29
drag, startPoint x: 73, startPoint y: 399, endPoint x: 86, endPoint y: 382, distance: 21.0
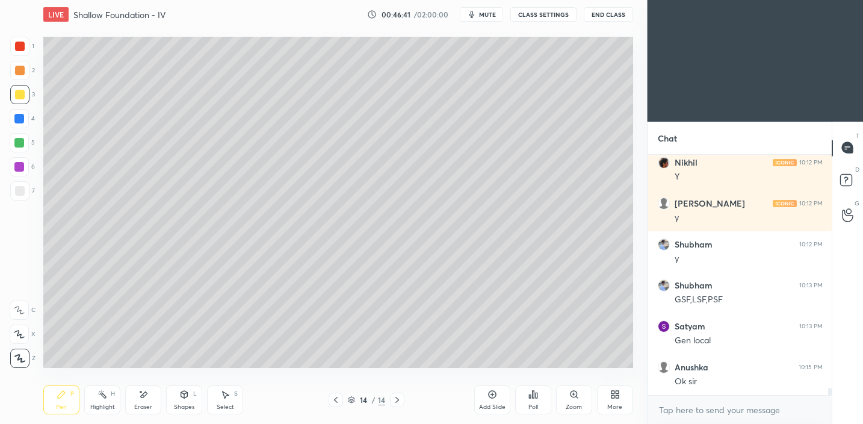
click at [73, 399] on div "Pen P" at bounding box center [61, 399] width 36 height 29
click at [190, 396] on div "Shapes L" at bounding box center [184, 399] width 36 height 29
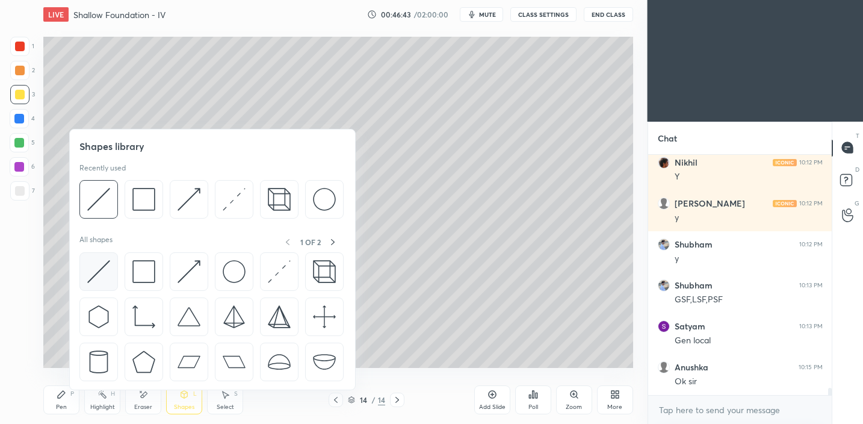
click at [106, 273] on img at bounding box center [98, 271] width 23 height 23
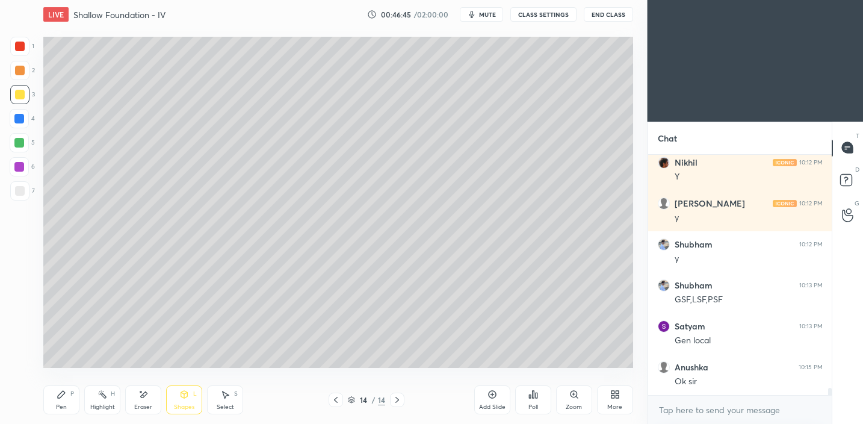
drag, startPoint x: 55, startPoint y: 394, endPoint x: 55, endPoint y: 382, distance: 12.0
click at [55, 395] on div "Pen P" at bounding box center [61, 399] width 36 height 29
click at [20, 187] on div at bounding box center [20, 191] width 10 height 10
click at [176, 399] on div "Shapes L" at bounding box center [184, 399] width 36 height 29
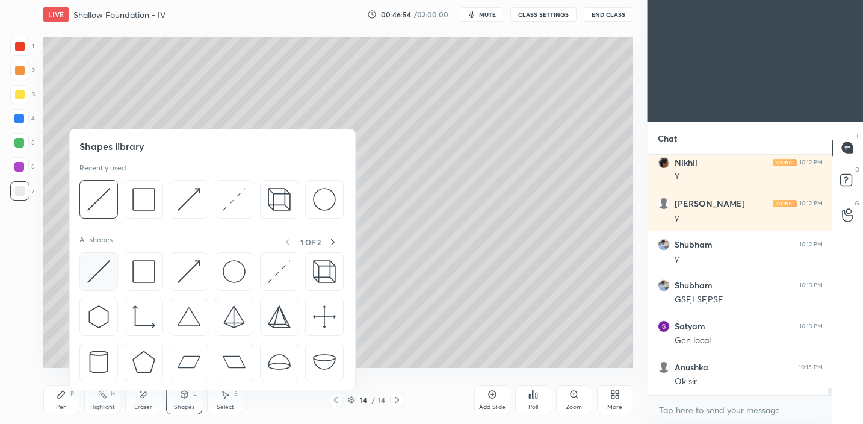
click at [99, 281] on img at bounding box center [98, 271] width 23 height 23
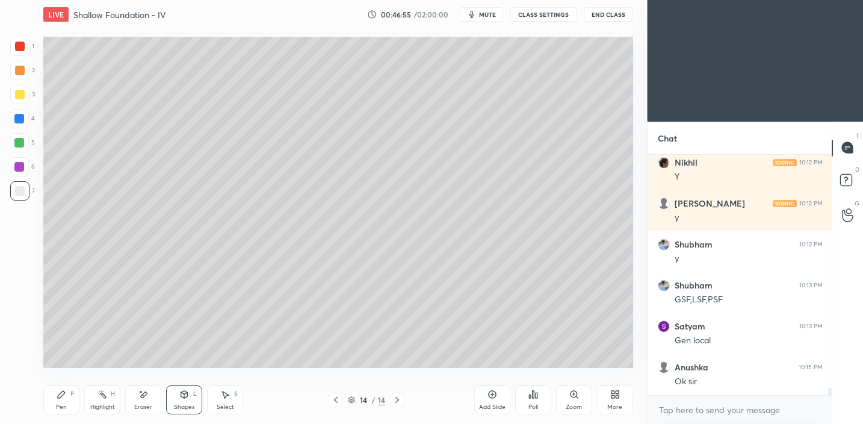
click at [19, 72] on div at bounding box center [20, 71] width 10 height 10
click at [63, 404] on div "Pen" at bounding box center [61, 407] width 11 height 6
click at [194, 394] on div "L" at bounding box center [195, 394] width 4 height 6
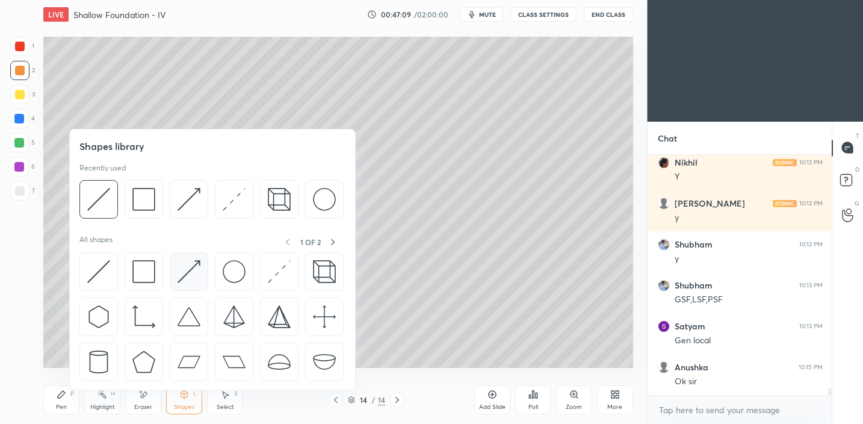
click at [199, 264] on img at bounding box center [189, 271] width 23 height 23
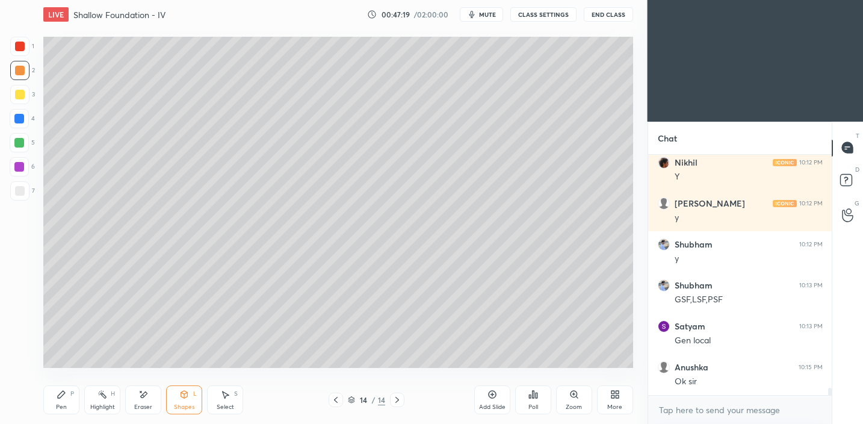
click at [67, 406] on div "Pen P" at bounding box center [61, 399] width 36 height 29
drag, startPoint x: 14, startPoint y: 197, endPoint x: 29, endPoint y: 190, distance: 15.9
click at [15, 197] on div at bounding box center [19, 190] width 19 height 19
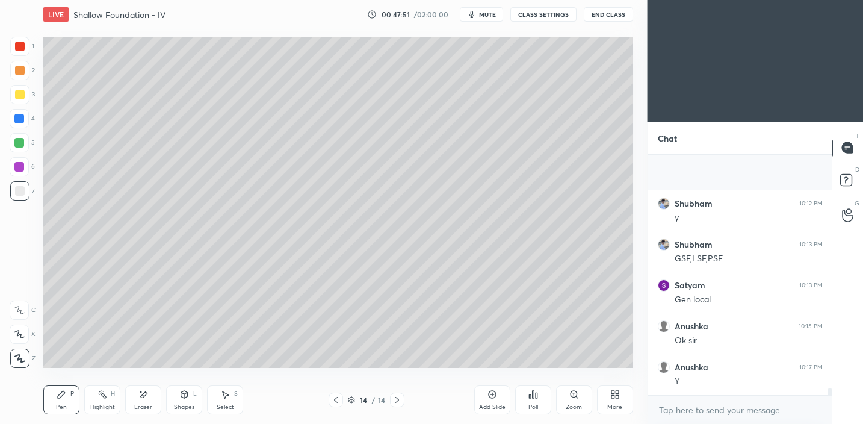
scroll to position [7777, 0]
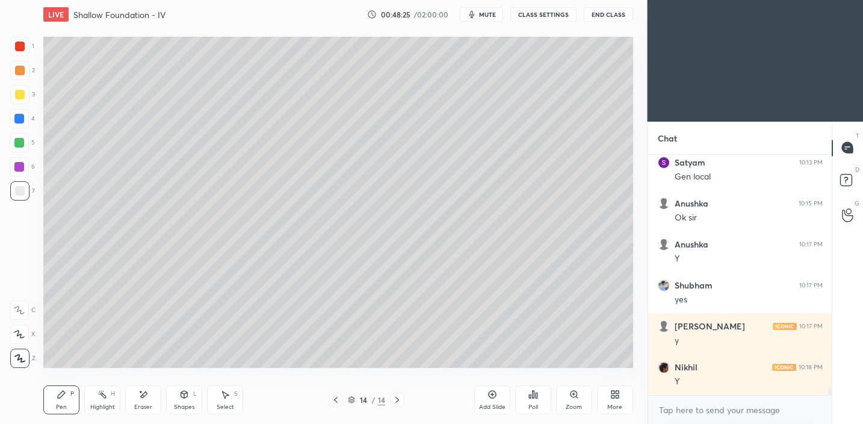
drag, startPoint x: 20, startPoint y: 93, endPoint x: 38, endPoint y: 93, distance: 17.5
click at [20, 94] on div at bounding box center [20, 95] width 10 height 10
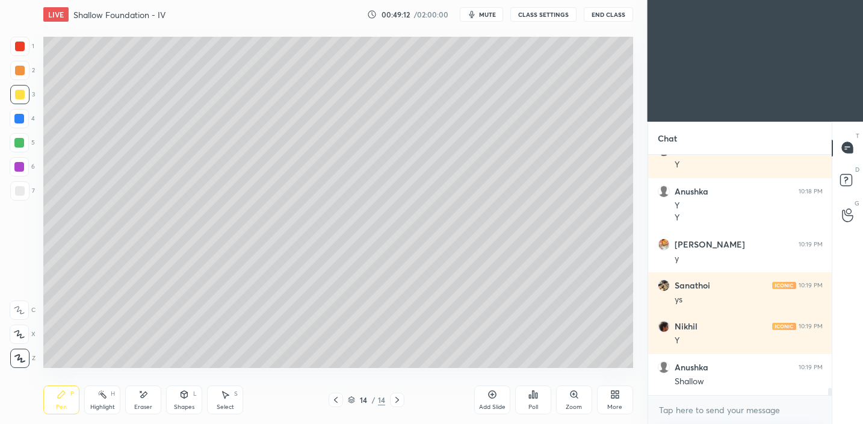
scroll to position [8075, 0]
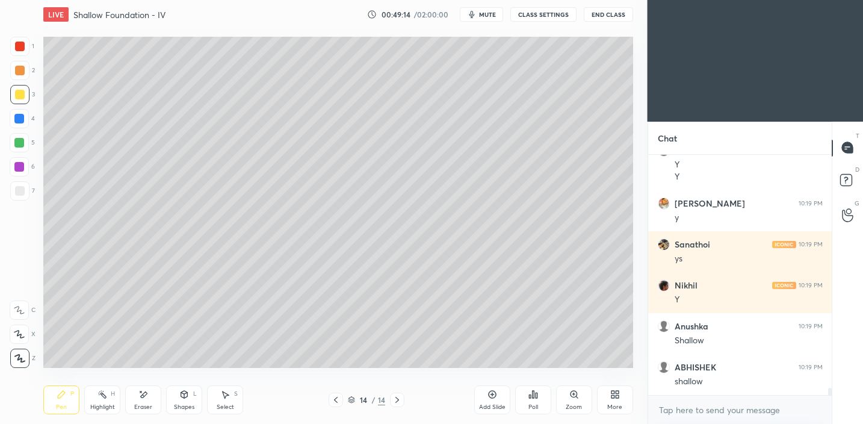
click at [20, 194] on div at bounding box center [20, 191] width 10 height 10
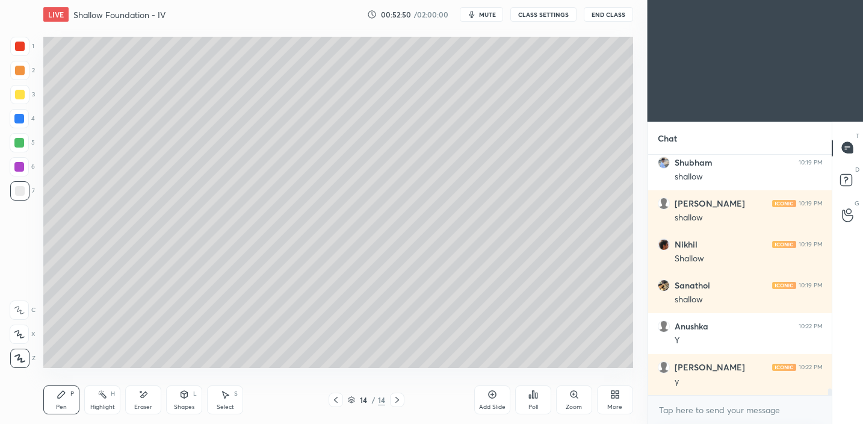
scroll to position [8364, 0]
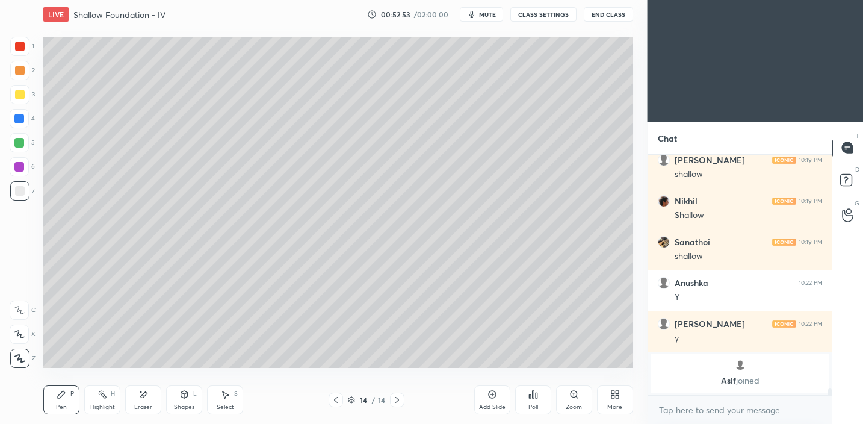
click at [491, 18] on span "mute" at bounding box center [487, 14] width 17 height 8
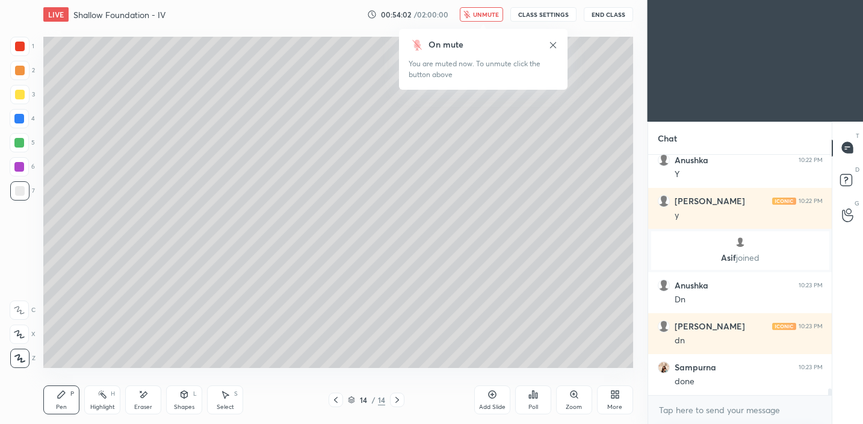
scroll to position [8232, 0]
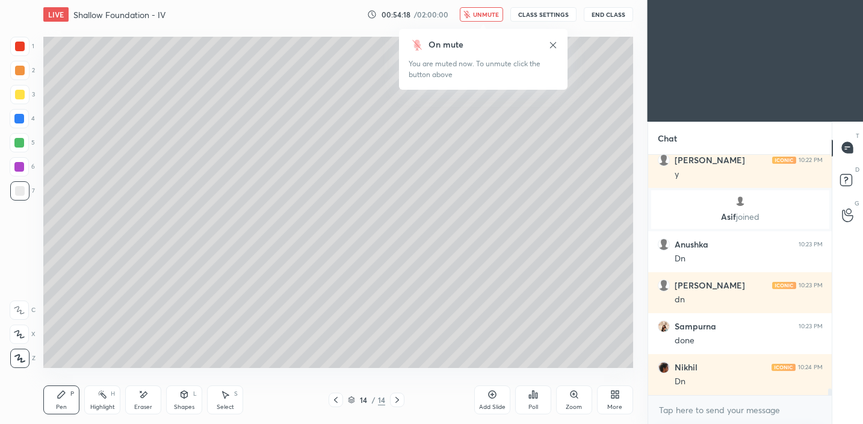
click at [484, 17] on span "unmute" at bounding box center [486, 14] width 26 height 8
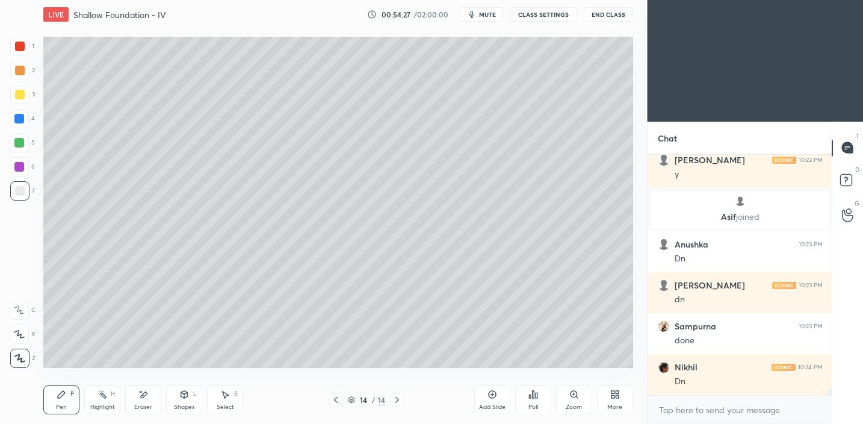
click at [488, 396] on icon at bounding box center [493, 395] width 10 height 10
click at [25, 96] on div at bounding box center [19, 94] width 19 height 19
click at [184, 402] on div "Shapes L" at bounding box center [184, 399] width 36 height 29
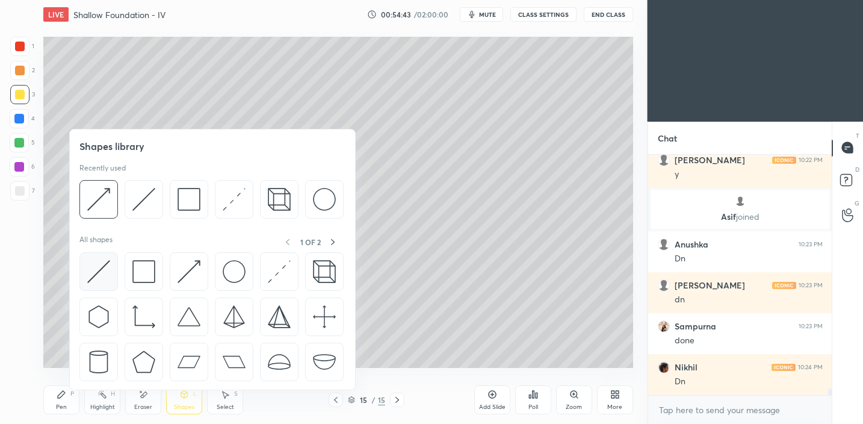
click at [106, 276] on img at bounding box center [98, 271] width 23 height 23
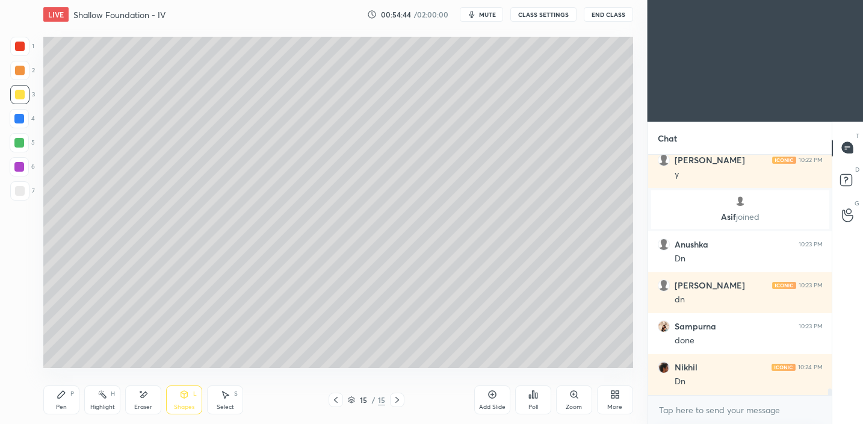
click at [21, 75] on div at bounding box center [19, 70] width 19 height 19
drag, startPoint x: 170, startPoint y: 402, endPoint x: 175, endPoint y: 391, distance: 11.6
click at [171, 402] on div "Shapes L" at bounding box center [184, 399] width 36 height 29
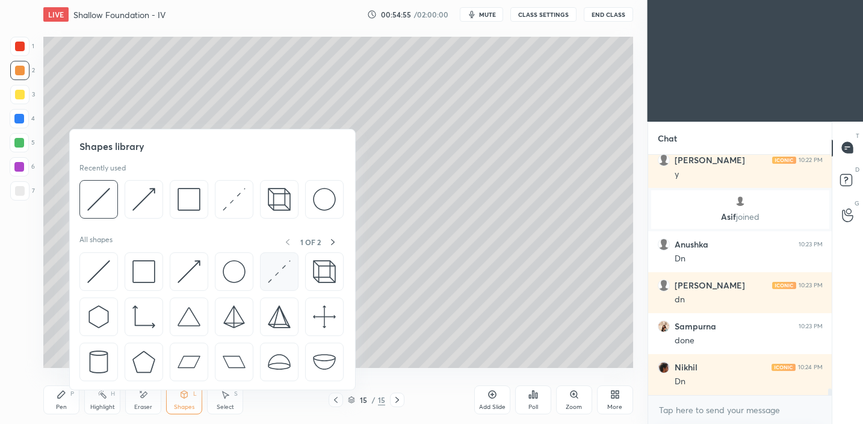
click at [279, 267] on img at bounding box center [279, 271] width 23 height 23
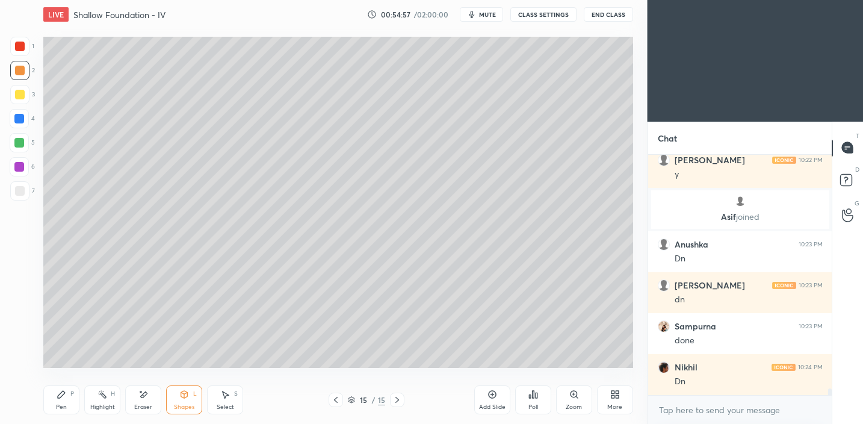
drag, startPoint x: 14, startPoint y: 145, endPoint x: 31, endPoint y: 140, distance: 16.8
click at [14, 145] on div at bounding box center [19, 143] width 10 height 10
click at [171, 392] on div "Shapes L" at bounding box center [184, 399] width 36 height 29
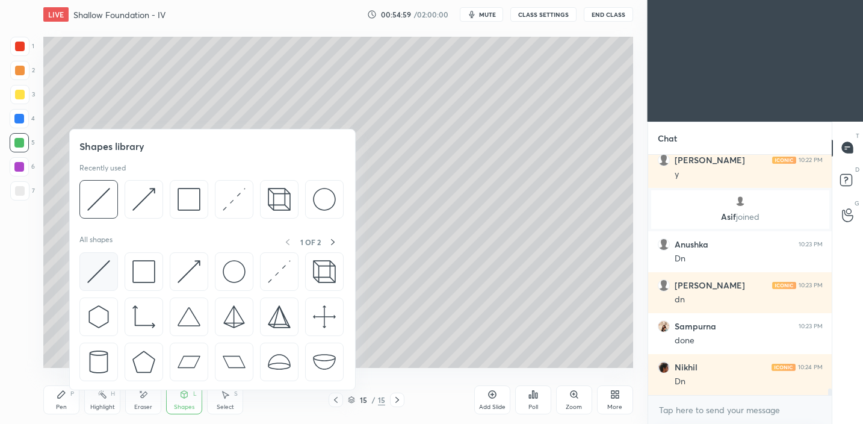
click at [102, 274] on img at bounding box center [98, 271] width 23 height 23
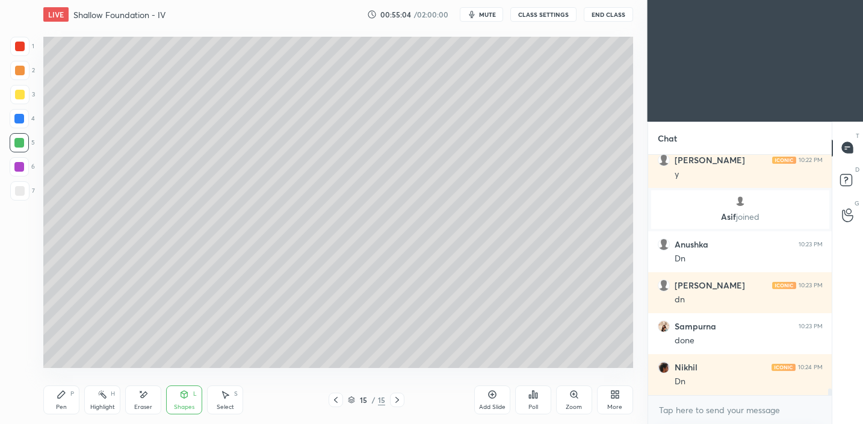
drag, startPoint x: 64, startPoint y: 405, endPoint x: 79, endPoint y: 378, distance: 30.2
click at [64, 406] on div "Pen" at bounding box center [61, 407] width 11 height 6
click at [186, 397] on icon at bounding box center [184, 395] width 10 height 10
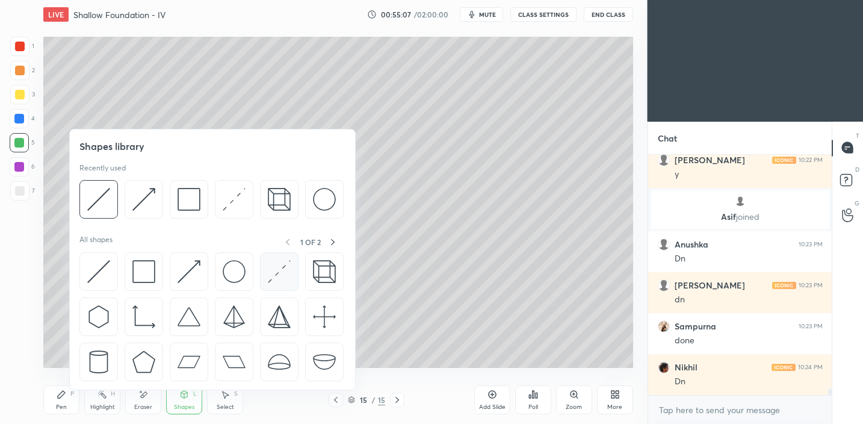
click at [286, 263] on img at bounding box center [279, 271] width 23 height 23
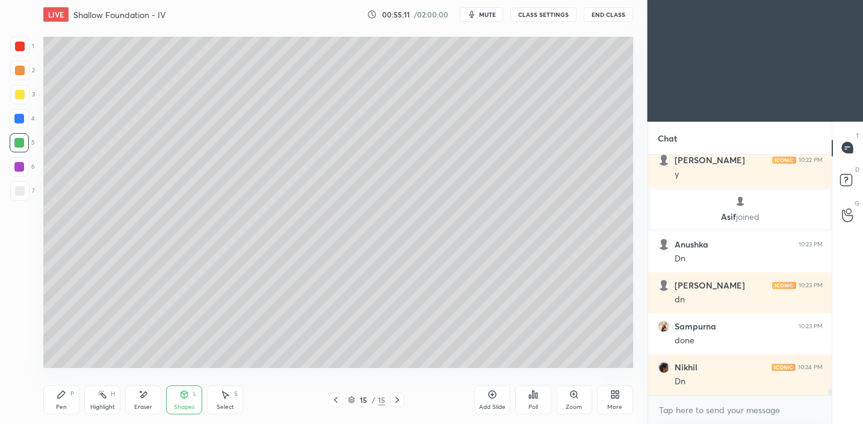
click at [58, 404] on div "Pen" at bounding box center [61, 407] width 11 height 6
click at [182, 402] on div "Shapes L" at bounding box center [184, 399] width 36 height 29
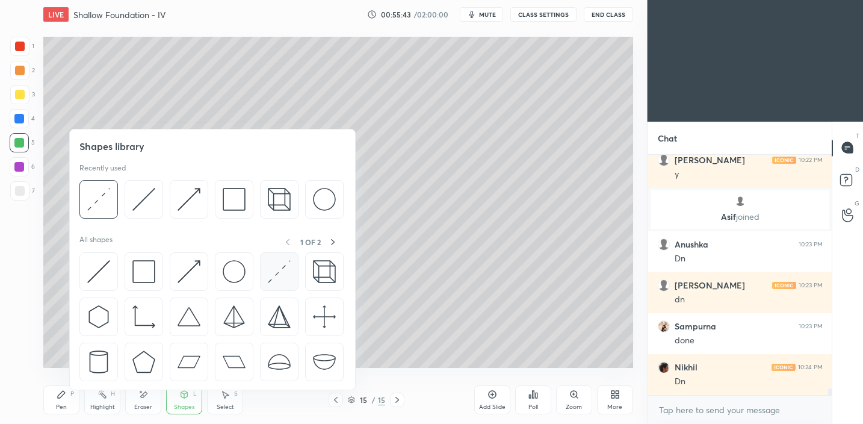
click at [272, 275] on img at bounding box center [279, 271] width 23 height 23
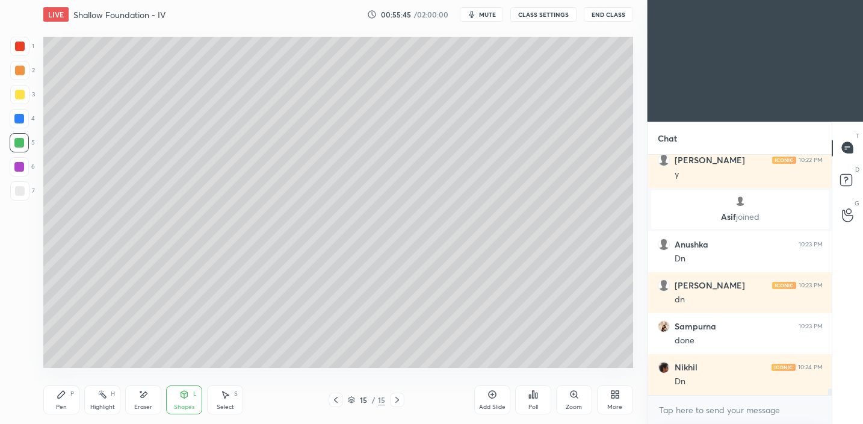
scroll to position [8275, 0]
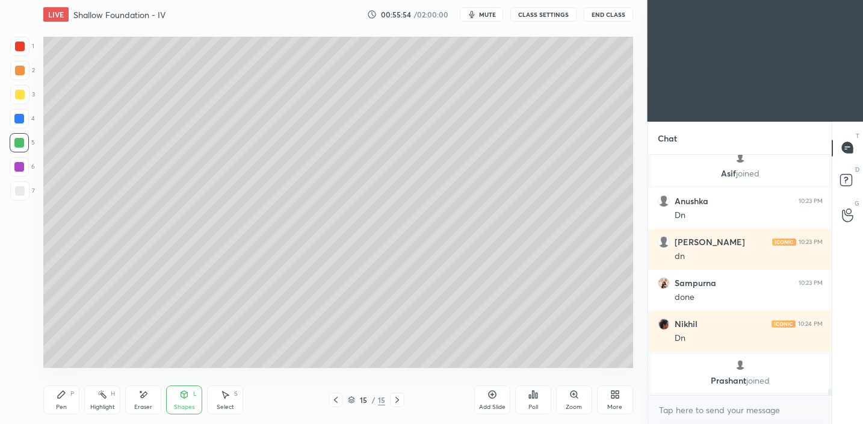
click at [58, 410] on div "Pen" at bounding box center [61, 407] width 11 height 6
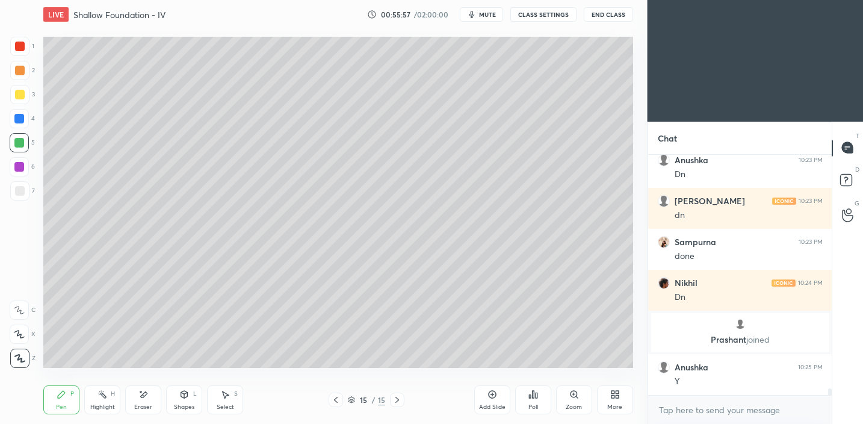
click at [183, 396] on icon at bounding box center [184, 394] width 7 height 7
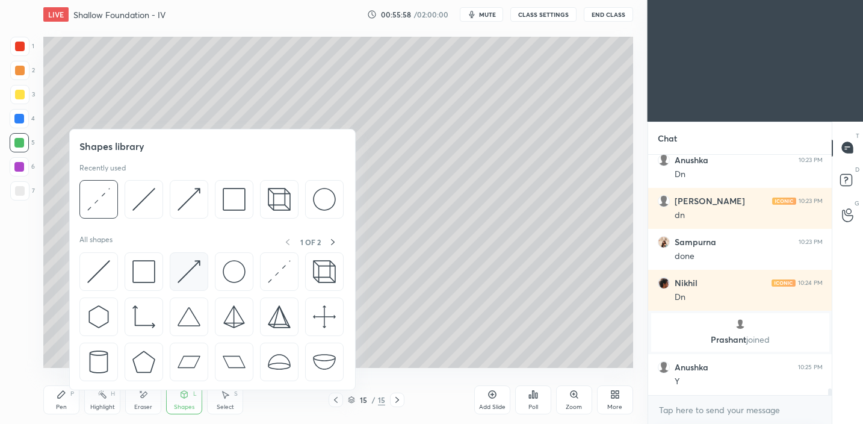
click at [180, 272] on img at bounding box center [189, 271] width 23 height 23
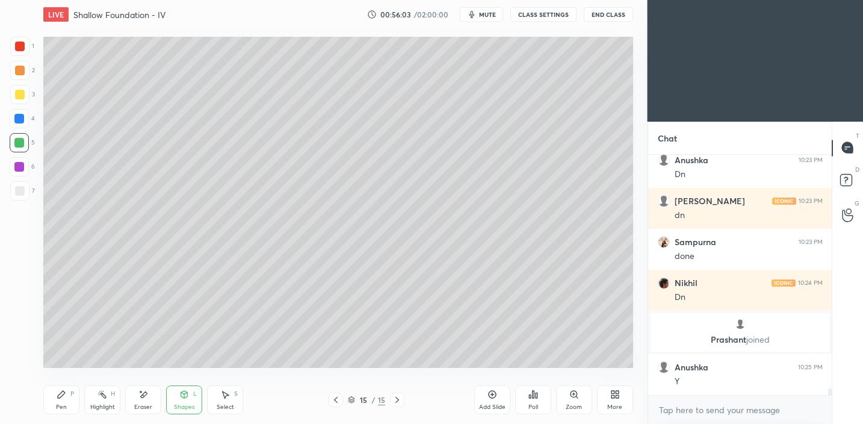
click at [65, 405] on div "Pen" at bounding box center [61, 407] width 11 height 6
drag, startPoint x: 21, startPoint y: 191, endPoint x: 35, endPoint y: 188, distance: 14.1
click at [22, 191] on div at bounding box center [20, 191] width 10 height 10
click at [179, 404] on div "Shapes" at bounding box center [184, 407] width 20 height 6
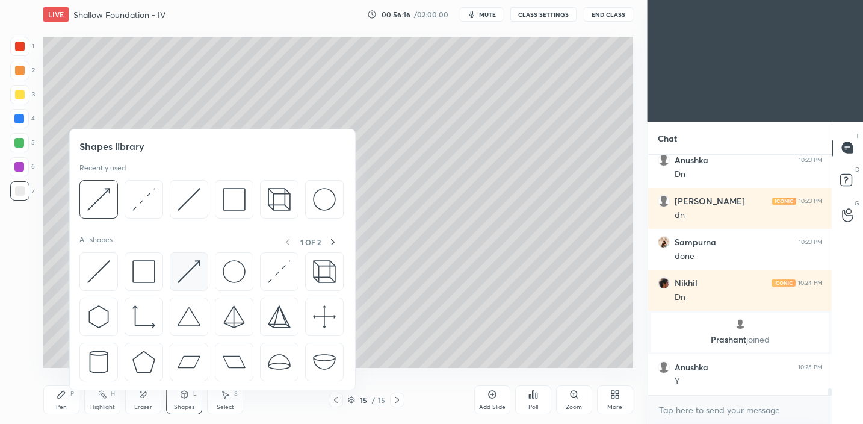
click at [188, 276] on img at bounding box center [189, 271] width 23 height 23
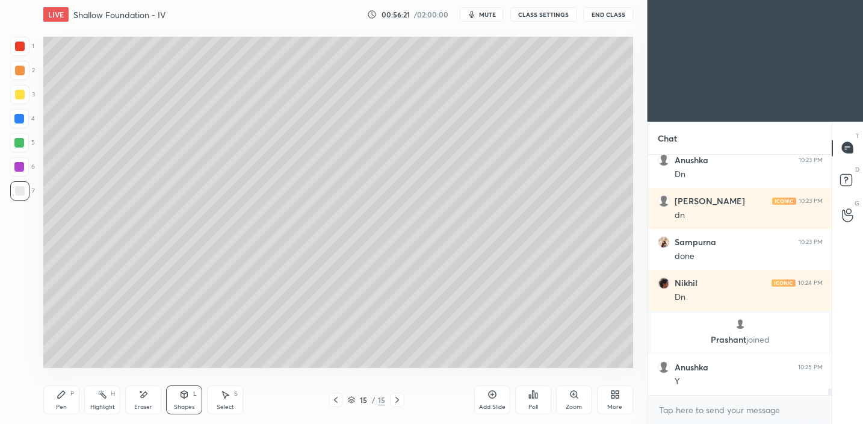
drag, startPoint x: 61, startPoint y: 397, endPoint x: 101, endPoint y: 376, distance: 44.2
click at [63, 397] on icon at bounding box center [62, 395] width 10 height 10
click at [185, 405] on div "Shapes" at bounding box center [184, 407] width 20 height 6
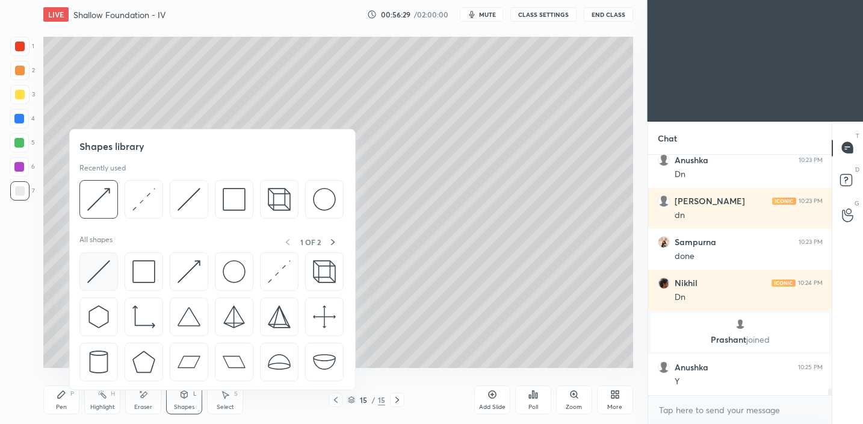
click at [104, 276] on img at bounding box center [98, 271] width 23 height 23
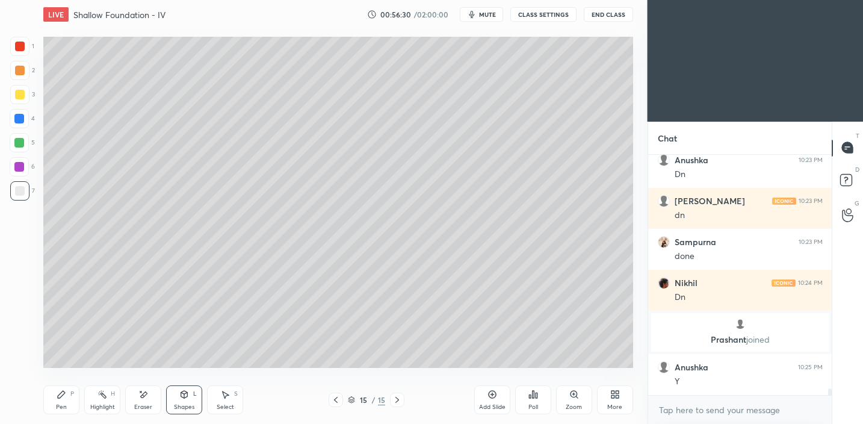
click at [19, 94] on div at bounding box center [20, 95] width 10 height 10
click at [62, 409] on div "Pen" at bounding box center [61, 407] width 11 height 6
click at [190, 399] on div "Shapes L" at bounding box center [184, 399] width 36 height 29
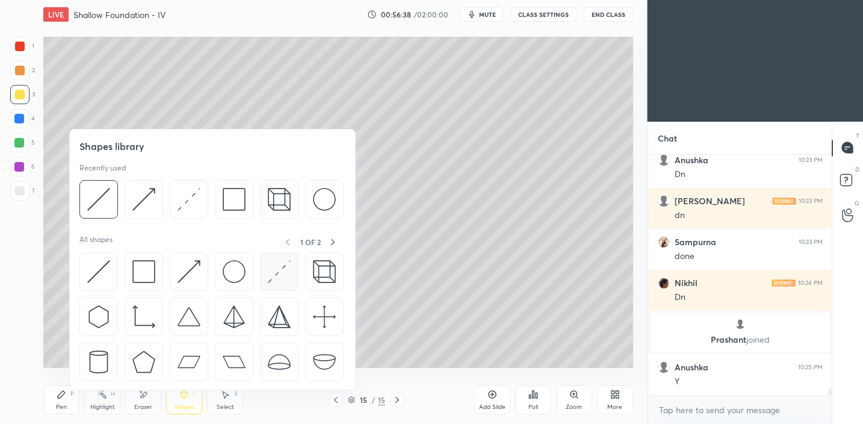
click at [287, 273] on img at bounding box center [279, 271] width 23 height 23
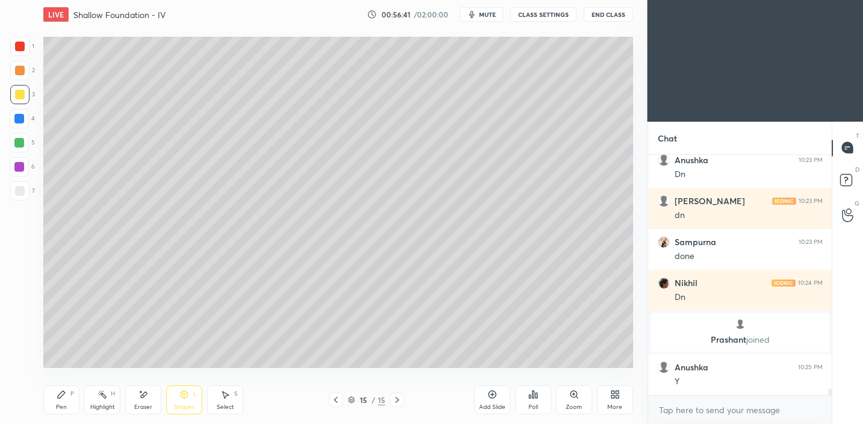
scroll to position [8303, 0]
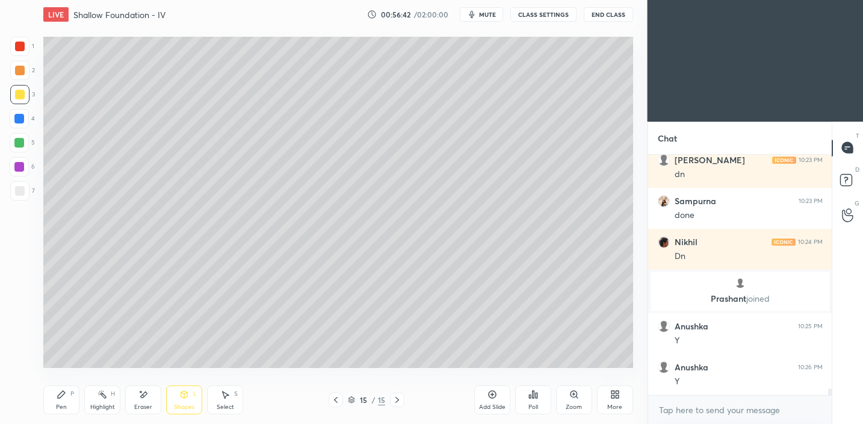
click at [66, 397] on div "Pen P" at bounding box center [61, 399] width 36 height 29
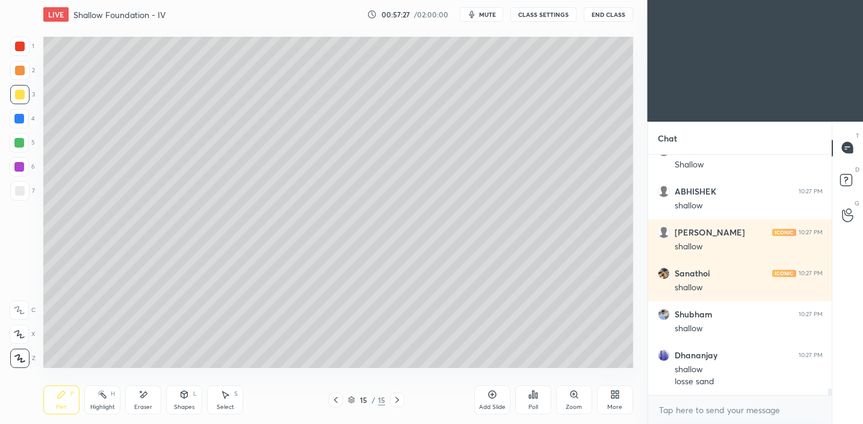
scroll to position [8724, 0]
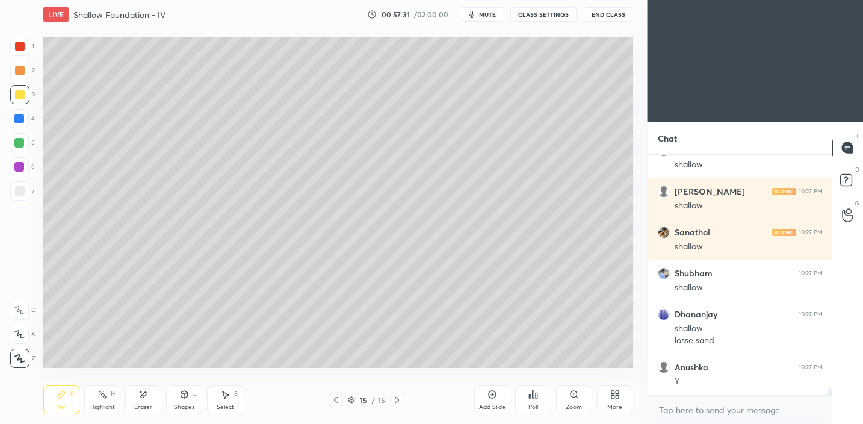
drag, startPoint x: 16, startPoint y: 194, endPoint x: 39, endPoint y: 169, distance: 34.1
click at [16, 194] on div at bounding box center [20, 191] width 10 height 10
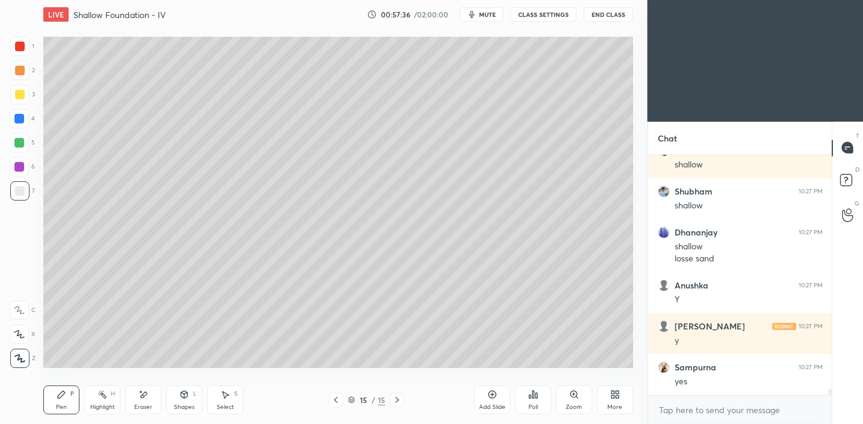
scroll to position [8847, 0]
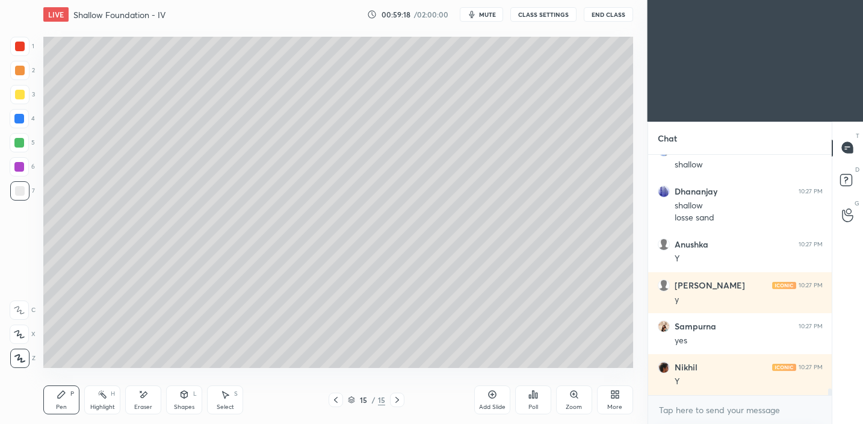
click at [497, 396] on div "Add Slide" at bounding box center [492, 399] width 36 height 29
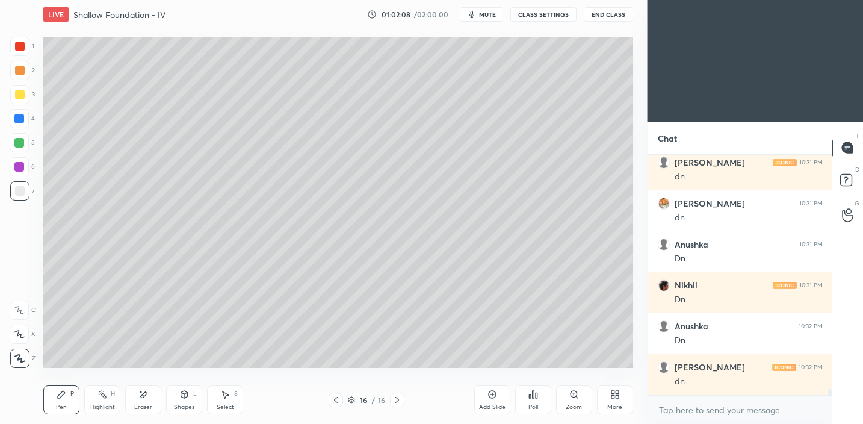
scroll to position [9339, 0]
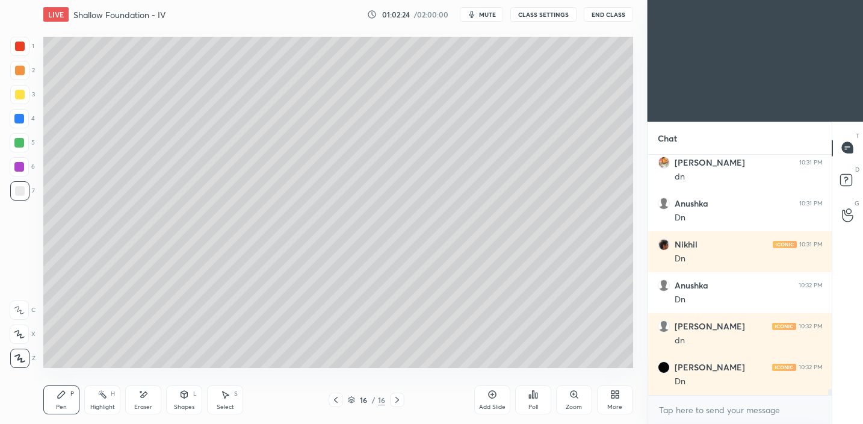
drag, startPoint x: 490, startPoint y: 399, endPoint x: 488, endPoint y: 391, distance: 8.2
click at [490, 399] on icon at bounding box center [493, 395] width 10 height 10
drag, startPoint x: 24, startPoint y: 99, endPoint x: 40, endPoint y: 98, distance: 16.3
click at [24, 99] on div at bounding box center [19, 94] width 19 height 19
click at [195, 391] on div "L" at bounding box center [195, 394] width 4 height 6
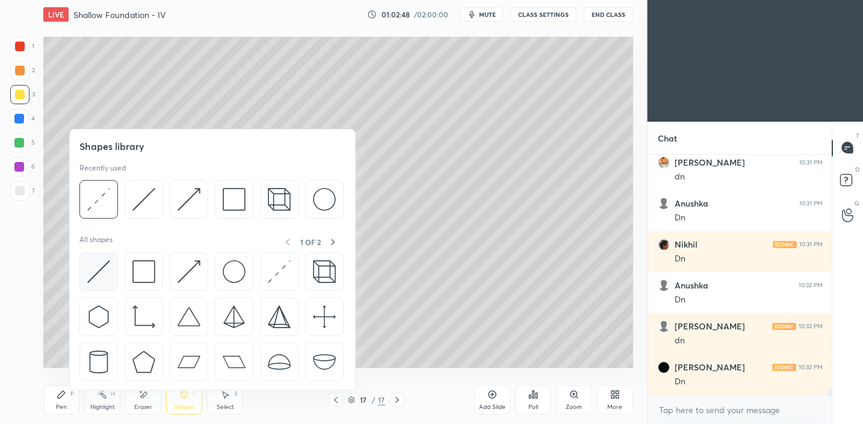
click at [102, 275] on img at bounding box center [98, 271] width 23 height 23
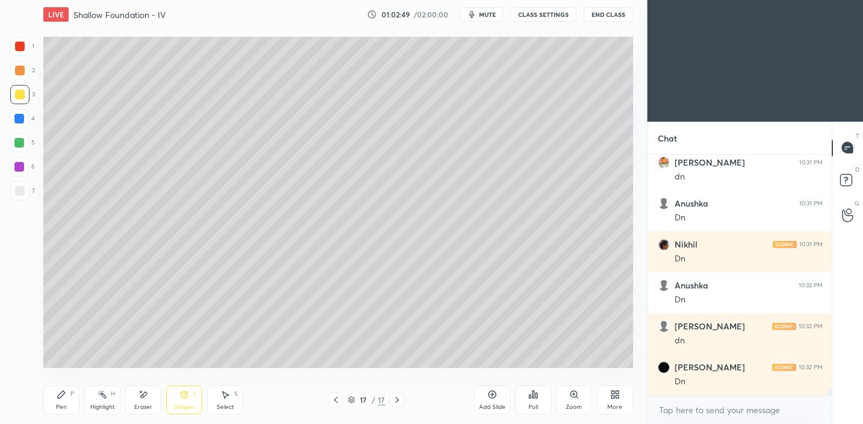
click at [19, 193] on div at bounding box center [20, 191] width 10 height 10
click at [173, 402] on div "Shapes L" at bounding box center [184, 399] width 36 height 29
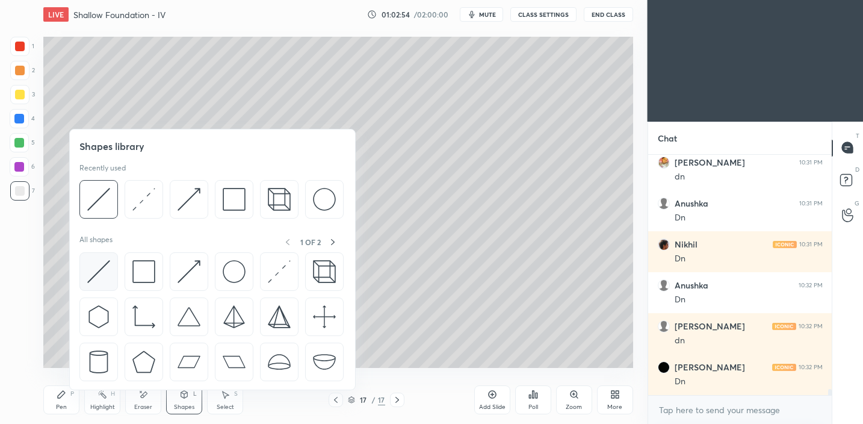
click at [103, 278] on img at bounding box center [98, 271] width 23 height 23
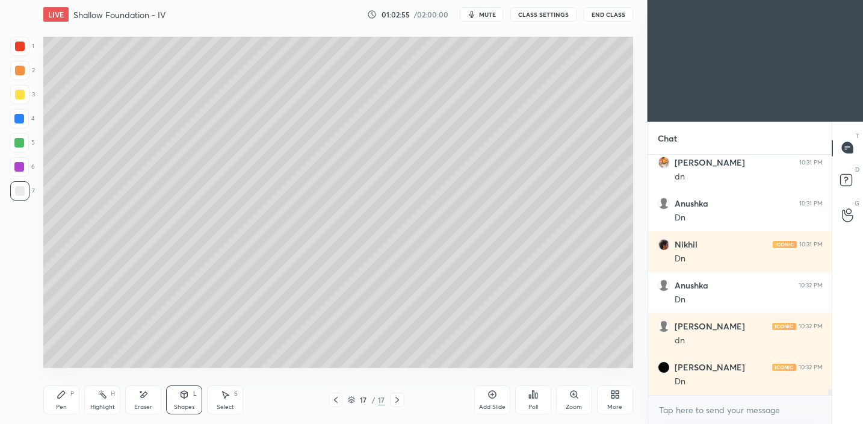
click at [18, 141] on div at bounding box center [19, 143] width 10 height 10
drag, startPoint x: 184, startPoint y: 401, endPoint x: 185, endPoint y: 395, distance: 6.1
click at [186, 400] on div "Shapes L" at bounding box center [184, 399] width 36 height 29
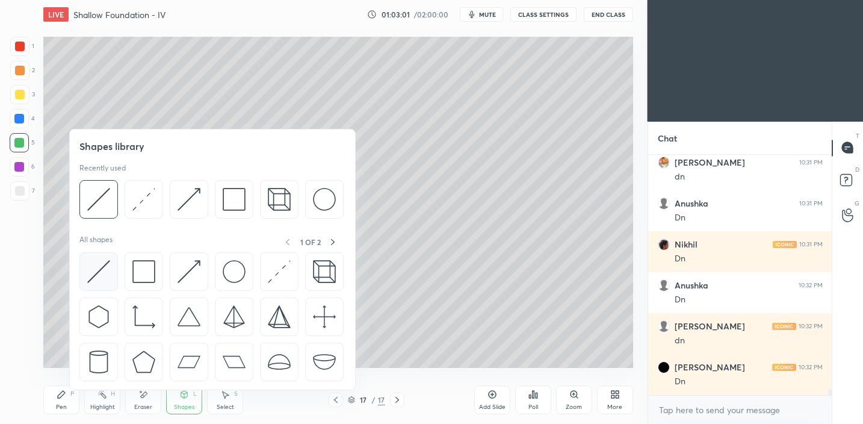
click at [108, 273] on img at bounding box center [98, 271] width 23 height 23
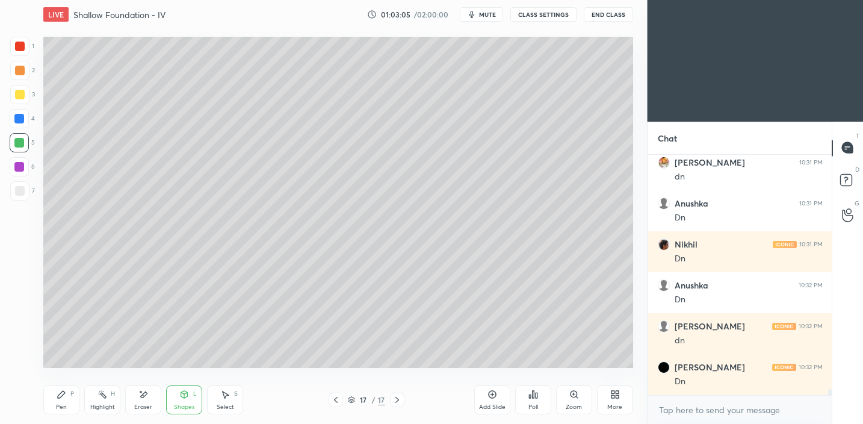
drag, startPoint x: 22, startPoint y: 198, endPoint x: 28, endPoint y: 196, distance: 6.3
click at [22, 198] on div at bounding box center [19, 190] width 19 height 19
click at [175, 398] on div "Shapes L" at bounding box center [184, 399] width 36 height 29
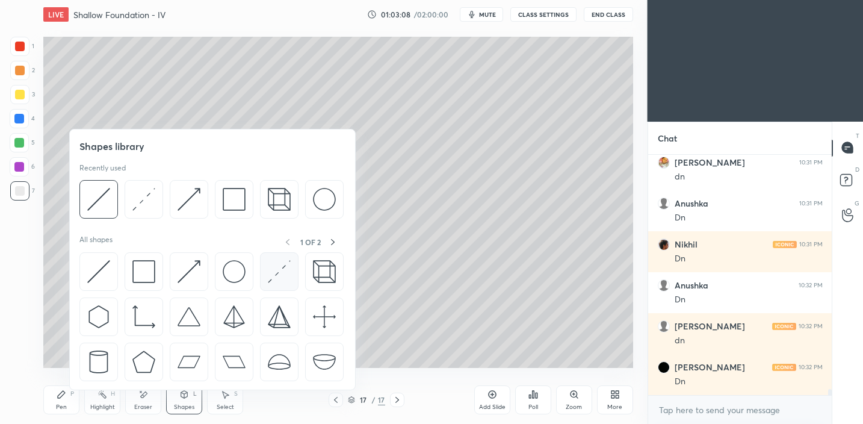
click at [279, 272] on img at bounding box center [279, 271] width 23 height 23
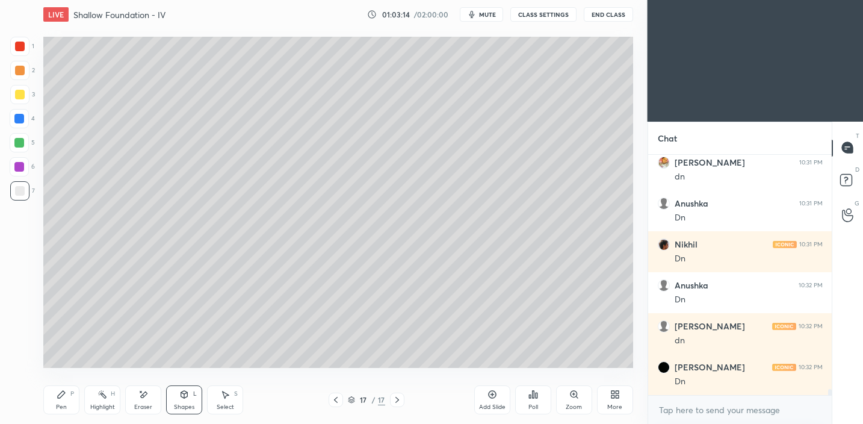
click at [67, 402] on div "Pen P" at bounding box center [61, 399] width 36 height 29
click at [17, 98] on div at bounding box center [20, 95] width 10 height 10
click at [16, 194] on div at bounding box center [20, 191] width 10 height 10
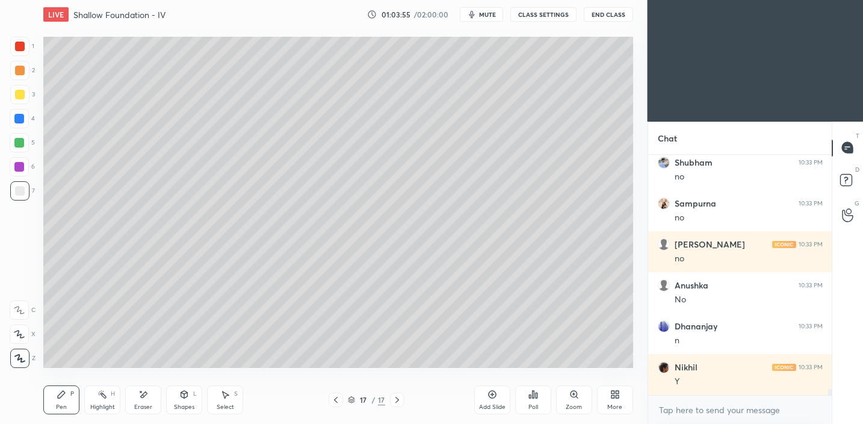
scroll to position [9666, 0]
click at [179, 404] on div "Shapes" at bounding box center [184, 407] width 20 height 6
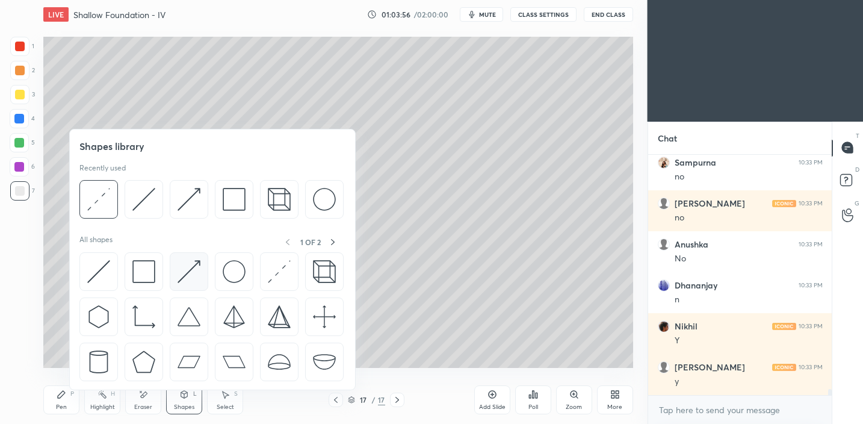
click at [191, 271] on img at bounding box center [189, 271] width 23 height 23
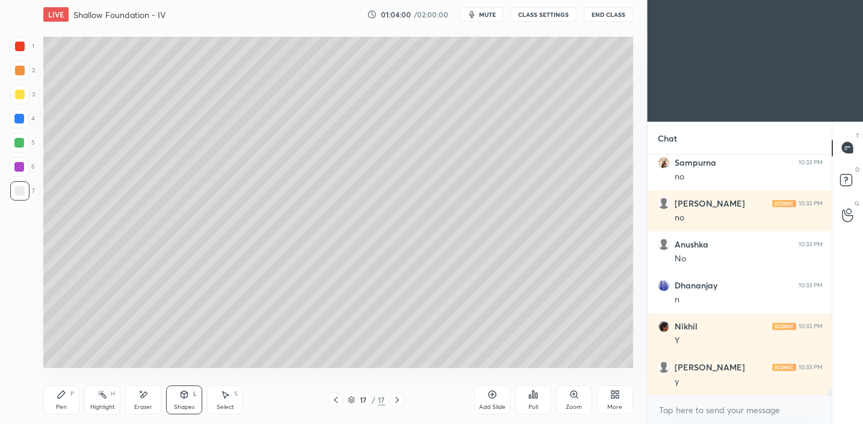
click at [63, 399] on div "Pen P" at bounding box center [61, 399] width 36 height 29
click at [19, 103] on div at bounding box center [19, 94] width 19 height 19
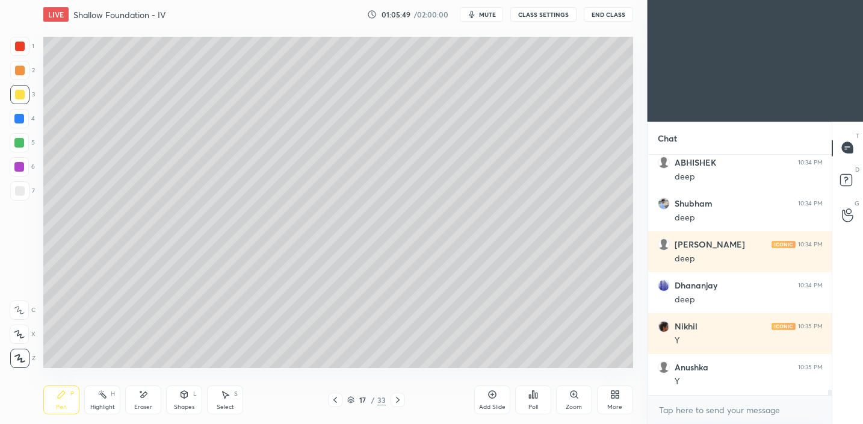
scroll to position [9994, 0]
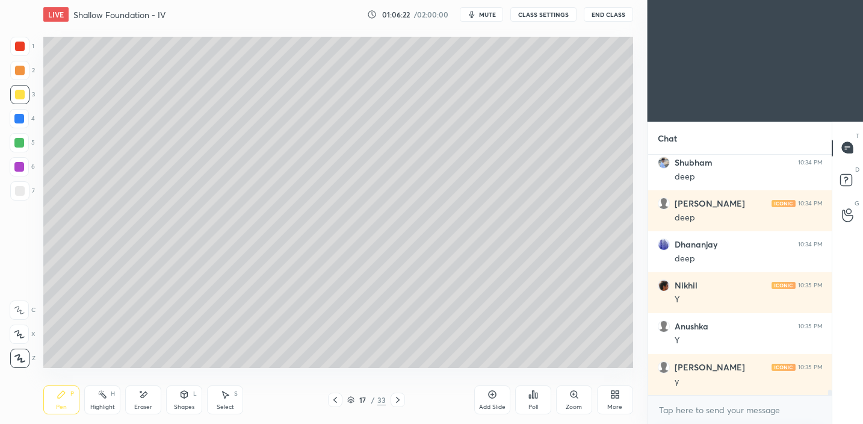
click at [181, 400] on div "Shapes L" at bounding box center [184, 399] width 36 height 29
drag, startPoint x: 145, startPoint y: 413, endPoint x: 169, endPoint y: 384, distance: 38.0
click at [148, 410] on div "Eraser" at bounding box center [143, 399] width 36 height 29
click at [58, 387] on div "Pen P" at bounding box center [61, 399] width 36 height 29
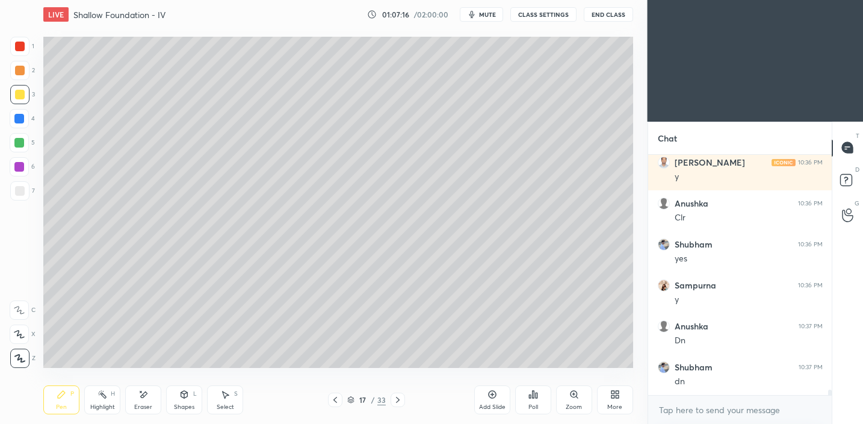
scroll to position [10362, 0]
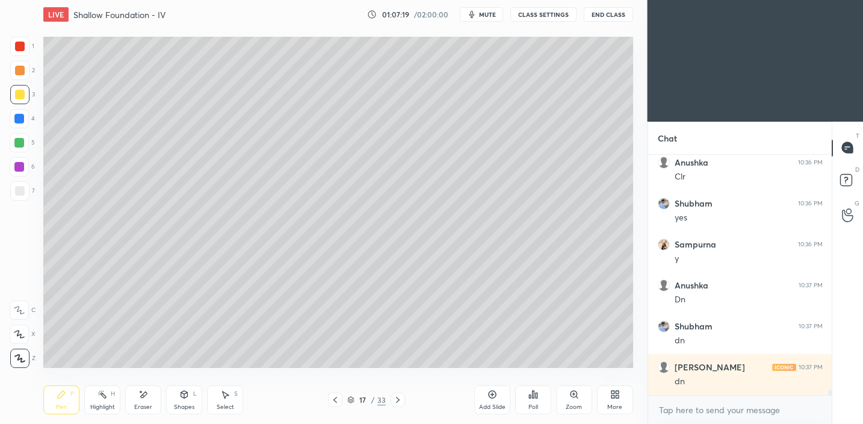
drag, startPoint x: 493, startPoint y: 399, endPoint x: 470, endPoint y: 379, distance: 29.5
click at [493, 399] on icon at bounding box center [493, 395] width 10 height 10
drag, startPoint x: 23, startPoint y: 193, endPoint x: 37, endPoint y: 177, distance: 21.3
click at [23, 193] on div at bounding box center [20, 191] width 10 height 10
click at [191, 404] on div "Shapes" at bounding box center [184, 407] width 20 height 6
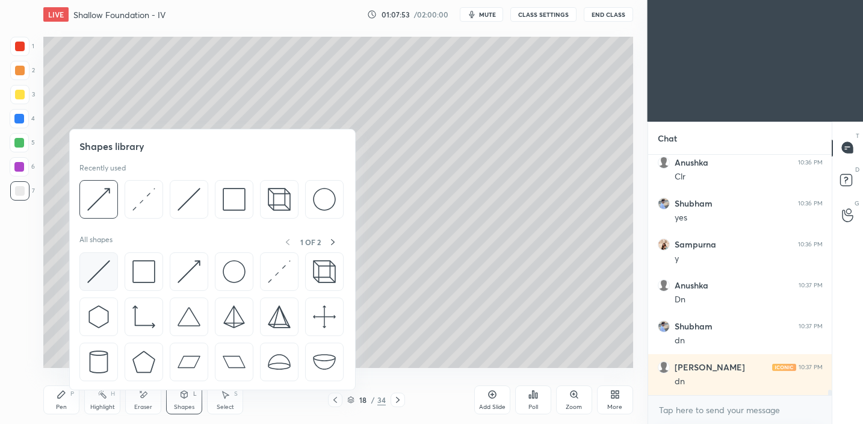
scroll to position [10403, 0]
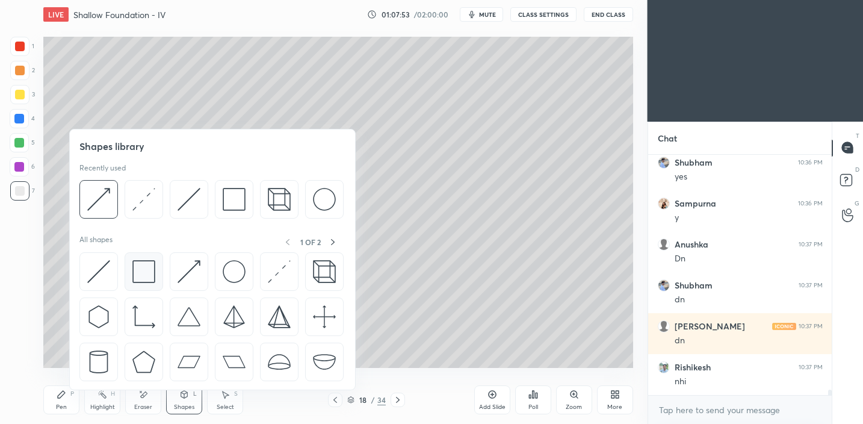
click at [146, 275] on img at bounding box center [143, 271] width 23 height 23
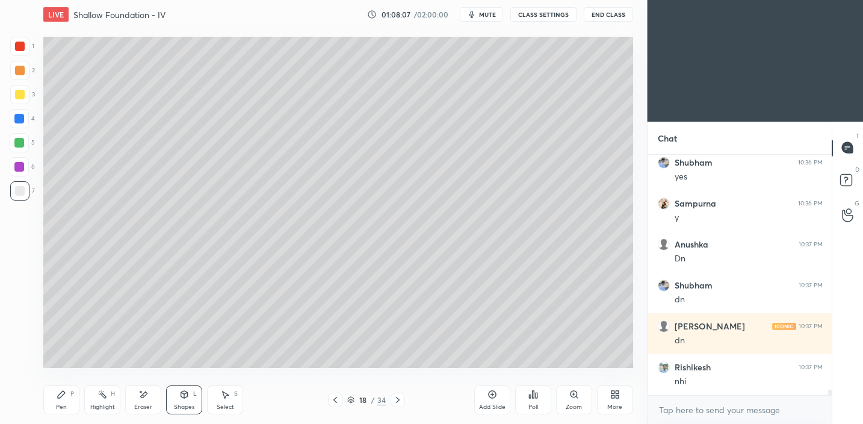
click at [182, 394] on icon at bounding box center [184, 394] width 7 height 7
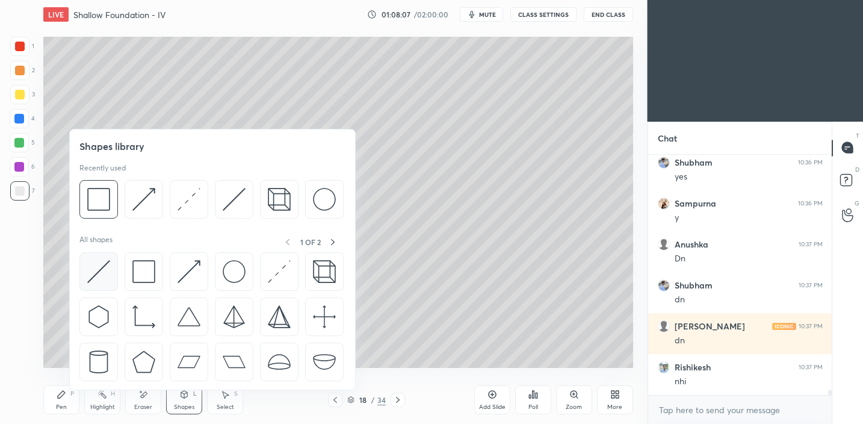
click at [101, 276] on img at bounding box center [98, 271] width 23 height 23
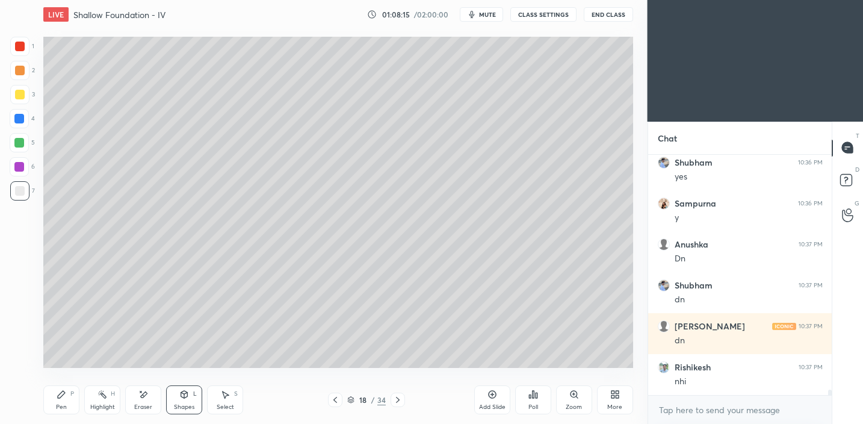
scroll to position [10444, 0]
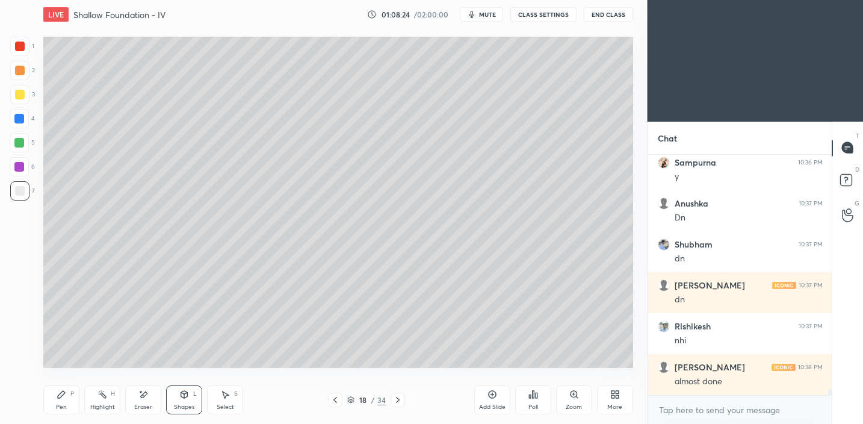
click at [59, 397] on icon at bounding box center [61, 394] width 7 height 7
click at [189, 393] on div "Shapes L" at bounding box center [184, 399] width 36 height 29
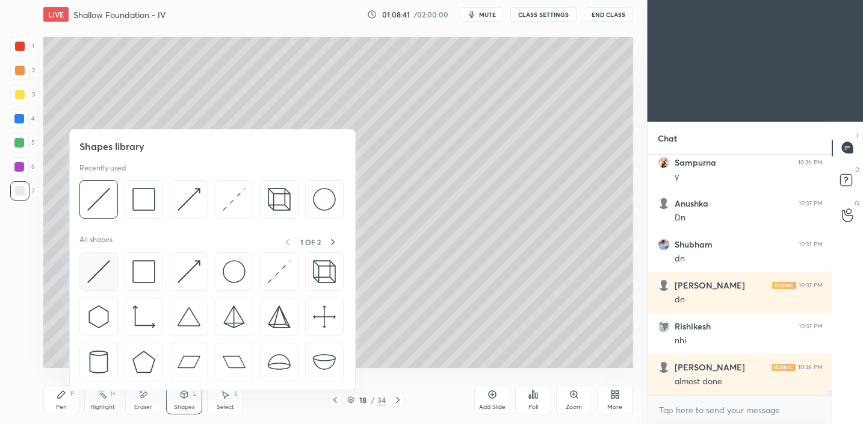
click at [110, 268] on div at bounding box center [98, 271] width 39 height 39
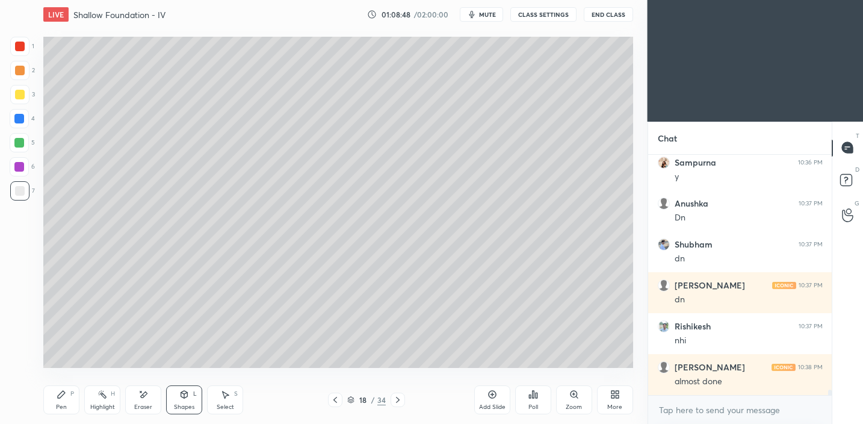
click at [15, 92] on div at bounding box center [20, 95] width 10 height 10
click at [58, 405] on div "Pen" at bounding box center [61, 407] width 11 height 6
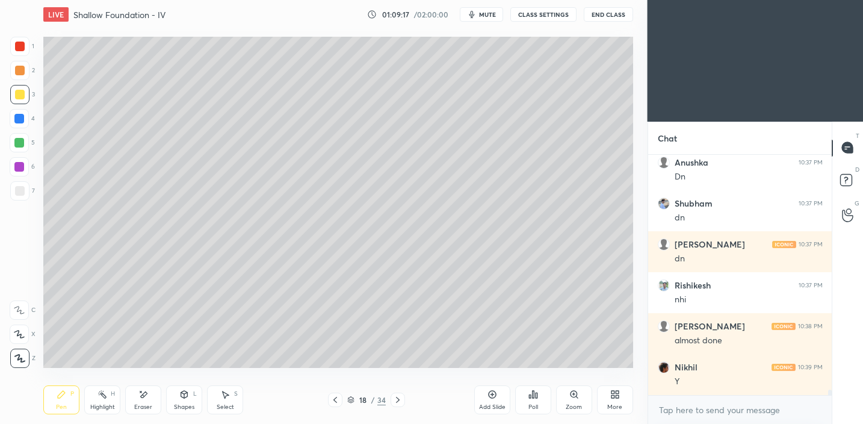
click at [148, 404] on div "Eraser" at bounding box center [143, 407] width 18 height 6
drag, startPoint x: 51, startPoint y: 400, endPoint x: 75, endPoint y: 370, distance: 38.7
click at [53, 397] on div "Pen P" at bounding box center [61, 399] width 36 height 29
drag, startPoint x: 118, startPoint y: 398, endPoint x: 151, endPoint y: 386, distance: 34.7
click at [118, 398] on div "Highlight H" at bounding box center [102, 399] width 36 height 29
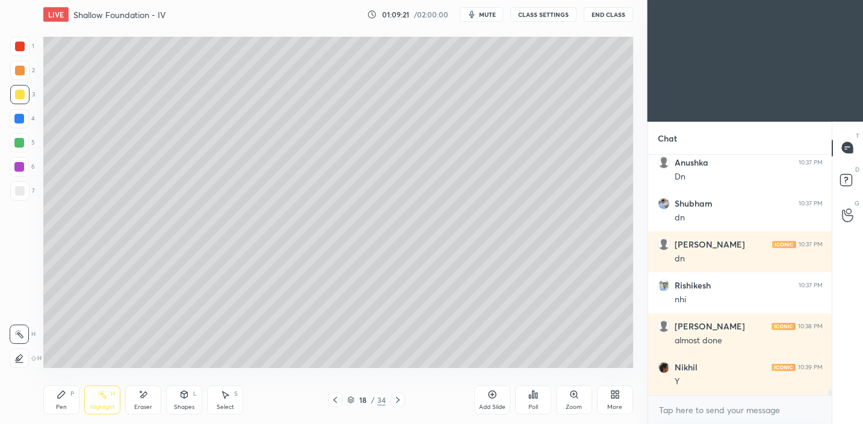
click at [142, 398] on div "Eraser" at bounding box center [143, 399] width 36 height 29
drag, startPoint x: 62, startPoint y: 399, endPoint x: 76, endPoint y: 372, distance: 31.2
click at [62, 399] on div "Pen P" at bounding box center [61, 399] width 36 height 29
drag, startPoint x: 155, startPoint y: 401, endPoint x: 176, endPoint y: 368, distance: 39.3
click at [155, 400] on div "Eraser" at bounding box center [143, 399] width 36 height 29
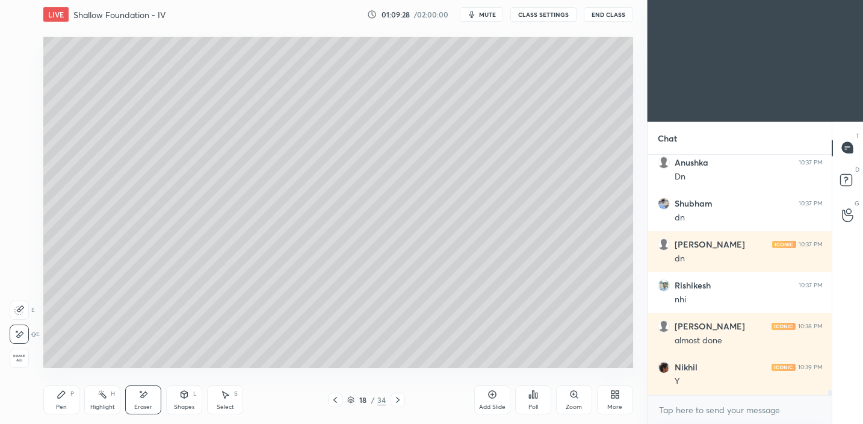
click at [229, 401] on div "Select S" at bounding box center [225, 399] width 36 height 29
drag, startPoint x: 181, startPoint y: 204, endPoint x: 195, endPoint y: 213, distance: 16.2
click at [206, 219] on div "0 ° Undo Copy Paste here Duplicate Duplicate to new slide Delete" at bounding box center [338, 203] width 590 height 332
drag, startPoint x: 188, startPoint y: 210, endPoint x: 191, endPoint y: 220, distance: 11.1
click at [187, 223] on div "0 ° Undo Copy Paste here Duplicate Duplicate to new slide Delete" at bounding box center [338, 203] width 590 height 332
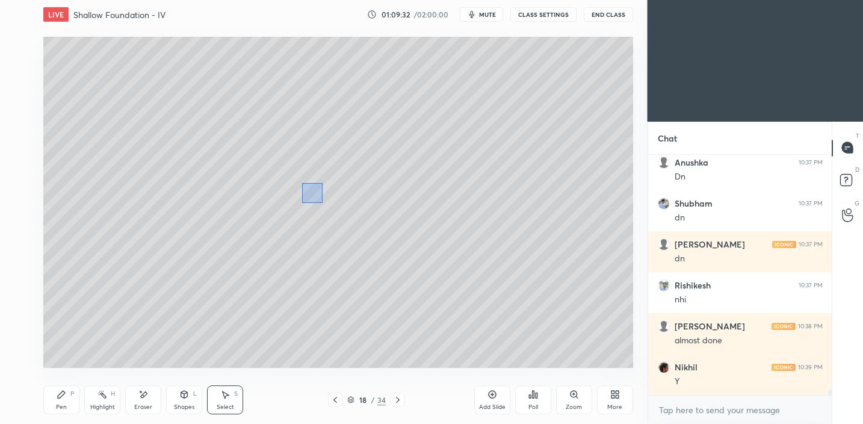
drag, startPoint x: 308, startPoint y: 189, endPoint x: 322, endPoint y: 193, distance: 14.5
click at [323, 202] on div "0 ° Undo Copy Paste here Duplicate Duplicate to new slide Delete" at bounding box center [338, 203] width 590 height 332
drag, startPoint x: 315, startPoint y: 190, endPoint x: 315, endPoint y: 203, distance: 13.2
click at [315, 203] on div "0 ° Undo Copy Paste here Duplicate Duplicate to new slide Delete" at bounding box center [338, 203] width 590 height 332
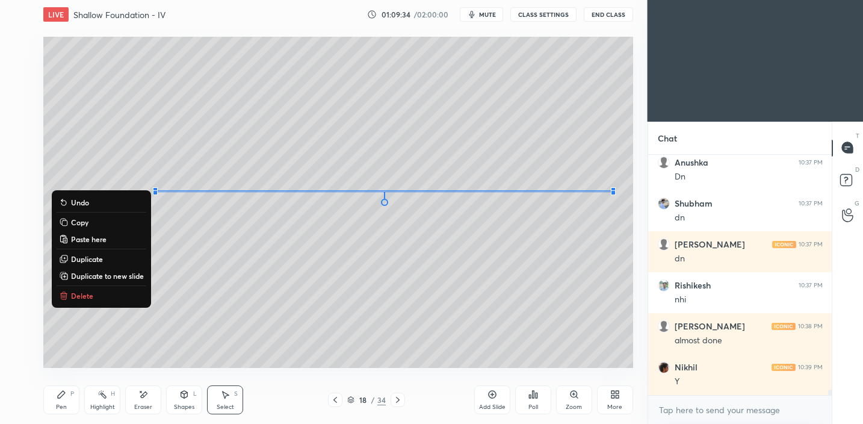
click at [191, 397] on div "Shapes L" at bounding box center [184, 399] width 36 height 29
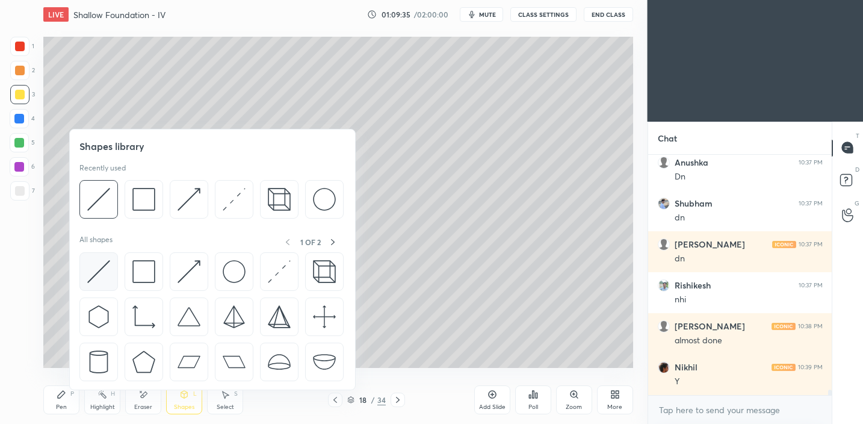
click at [97, 280] on img at bounding box center [98, 271] width 23 height 23
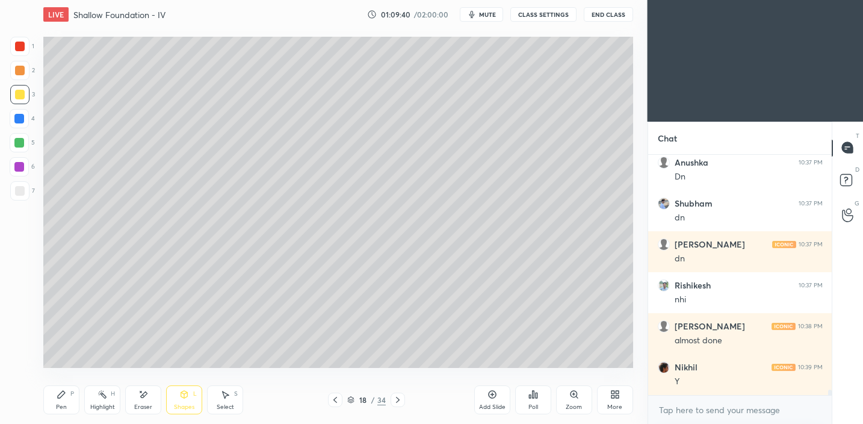
click at [139, 396] on div "Eraser" at bounding box center [143, 399] width 36 height 29
drag, startPoint x: 185, startPoint y: 396, endPoint x: 184, endPoint y: 390, distance: 6.1
click at [185, 396] on icon at bounding box center [184, 394] width 7 height 7
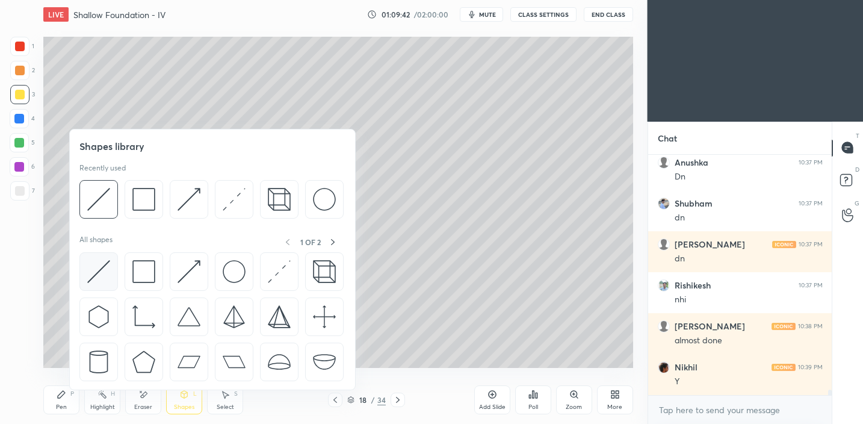
click at [96, 278] on img at bounding box center [98, 271] width 23 height 23
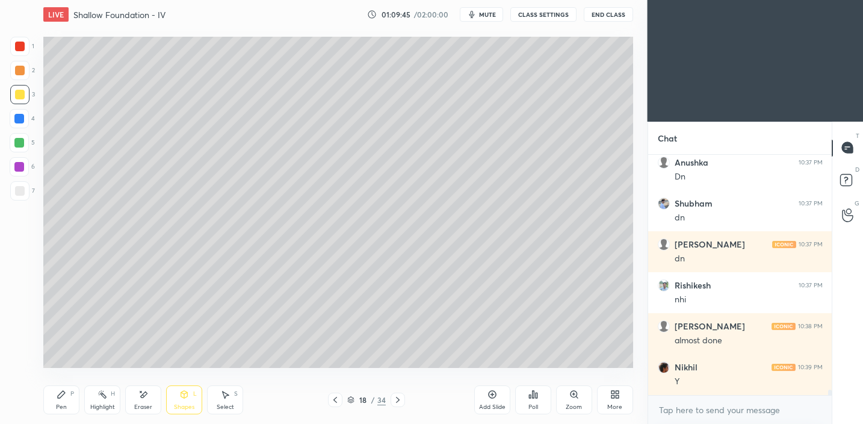
drag, startPoint x: 59, startPoint y: 396, endPoint x: 64, endPoint y: 379, distance: 18.3
click at [59, 396] on icon at bounding box center [61, 394] width 7 height 7
click at [234, 394] on div "S" at bounding box center [236, 394] width 4 height 6
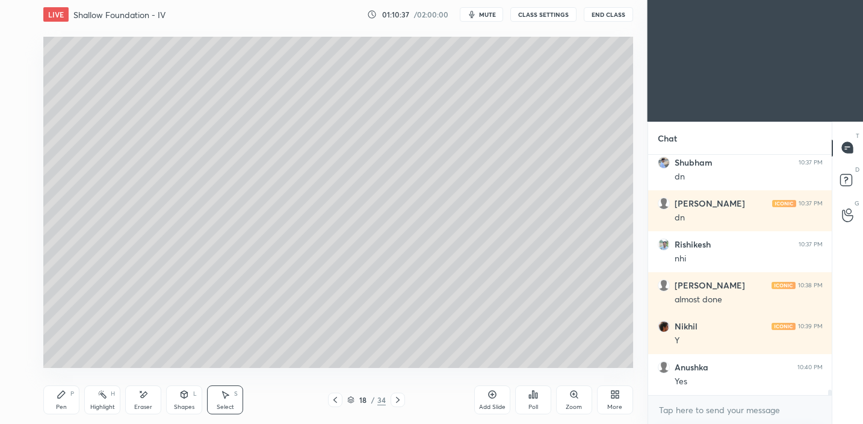
click at [59, 396] on icon at bounding box center [61, 394] width 7 height 7
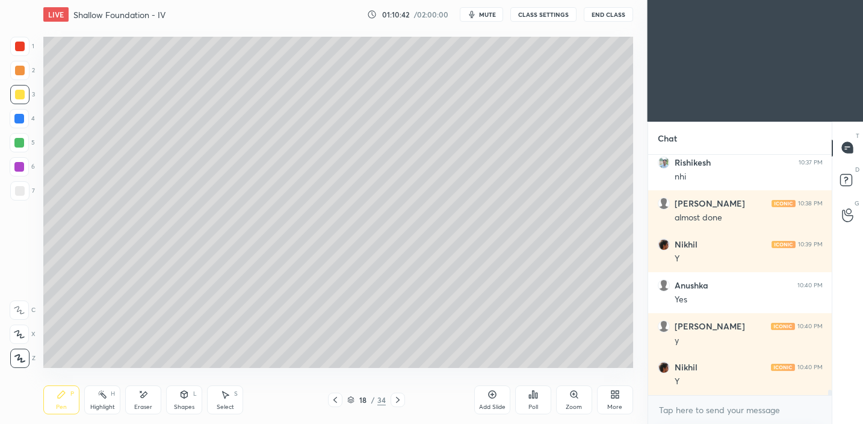
scroll to position [10649, 0]
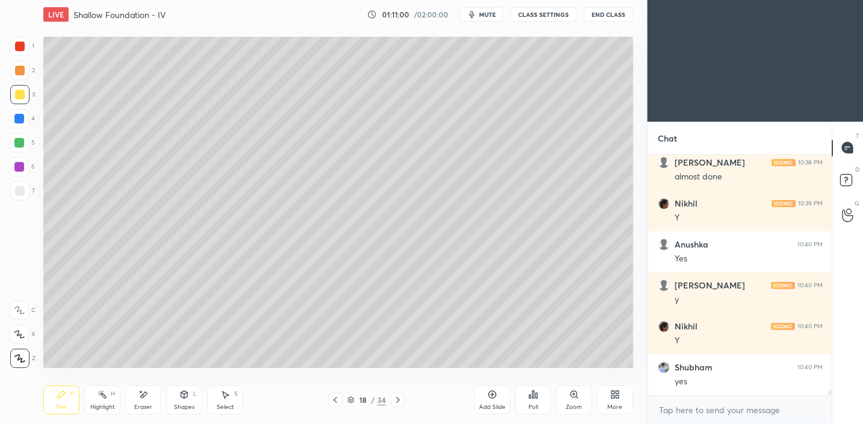
click at [187, 393] on icon at bounding box center [184, 394] width 7 height 7
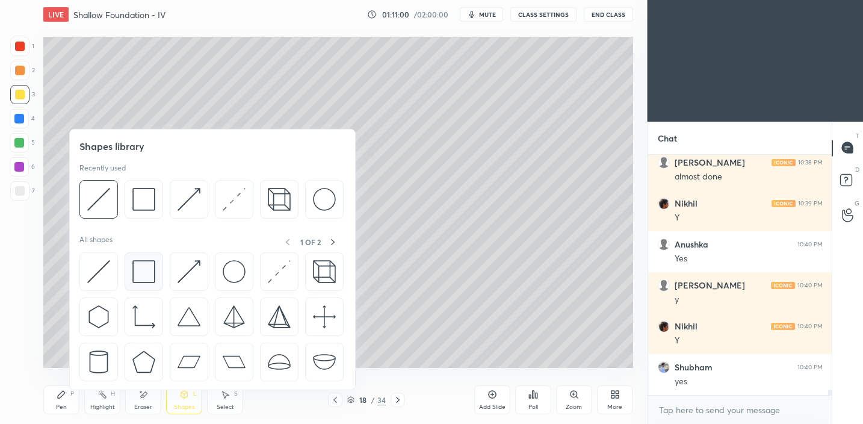
click at [151, 267] on img at bounding box center [143, 271] width 23 height 23
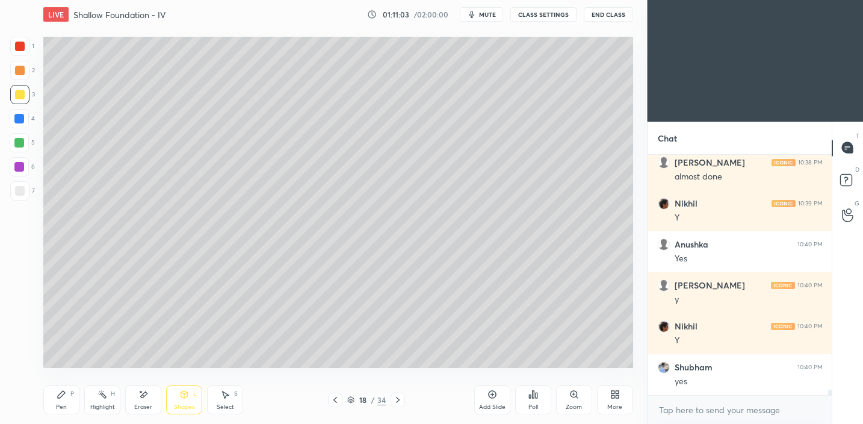
drag, startPoint x: 20, startPoint y: 72, endPoint x: 31, endPoint y: 68, distance: 11.4
click at [21, 72] on div at bounding box center [20, 71] width 10 height 10
click at [57, 394] on icon at bounding box center [62, 395] width 10 height 10
click at [177, 395] on div "Shapes L" at bounding box center [184, 399] width 36 height 29
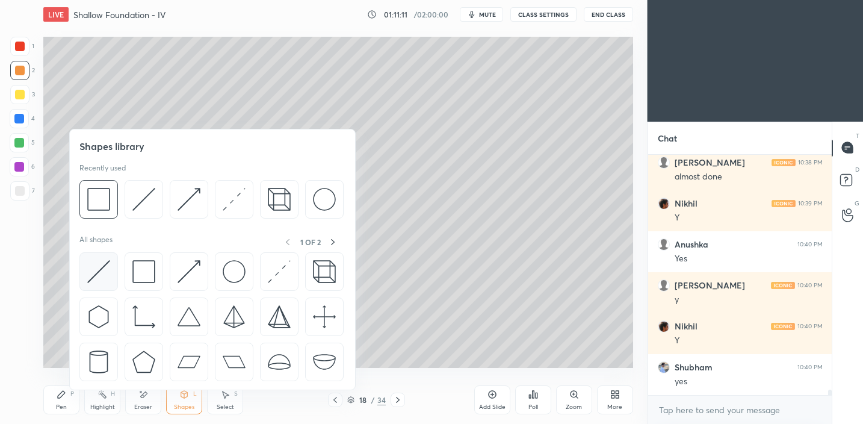
click at [96, 273] on img at bounding box center [98, 271] width 23 height 23
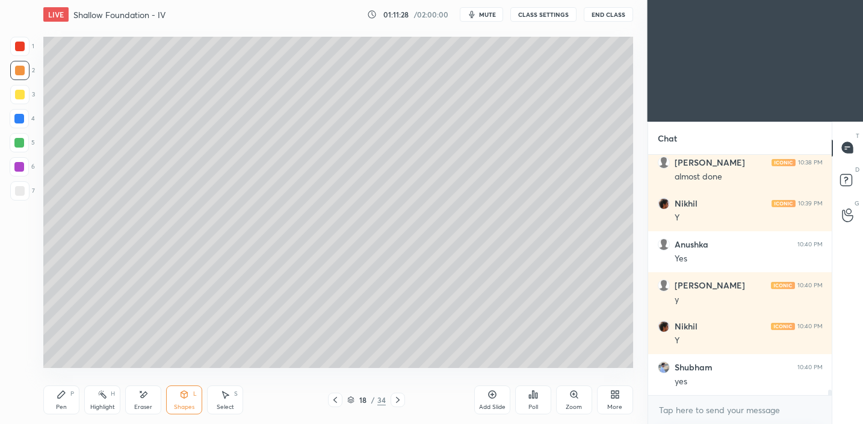
drag, startPoint x: 64, startPoint y: 399, endPoint x: 71, endPoint y: 379, distance: 20.4
click at [64, 399] on icon at bounding box center [62, 395] width 10 height 10
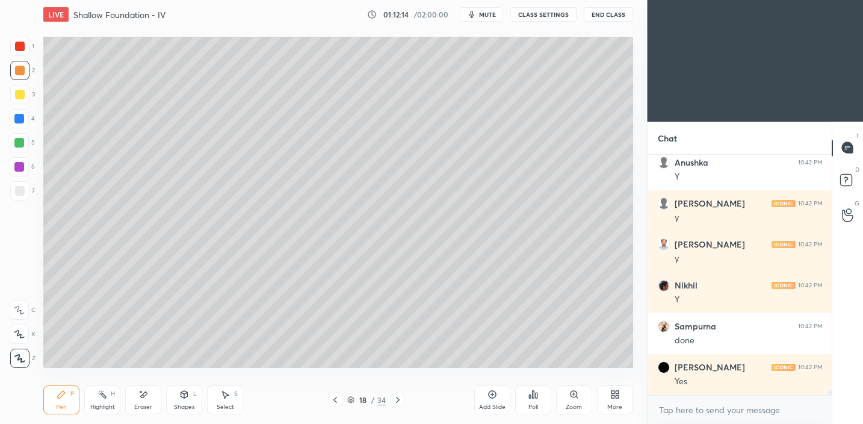
scroll to position [10300, 0]
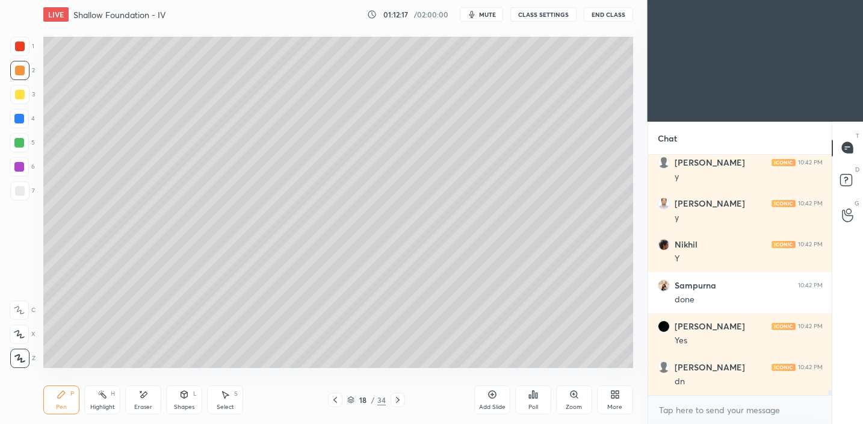
click at [509, 375] on div "Add Slide Poll Zoom More" at bounding box center [553, 399] width 159 height 67
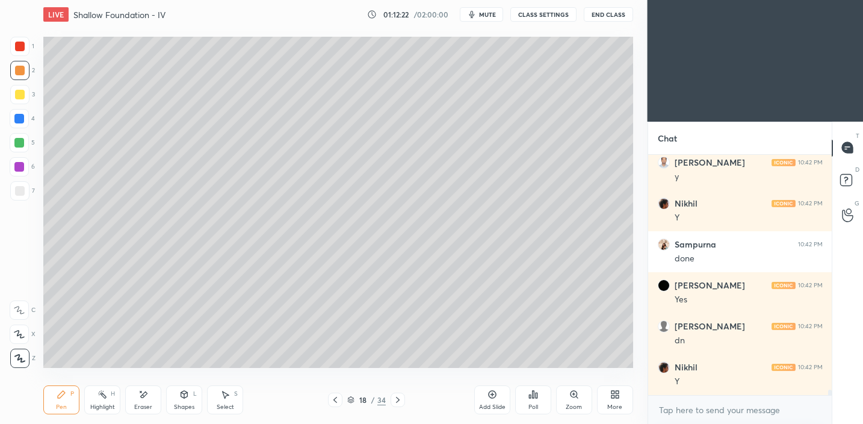
scroll to position [10381, 0]
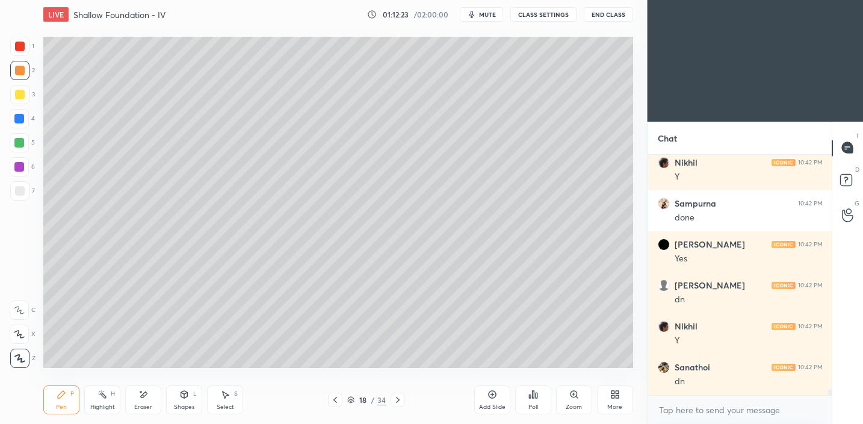
click at [497, 405] on div "Add Slide" at bounding box center [492, 407] width 26 height 6
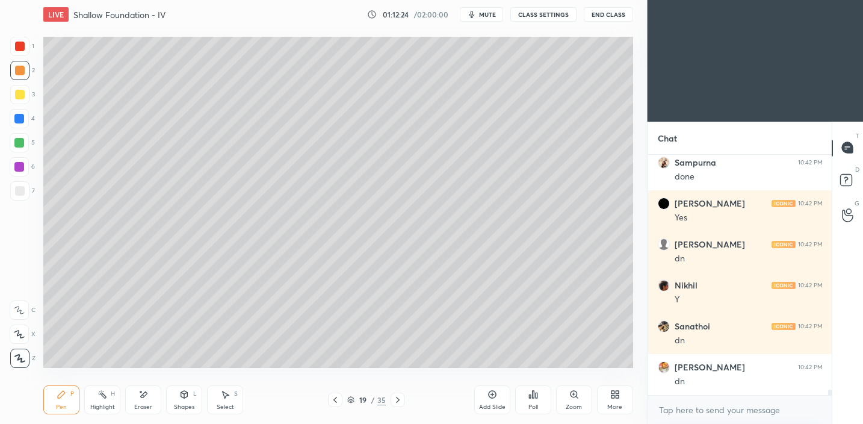
drag, startPoint x: 22, startPoint y: 189, endPoint x: 28, endPoint y: 183, distance: 9.0
click at [22, 190] on div at bounding box center [20, 191] width 10 height 10
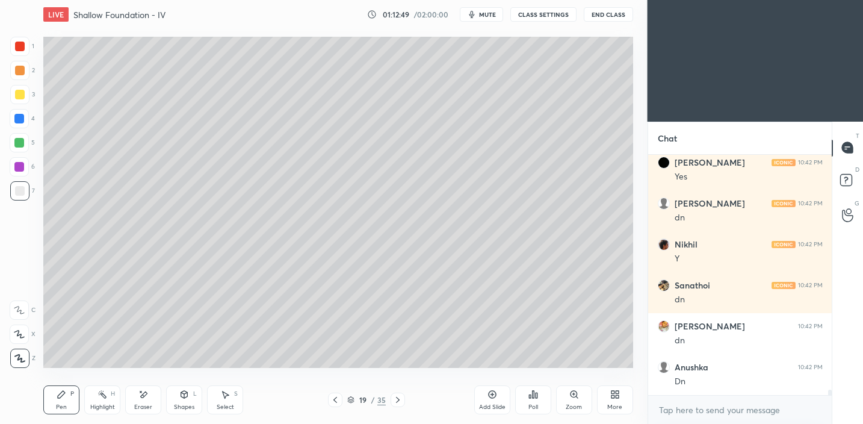
click at [25, 97] on div at bounding box center [19, 94] width 19 height 19
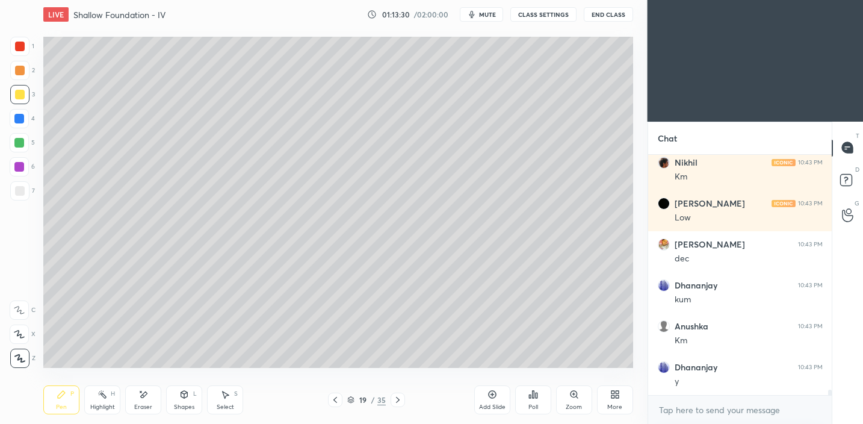
scroll to position [10832, 0]
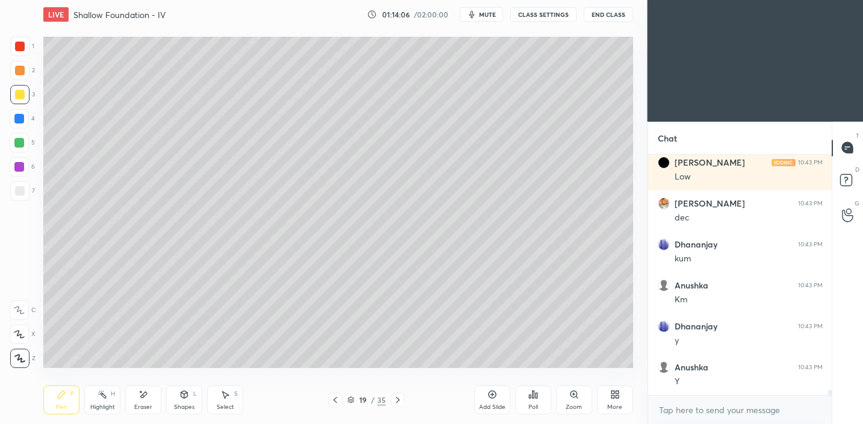
drag, startPoint x: 153, startPoint y: 398, endPoint x: 153, endPoint y: 381, distance: 16.9
click at [155, 396] on div "Eraser" at bounding box center [143, 399] width 36 height 29
click at [46, 411] on div "Pen P" at bounding box center [61, 399] width 36 height 29
click at [484, 20] on button "mute" at bounding box center [481, 14] width 43 height 14
click at [484, 11] on span "unmute" at bounding box center [486, 14] width 26 height 8
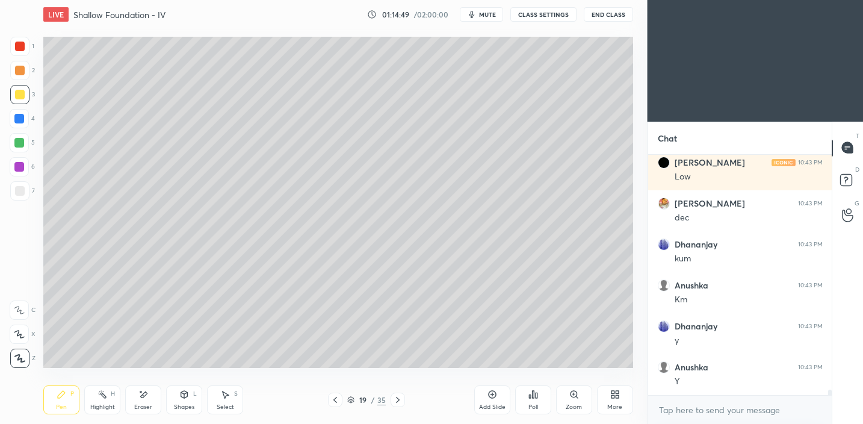
scroll to position [10875, 0]
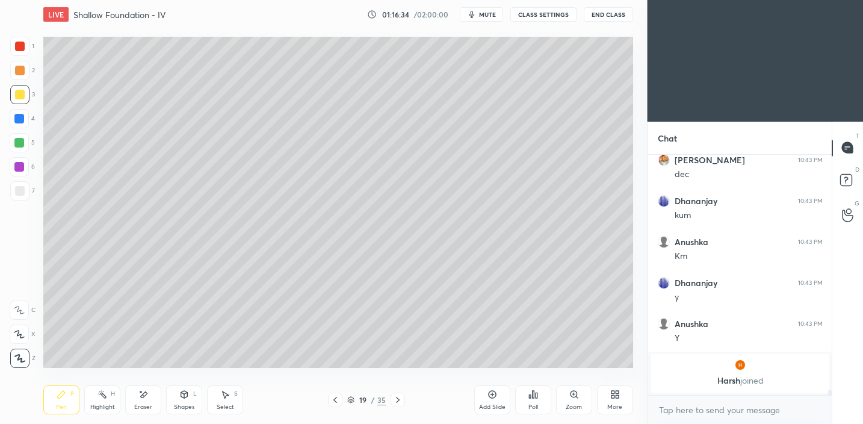
drag, startPoint x: 151, startPoint y: 396, endPoint x: 147, endPoint y: 385, distance: 11.6
click at [151, 396] on div "Eraser" at bounding box center [143, 399] width 36 height 29
click at [60, 405] on div "Pen" at bounding box center [61, 407] width 11 height 6
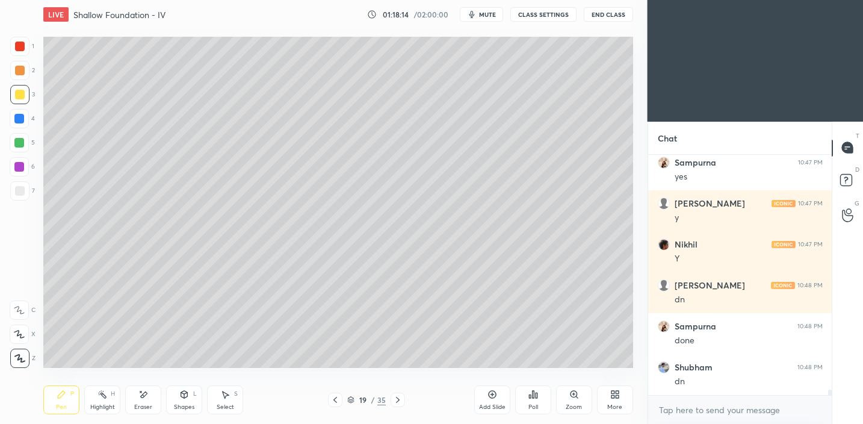
scroll to position [10973, 0]
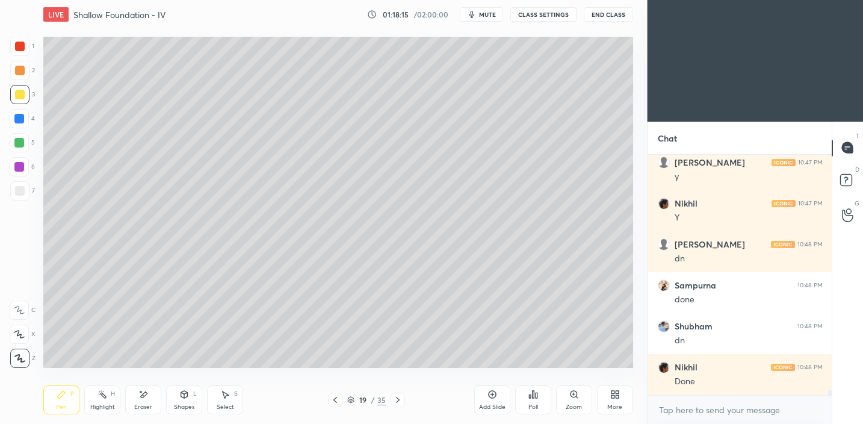
click at [493, 408] on div "Add Slide" at bounding box center [492, 407] width 26 height 6
drag, startPoint x: 22, startPoint y: 199, endPoint x: 40, endPoint y: 176, distance: 29.2
click at [22, 199] on div at bounding box center [19, 190] width 19 height 19
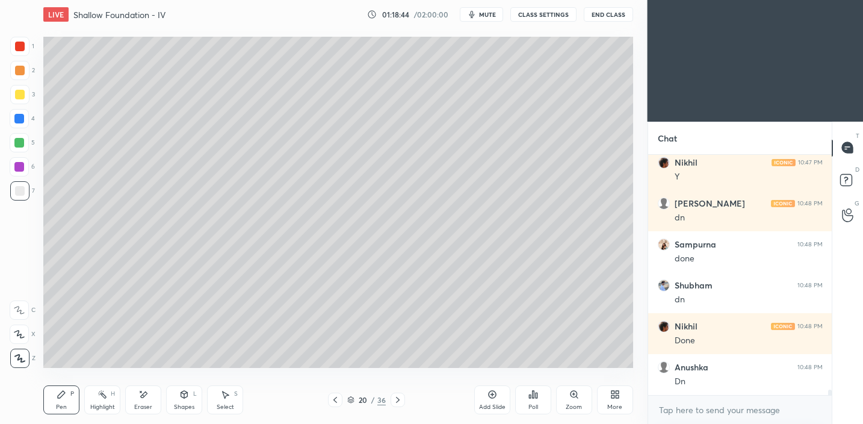
click at [182, 391] on icon at bounding box center [184, 394] width 7 height 7
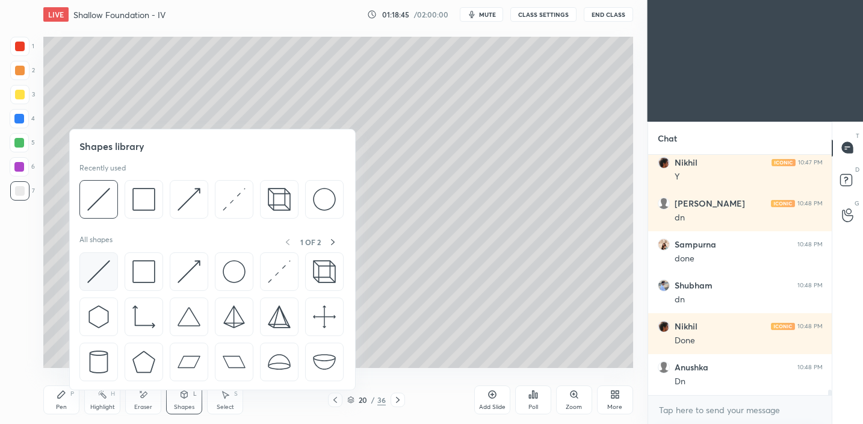
click at [106, 275] on img at bounding box center [98, 271] width 23 height 23
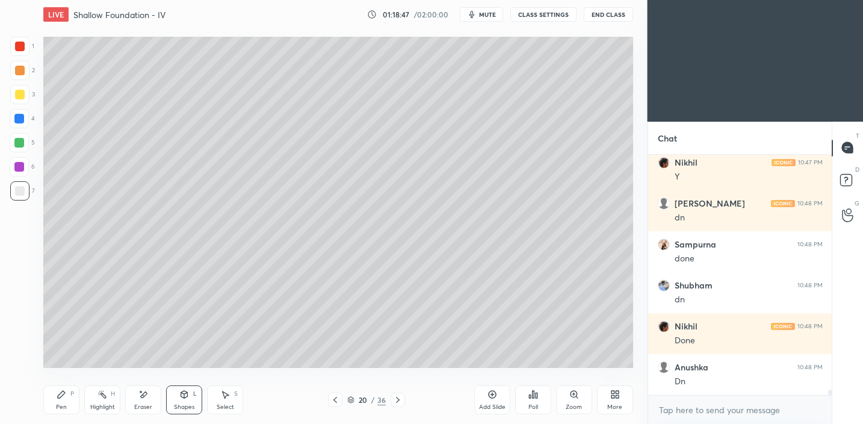
click at [60, 393] on icon at bounding box center [61, 394] width 7 height 7
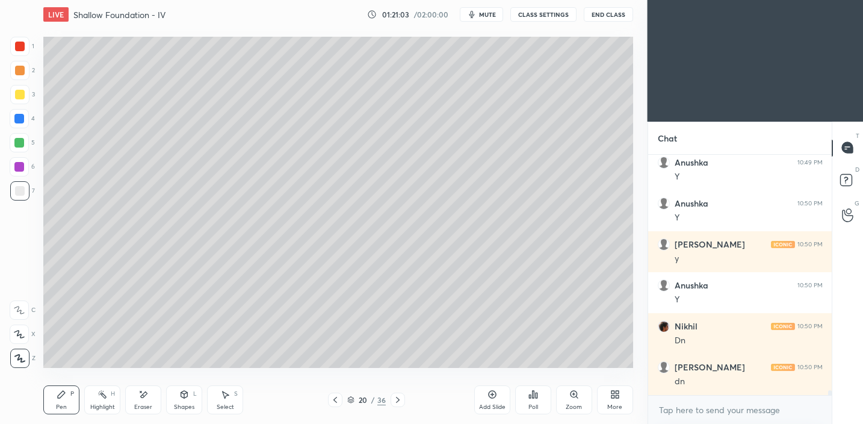
scroll to position [11300, 0]
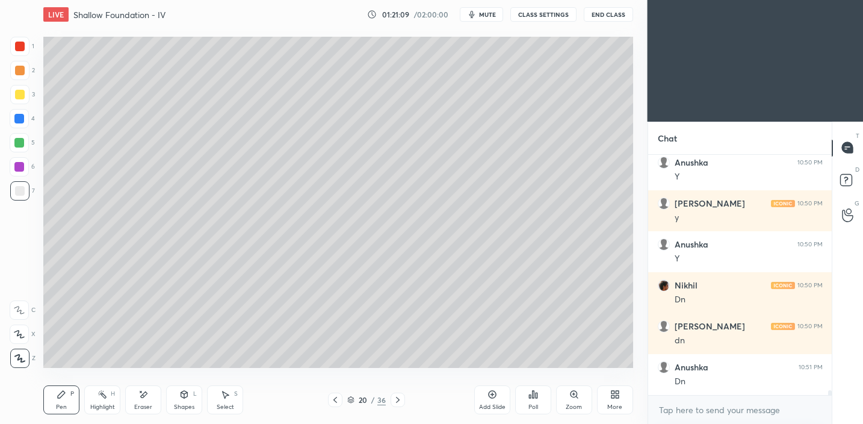
click at [500, 409] on div "Add Slide" at bounding box center [492, 407] width 26 height 6
click at [18, 92] on div at bounding box center [20, 95] width 10 height 10
click at [188, 399] on div "Shapes L" at bounding box center [184, 399] width 36 height 29
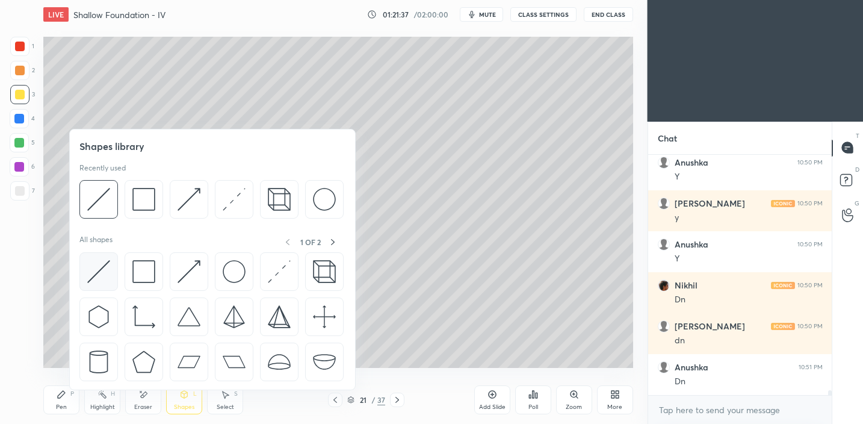
click at [105, 270] on img at bounding box center [98, 271] width 23 height 23
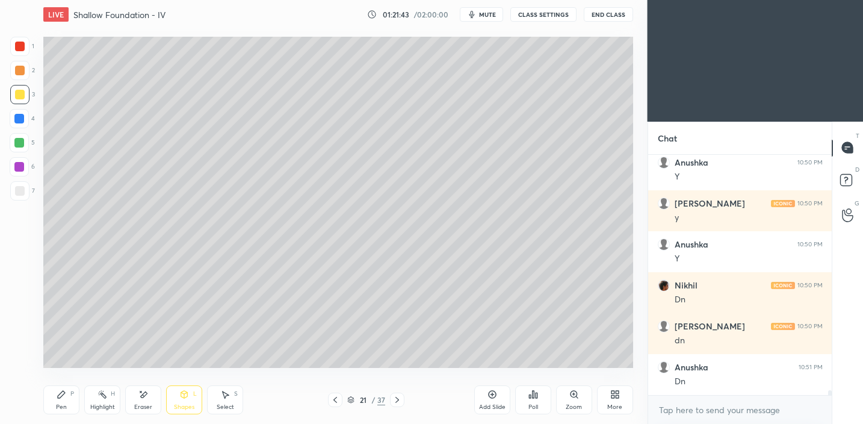
scroll to position [11312, 0]
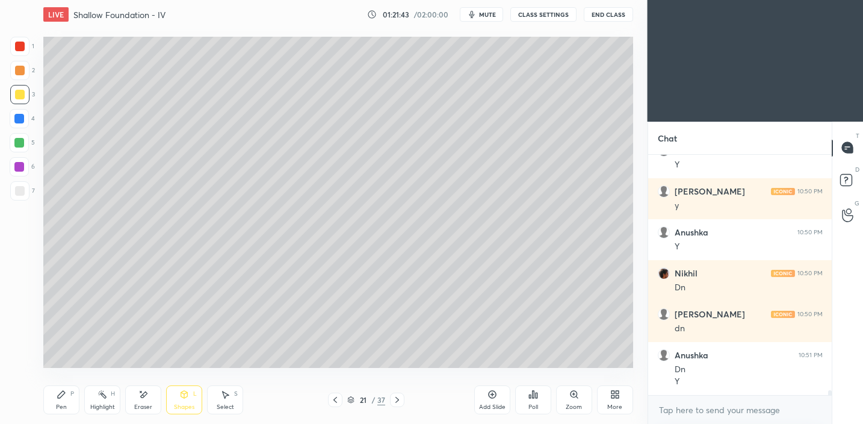
click at [182, 404] on div "Shapes" at bounding box center [184, 407] width 20 height 6
click at [191, 396] on div "Shapes L" at bounding box center [184, 399] width 36 height 29
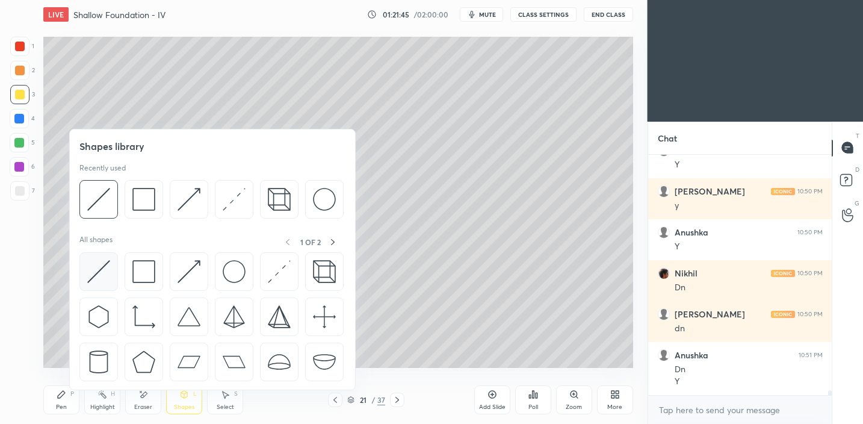
click at [106, 275] on img at bounding box center [98, 271] width 23 height 23
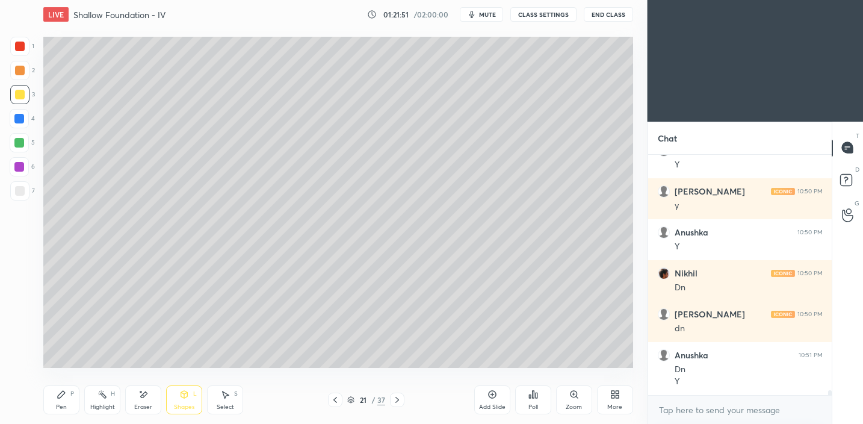
click at [58, 392] on icon at bounding box center [62, 395] width 10 height 10
click at [20, 190] on div at bounding box center [20, 191] width 10 height 10
click at [181, 404] on div "Shapes" at bounding box center [184, 407] width 20 height 6
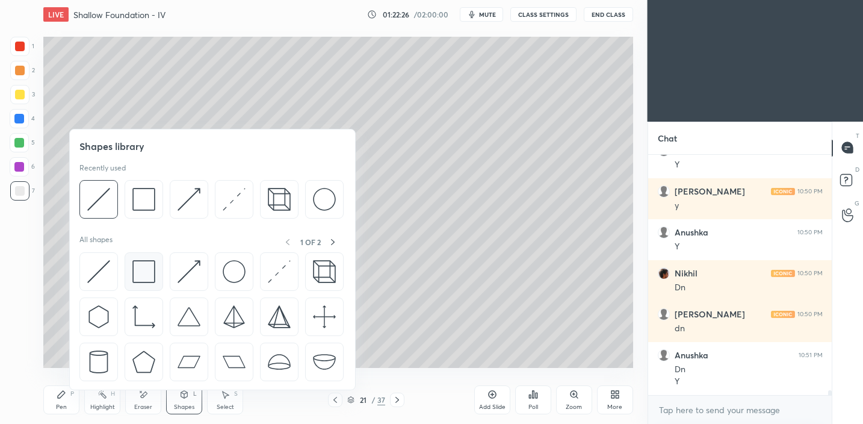
click at [151, 276] on img at bounding box center [143, 271] width 23 height 23
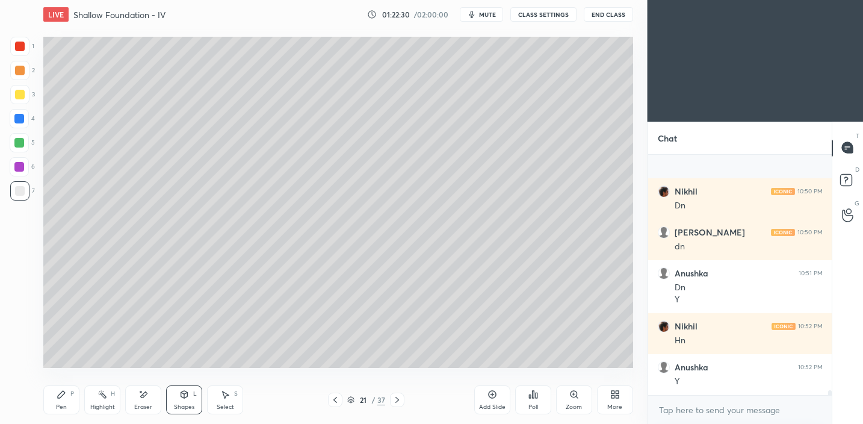
scroll to position [11476, 0]
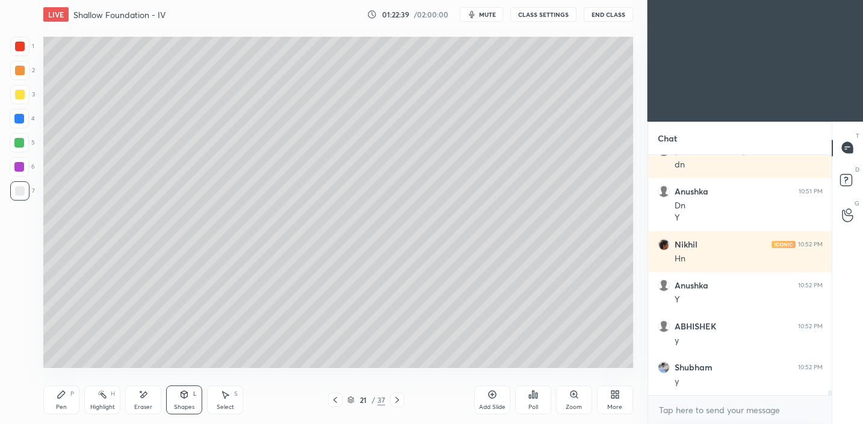
click at [183, 393] on icon at bounding box center [184, 394] width 7 height 2
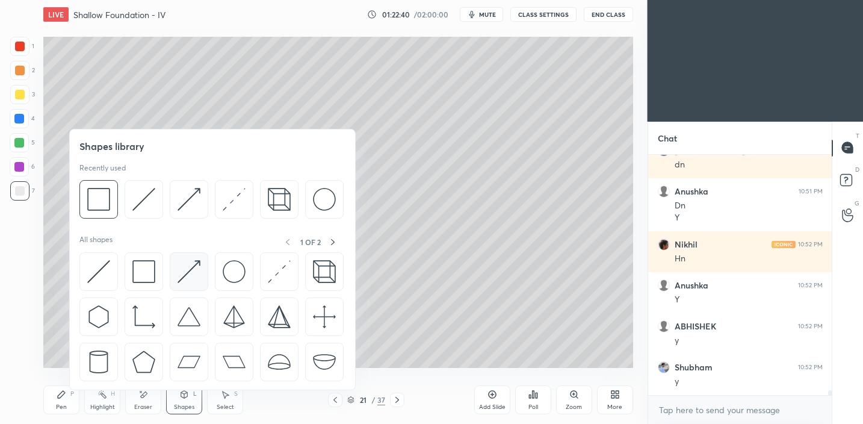
scroll to position [11517, 0]
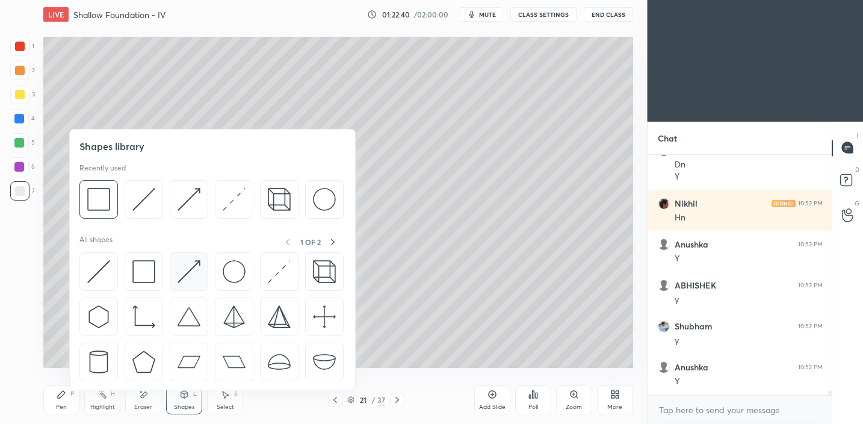
click at [193, 269] on img at bounding box center [189, 271] width 23 height 23
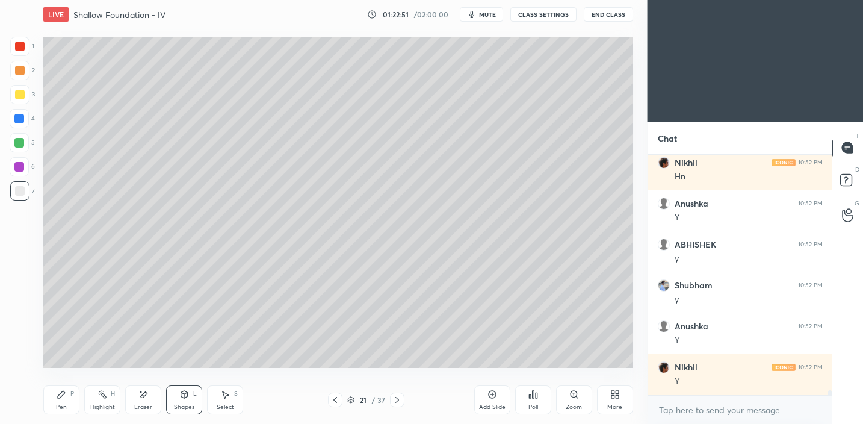
scroll to position [11599, 0]
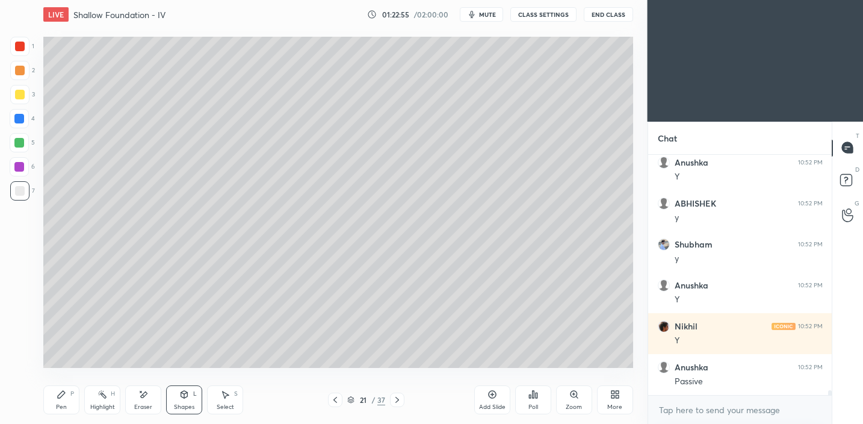
click at [63, 398] on icon at bounding box center [62, 395] width 10 height 10
click at [181, 399] on icon at bounding box center [184, 395] width 10 height 10
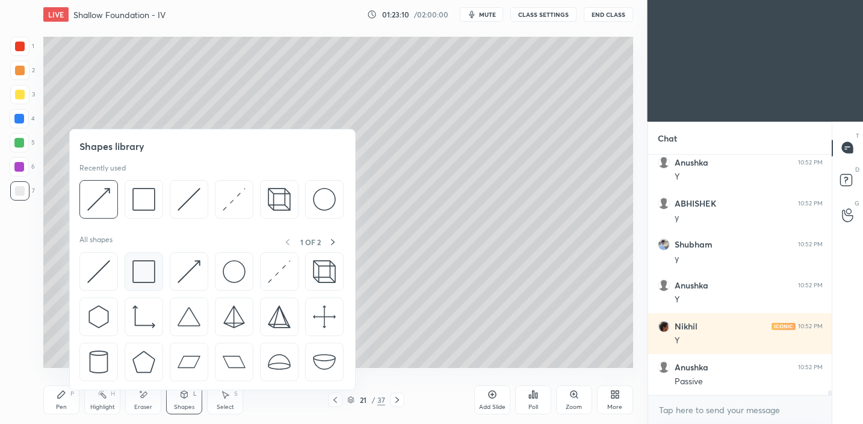
click at [148, 278] on img at bounding box center [143, 271] width 23 height 23
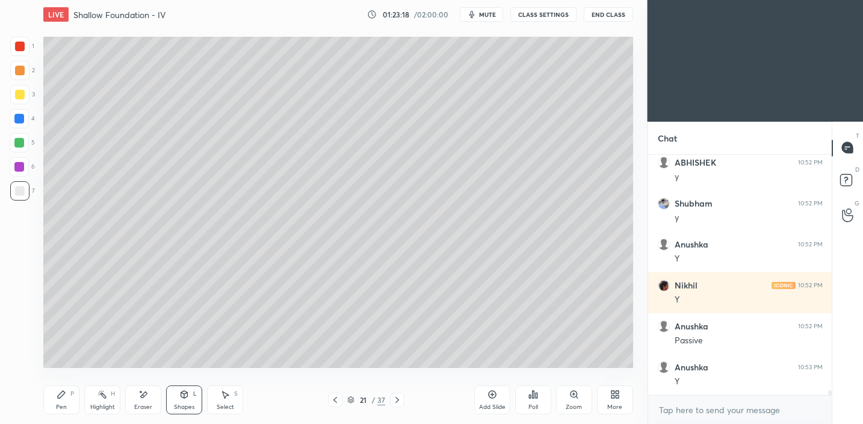
scroll to position [11681, 0]
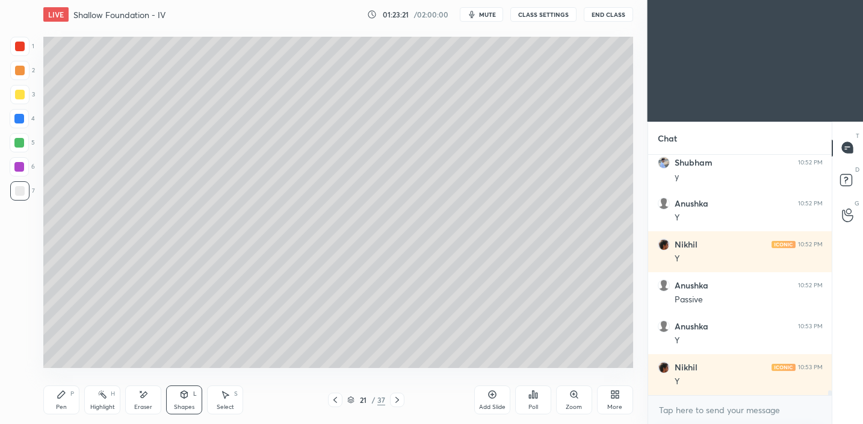
drag, startPoint x: 63, startPoint y: 402, endPoint x: 102, endPoint y: 382, distance: 43.1
click at [64, 402] on div "Pen P" at bounding box center [61, 399] width 36 height 29
click at [193, 400] on div "Shapes L" at bounding box center [184, 399] width 36 height 29
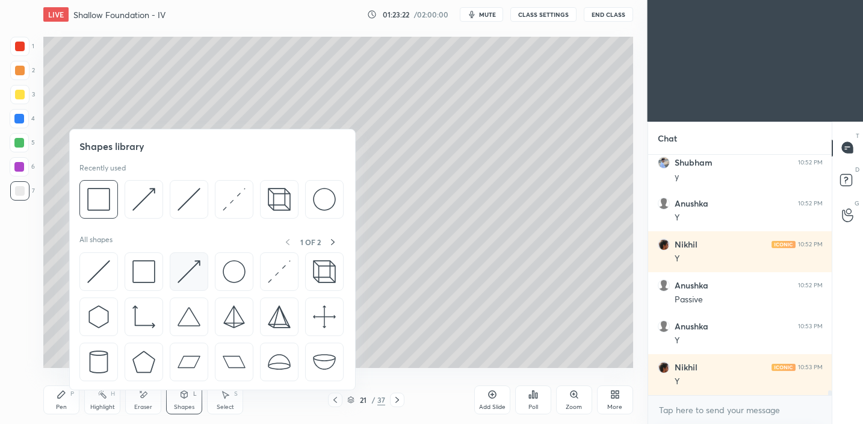
click at [193, 272] on img at bounding box center [189, 271] width 23 height 23
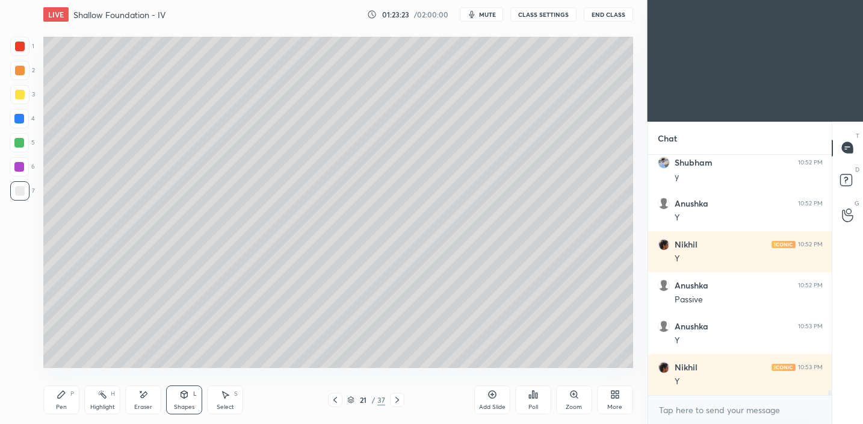
scroll to position [11722, 0]
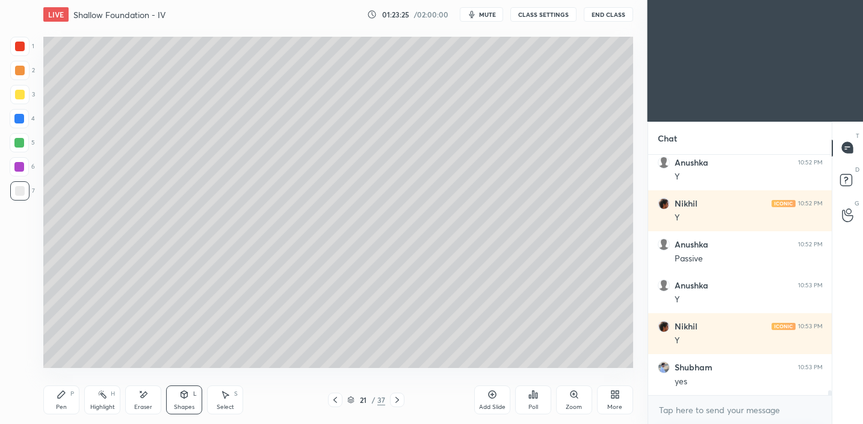
click at [67, 400] on div "Pen P" at bounding box center [61, 399] width 36 height 29
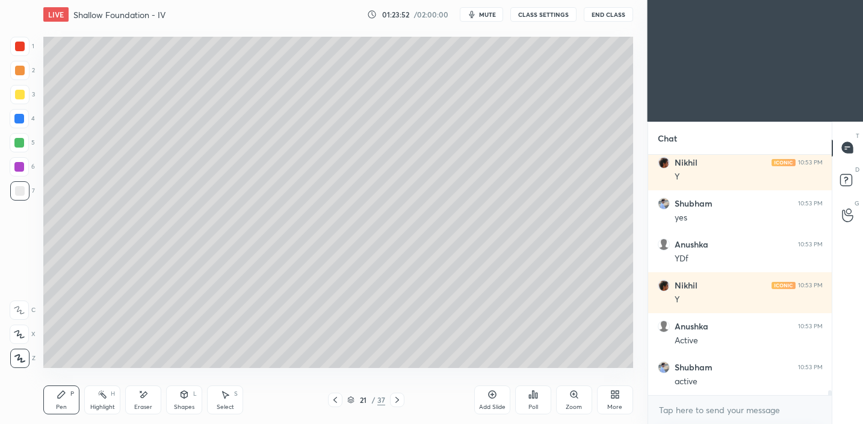
scroll to position [11927, 0]
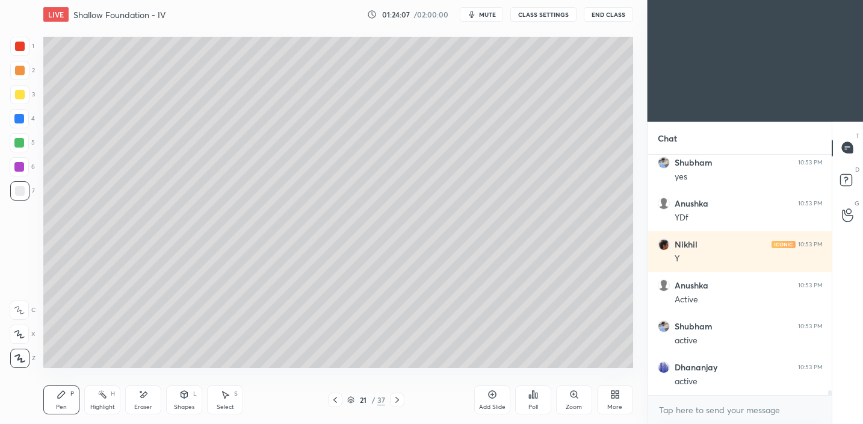
click at [20, 102] on div at bounding box center [19, 94] width 19 height 19
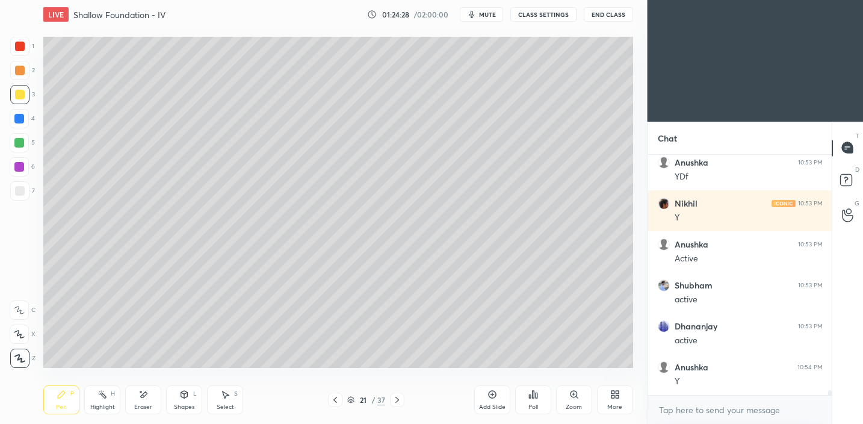
scroll to position [12008, 0]
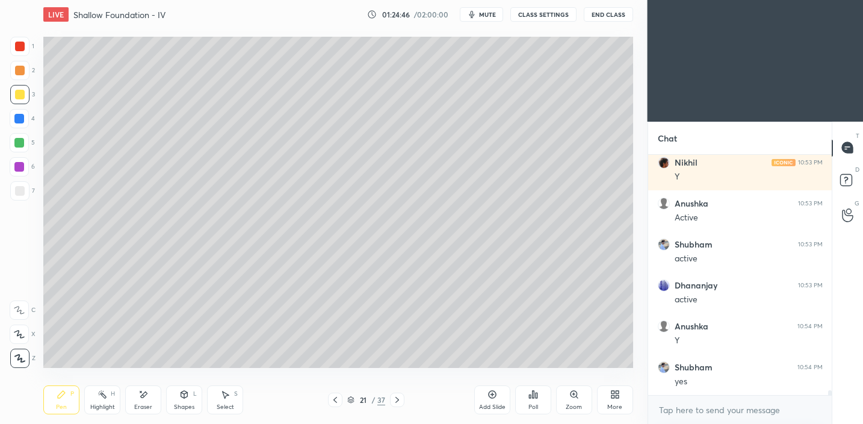
drag, startPoint x: 20, startPoint y: 187, endPoint x: 33, endPoint y: 184, distance: 13.6
click at [20, 187] on div at bounding box center [20, 191] width 10 height 10
click at [141, 397] on icon at bounding box center [143, 395] width 10 height 10
click at [19, 307] on icon at bounding box center [19, 310] width 10 height 10
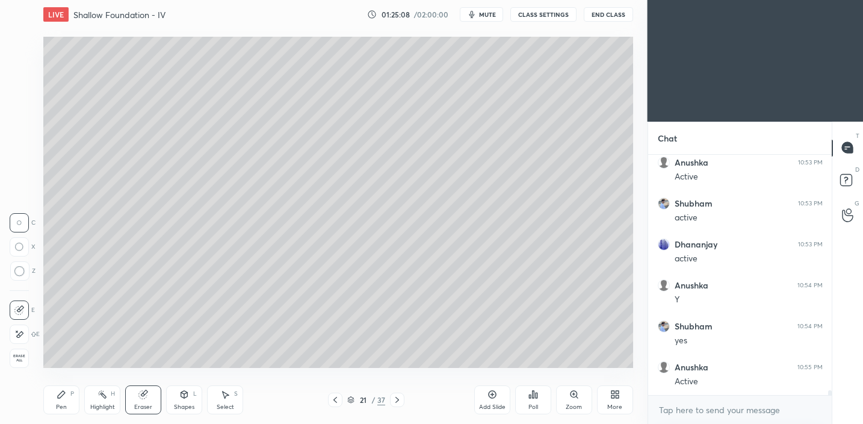
click at [59, 394] on icon at bounding box center [61, 394] width 7 height 7
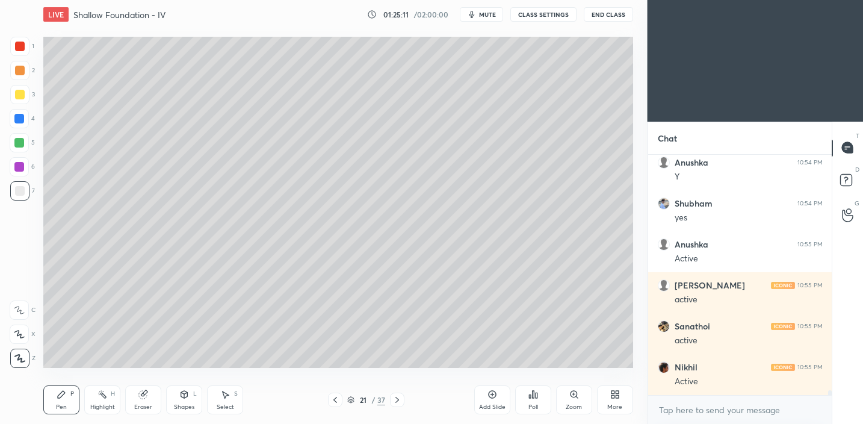
scroll to position [12213, 0]
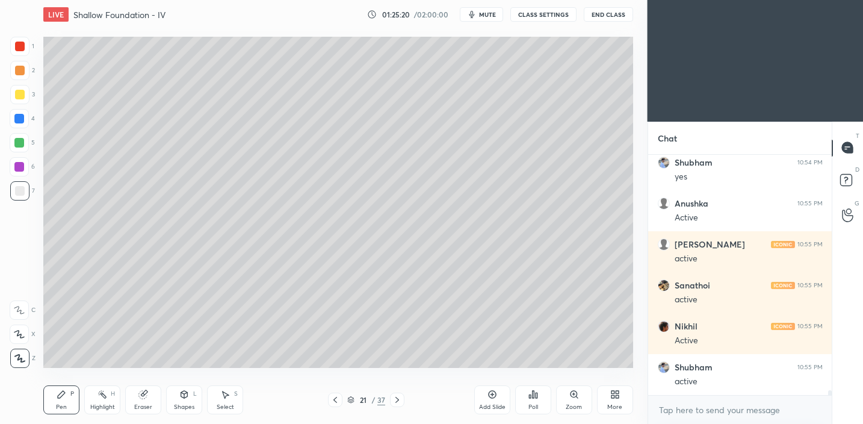
click at [139, 395] on icon at bounding box center [143, 395] width 8 height 8
drag, startPoint x: 59, startPoint y: 397, endPoint x: 58, endPoint y: 382, distance: 15.1
click at [59, 397] on icon at bounding box center [61, 394] width 7 height 7
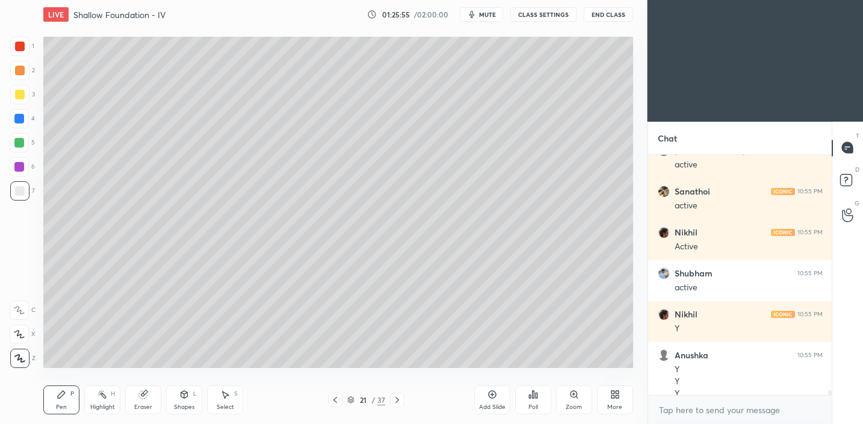
scroll to position [12319, 0]
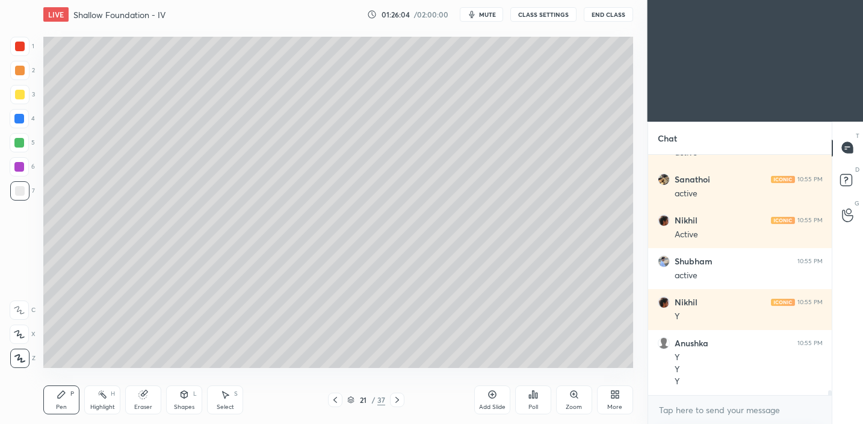
drag, startPoint x: 182, startPoint y: 398, endPoint x: 184, endPoint y: 392, distance: 6.1
click at [182, 398] on icon at bounding box center [184, 395] width 10 height 10
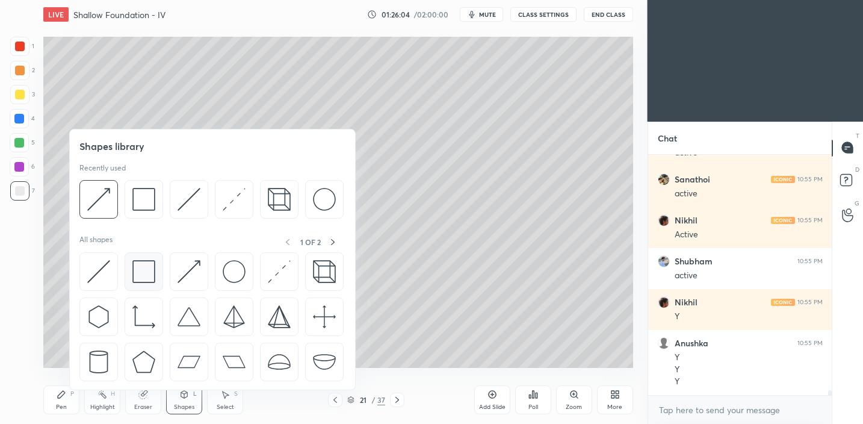
click at [146, 287] on div at bounding box center [144, 271] width 39 height 39
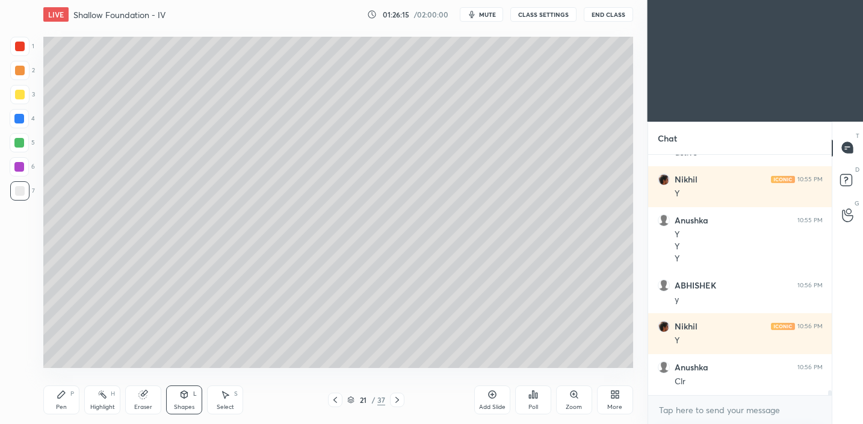
scroll to position [12483, 0]
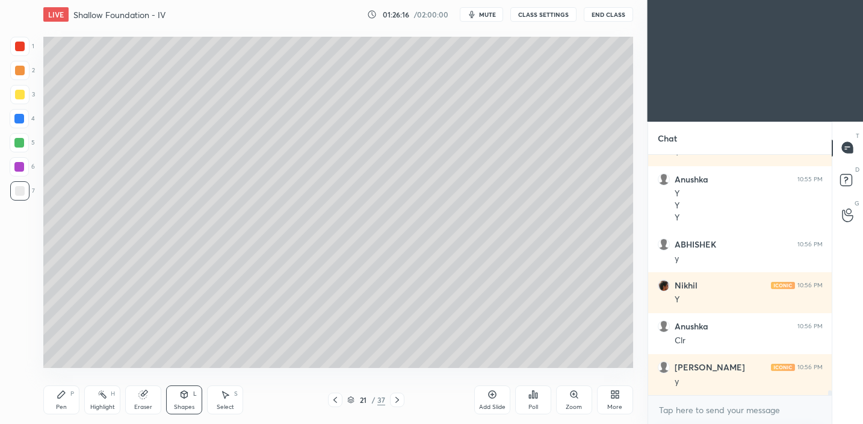
drag, startPoint x: 57, startPoint y: 392, endPoint x: 69, endPoint y: 390, distance: 12.8
click at [57, 394] on icon at bounding box center [62, 395] width 10 height 10
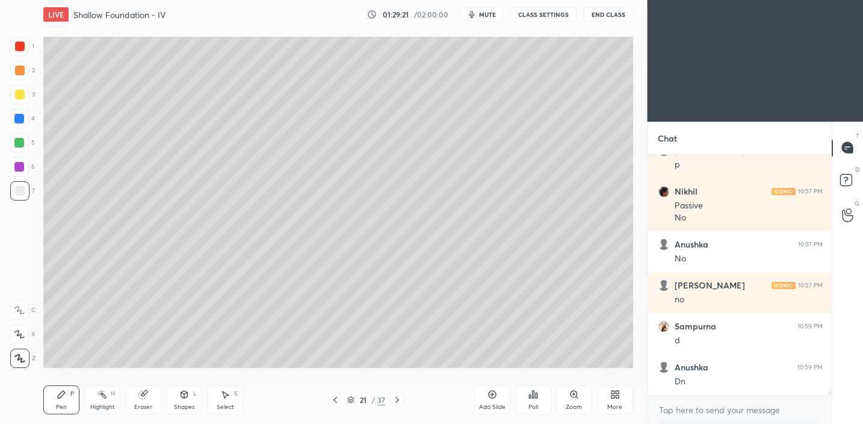
scroll to position [13109, 0]
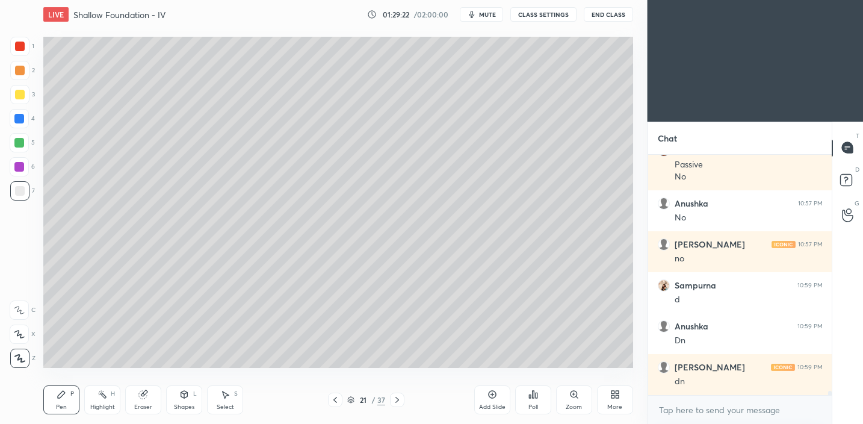
click at [494, 401] on div "Add Slide" at bounding box center [492, 399] width 36 height 29
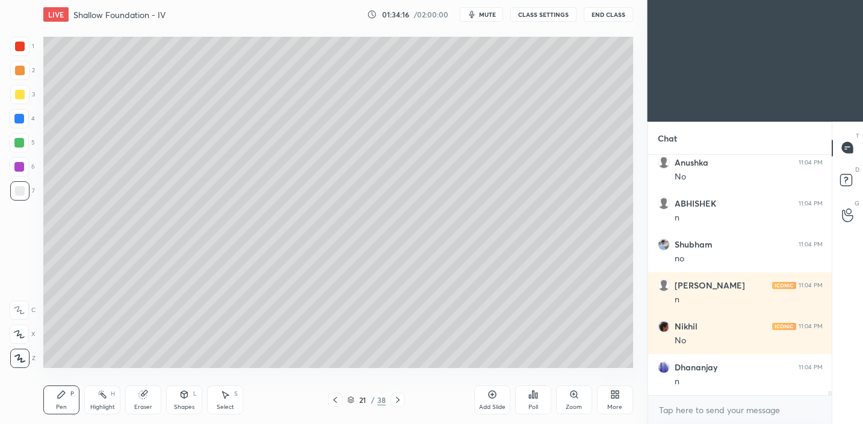
scroll to position [13272, 0]
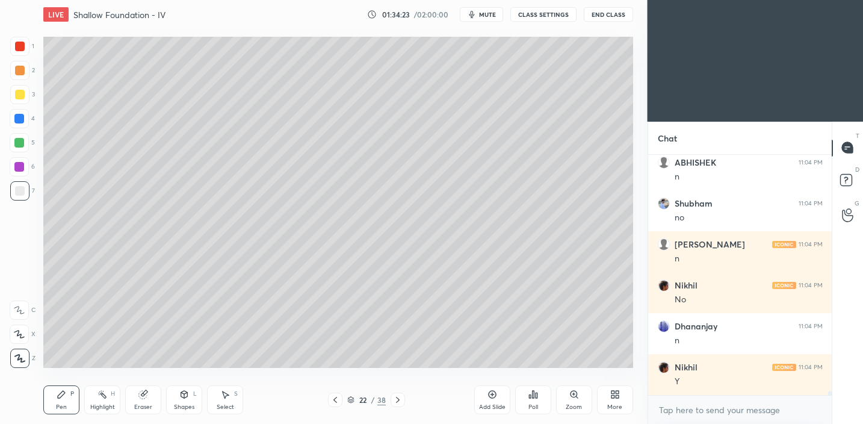
click at [493, 402] on div "Add Slide" at bounding box center [492, 399] width 36 height 29
drag, startPoint x: 26, startPoint y: 91, endPoint x: 36, endPoint y: 84, distance: 12.2
click at [26, 91] on div at bounding box center [19, 94] width 19 height 19
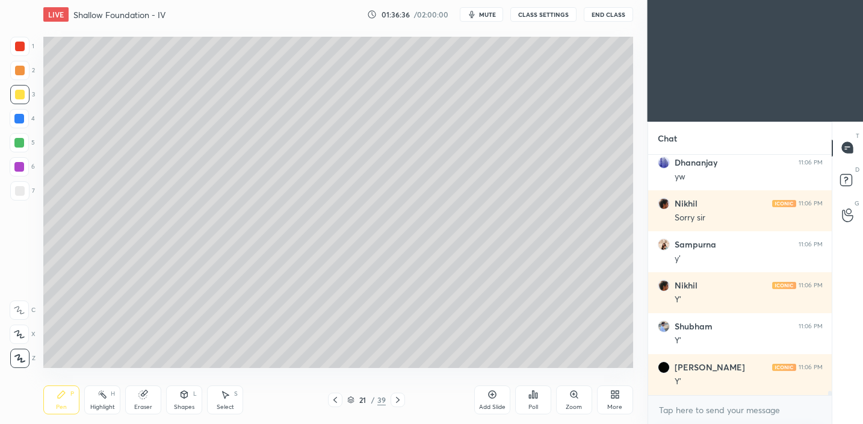
scroll to position [13845, 0]
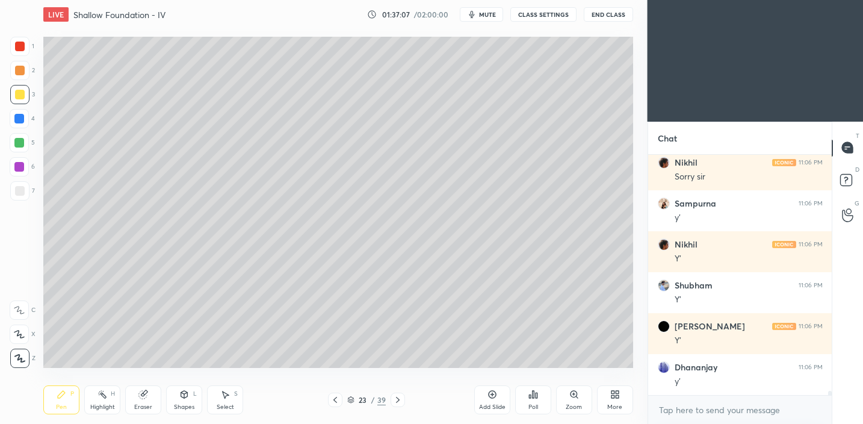
click at [493, 404] on div "Add Slide" at bounding box center [492, 407] width 26 height 6
click at [19, 190] on div at bounding box center [20, 191] width 10 height 10
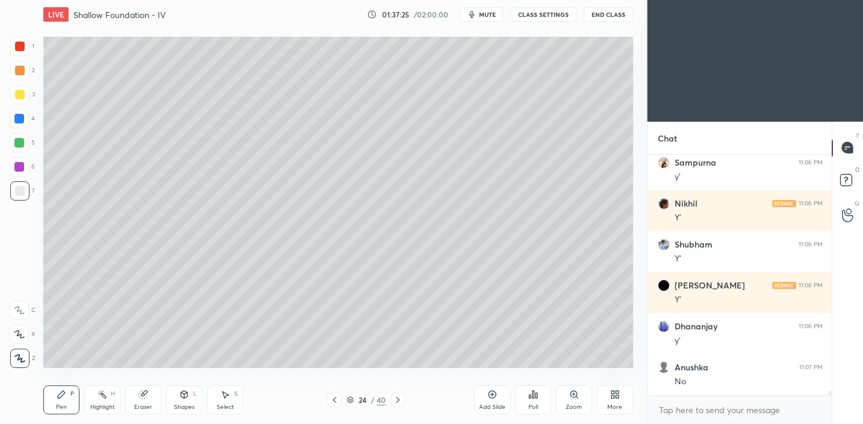
scroll to position [13927, 0]
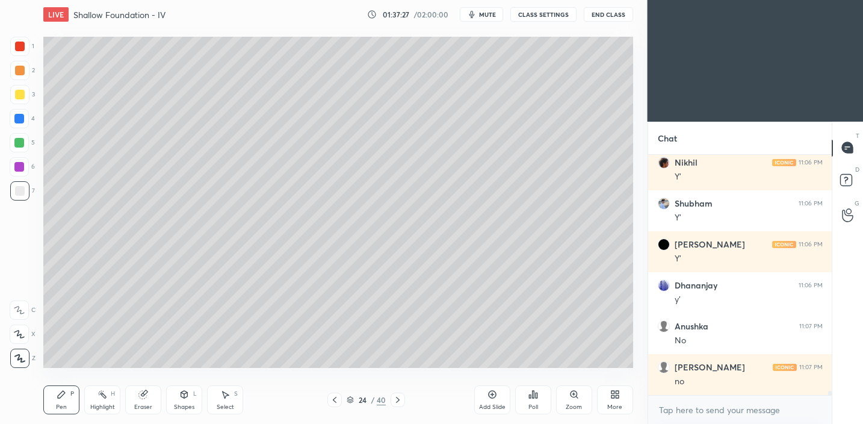
click at [26, 90] on div at bounding box center [19, 94] width 19 height 19
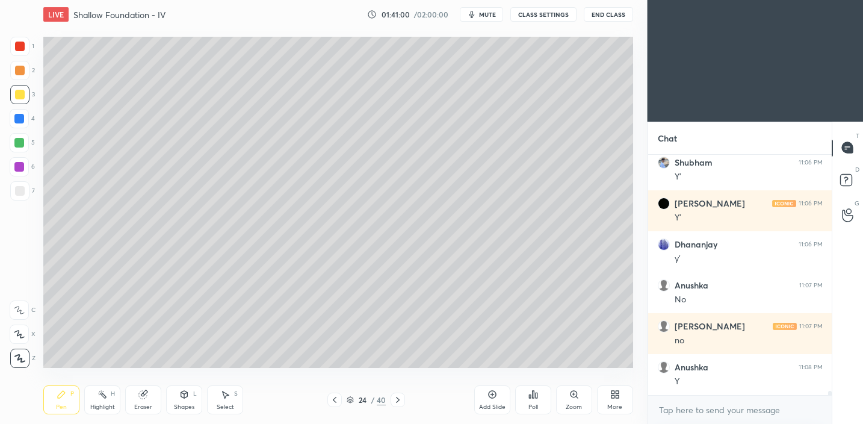
drag, startPoint x: 499, startPoint y: 404, endPoint x: 508, endPoint y: 385, distance: 20.5
click at [499, 404] on div "Add Slide" at bounding box center [492, 407] width 26 height 6
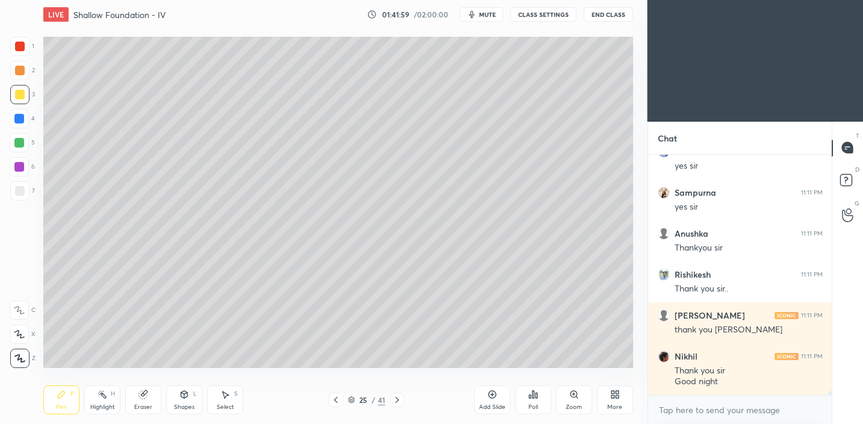
scroll to position [14470, 0]
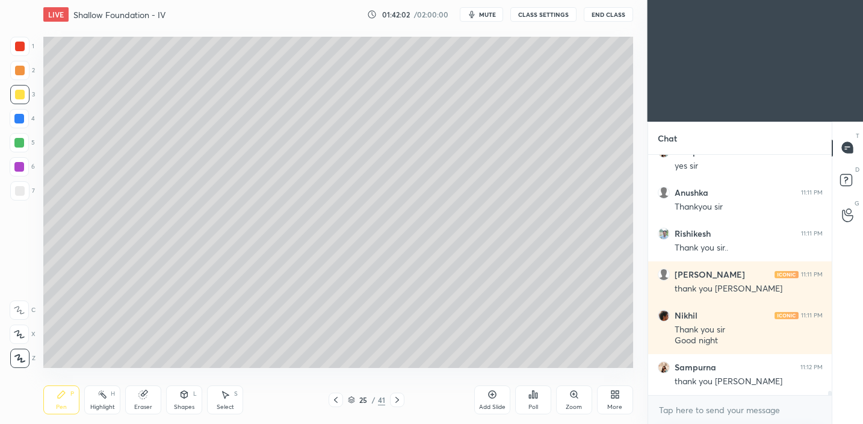
click at [618, 17] on button "End Class" at bounding box center [608, 14] width 49 height 14
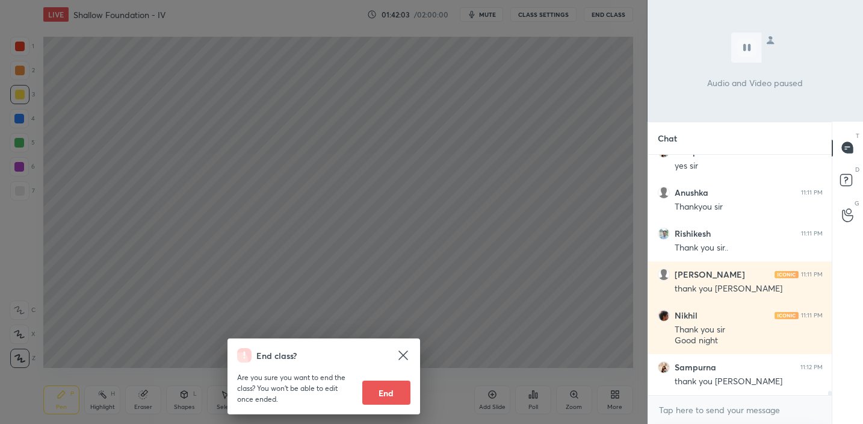
click at [393, 393] on button "End" at bounding box center [386, 393] width 48 height 24
type textarea "x"
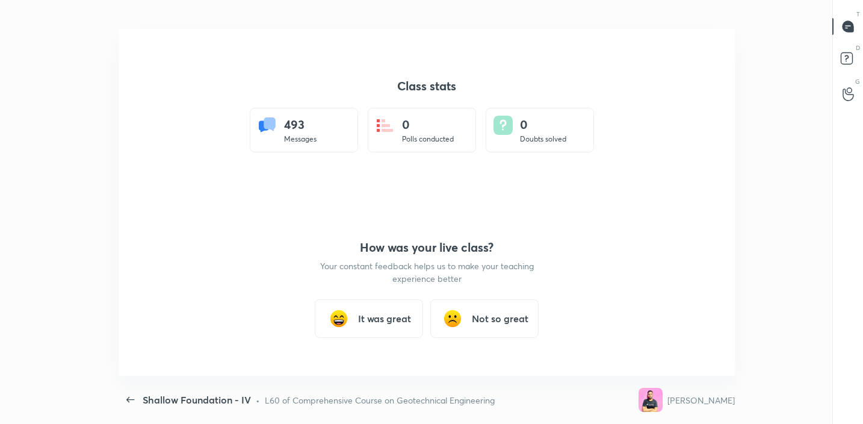
scroll to position [0, 0]
